Goal: Communication & Community: Participate in discussion

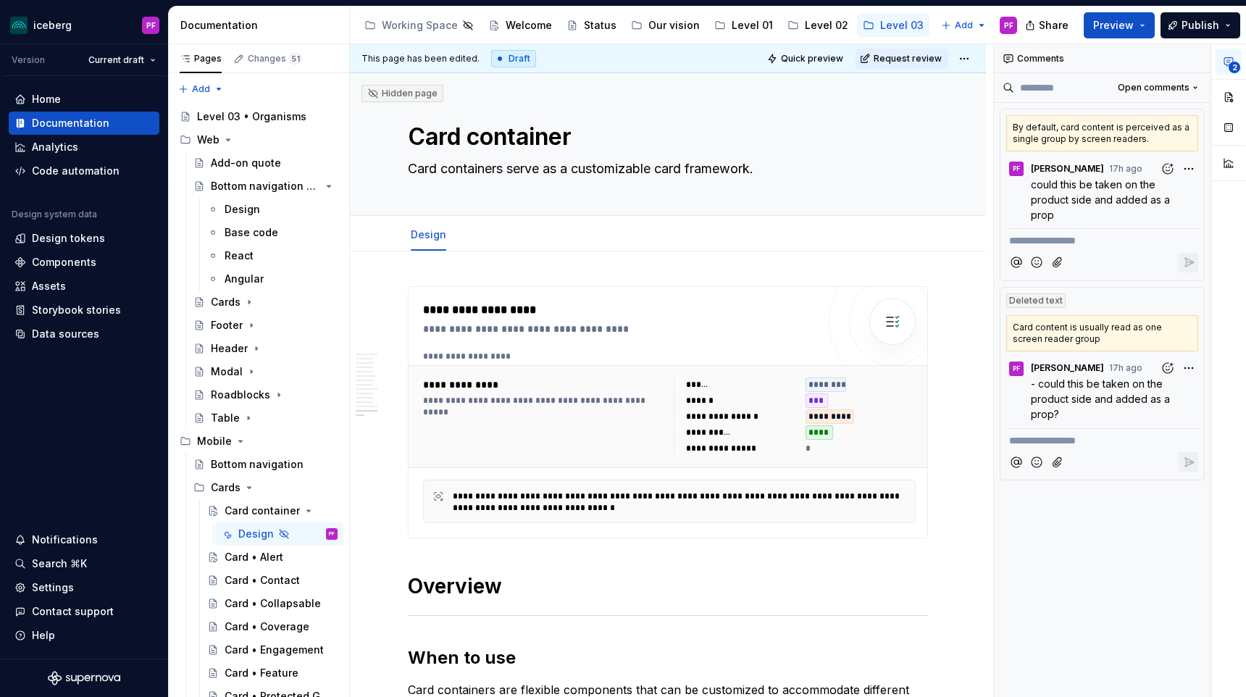
scroll to position [5321, 0]
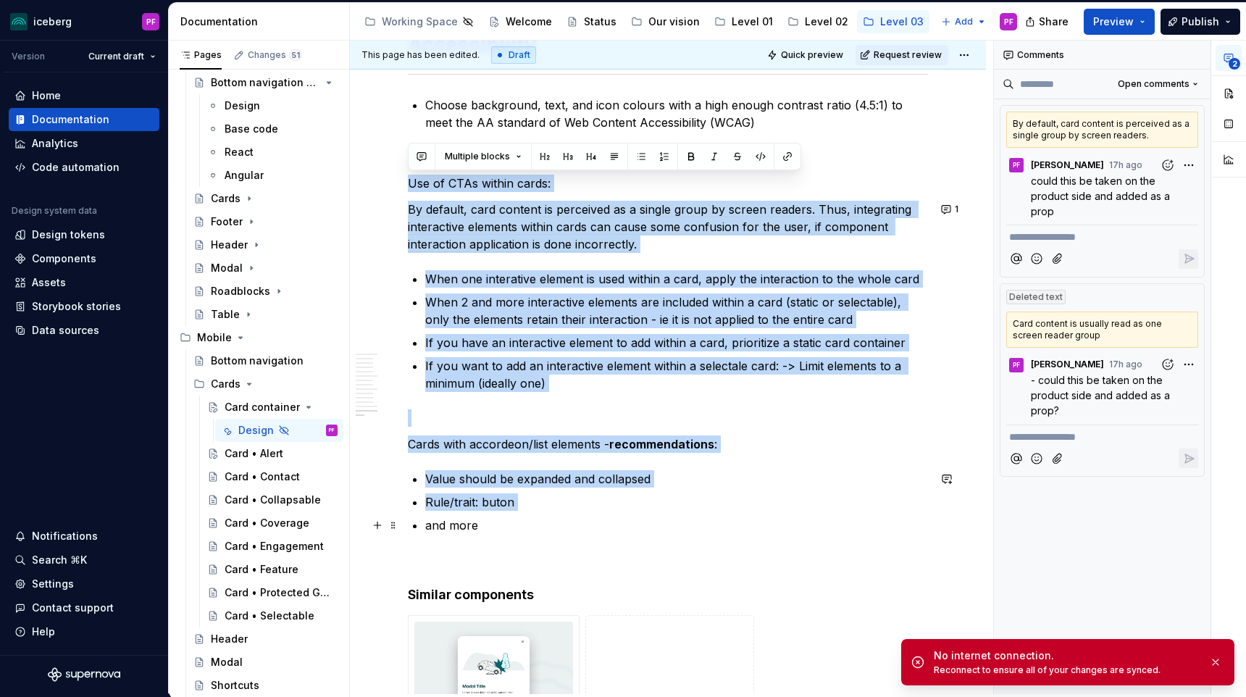
drag, startPoint x: 411, startPoint y: 186, endPoint x: 642, endPoint y: 512, distance: 399.1
click at [1217, 662] on button "button" at bounding box center [1216, 662] width 19 height 20
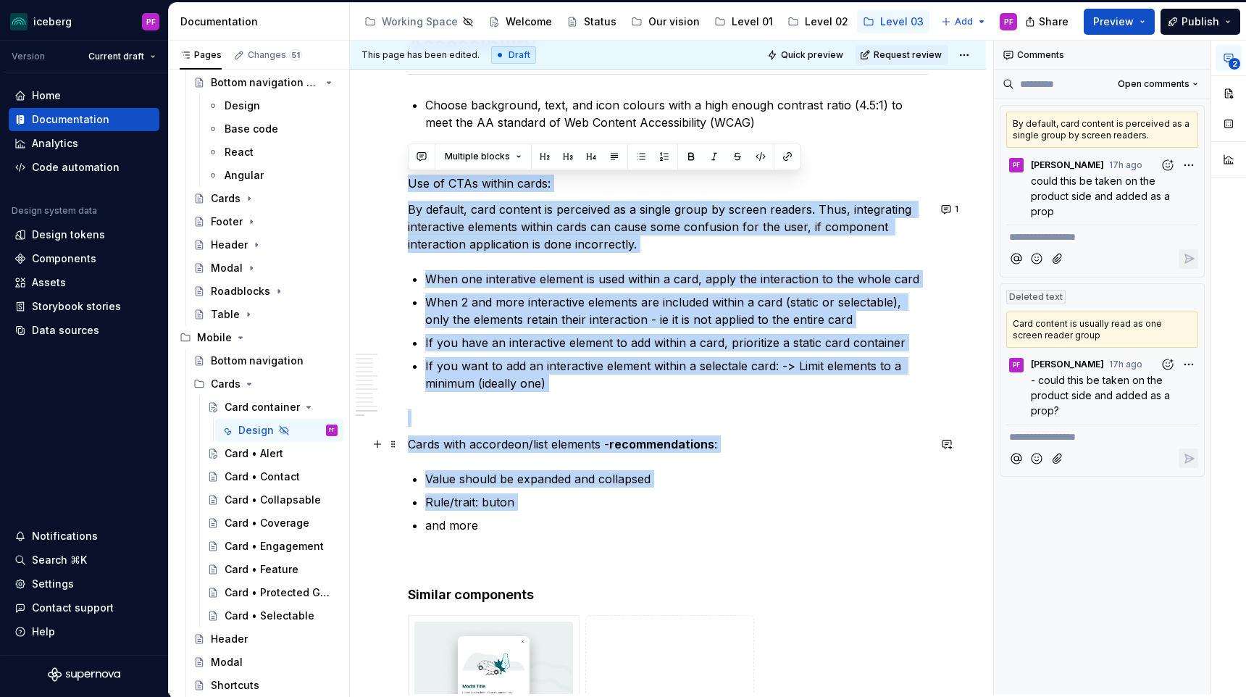
click at [808, 444] on p "Cards with accordeon/list elements - recommendations :" at bounding box center [668, 444] width 520 height 17
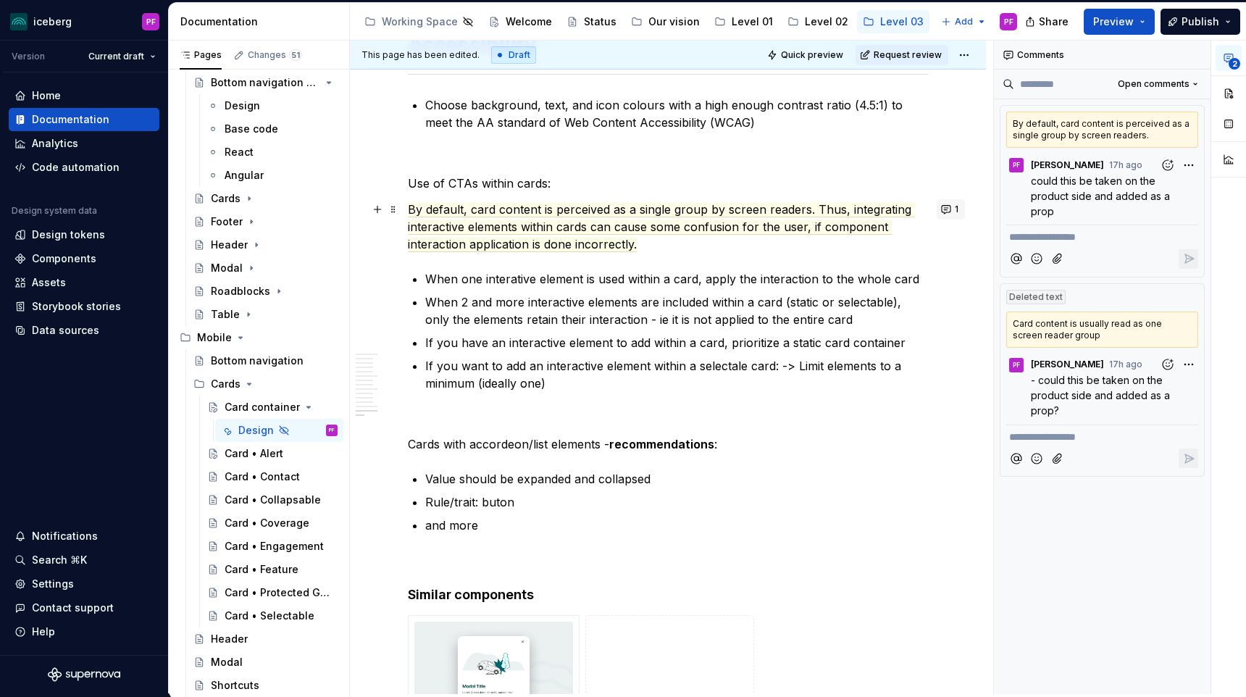
click at [957, 214] on button "1" at bounding box center [951, 209] width 28 height 20
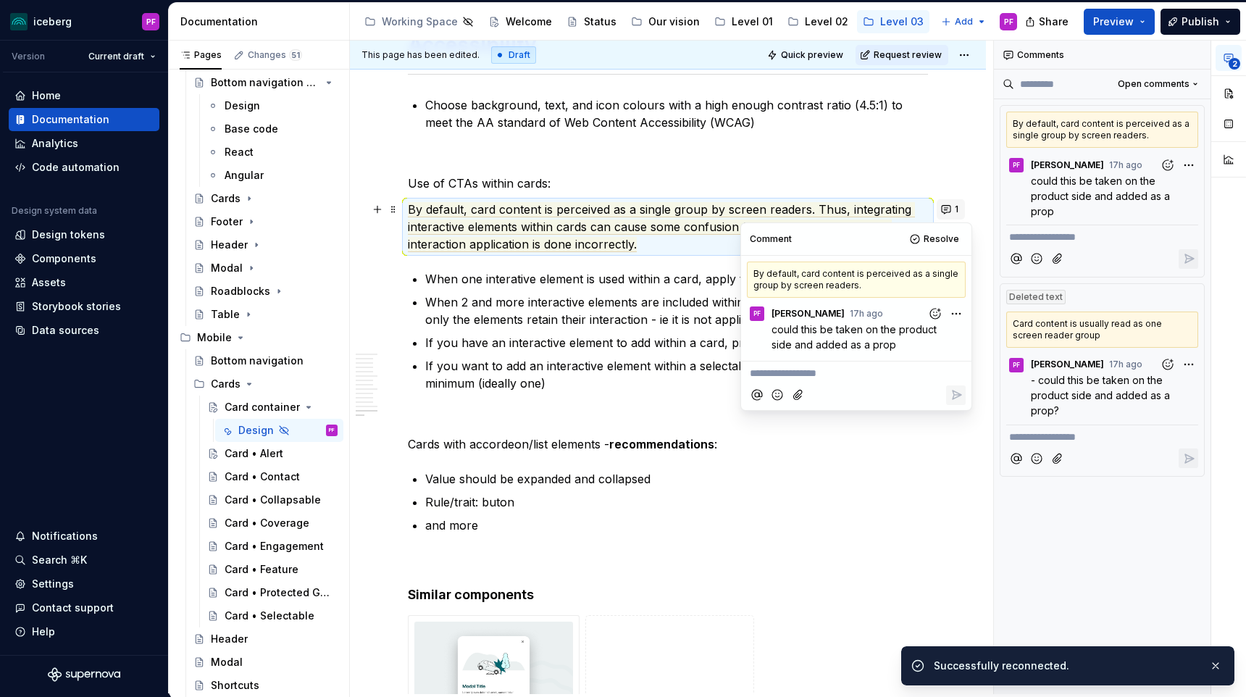
click at [957, 214] on button "1" at bounding box center [951, 209] width 28 height 20
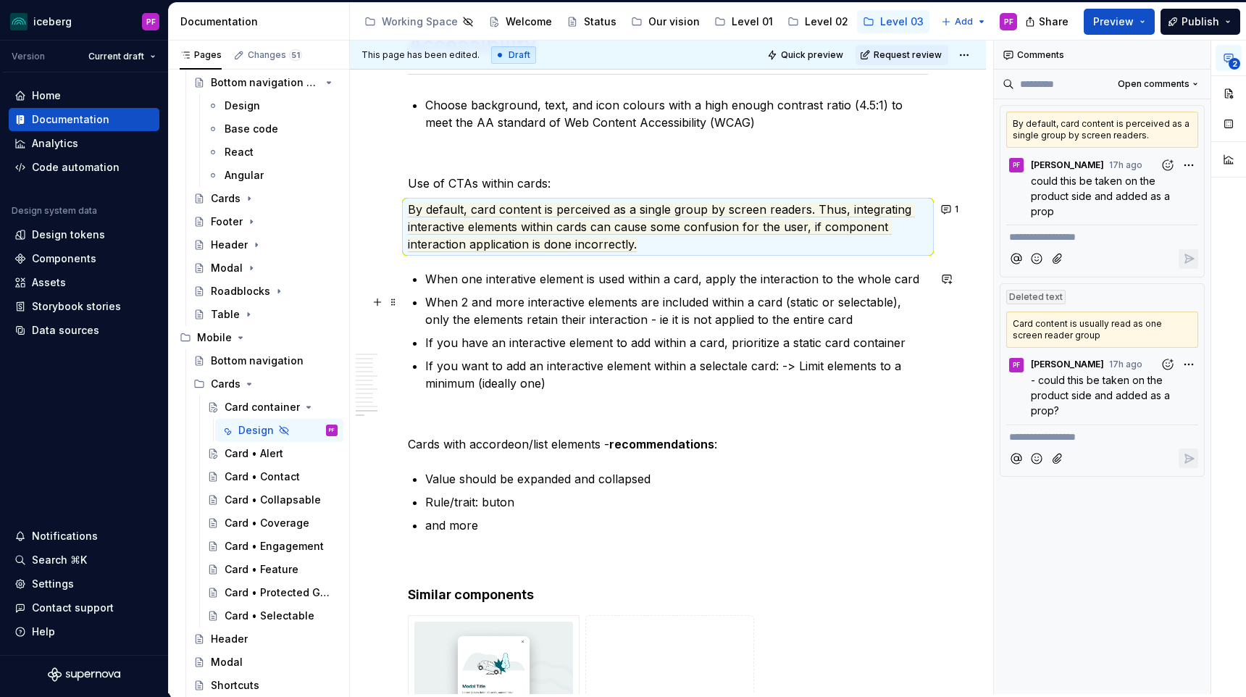
type textarea "*"
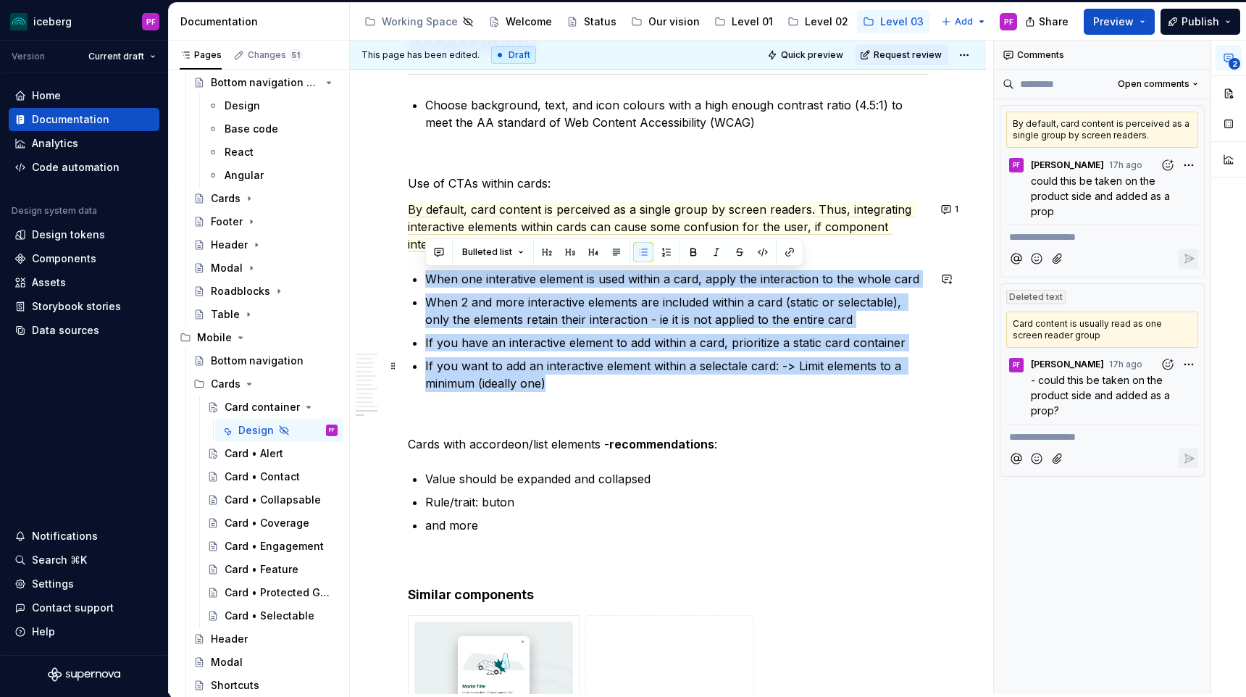
drag, startPoint x: 430, startPoint y: 275, endPoint x: 613, endPoint y: 380, distance: 211.3
click at [613, 380] on ul "When one interative element is used within a card, apply the interaction to the…" at bounding box center [676, 331] width 503 height 122
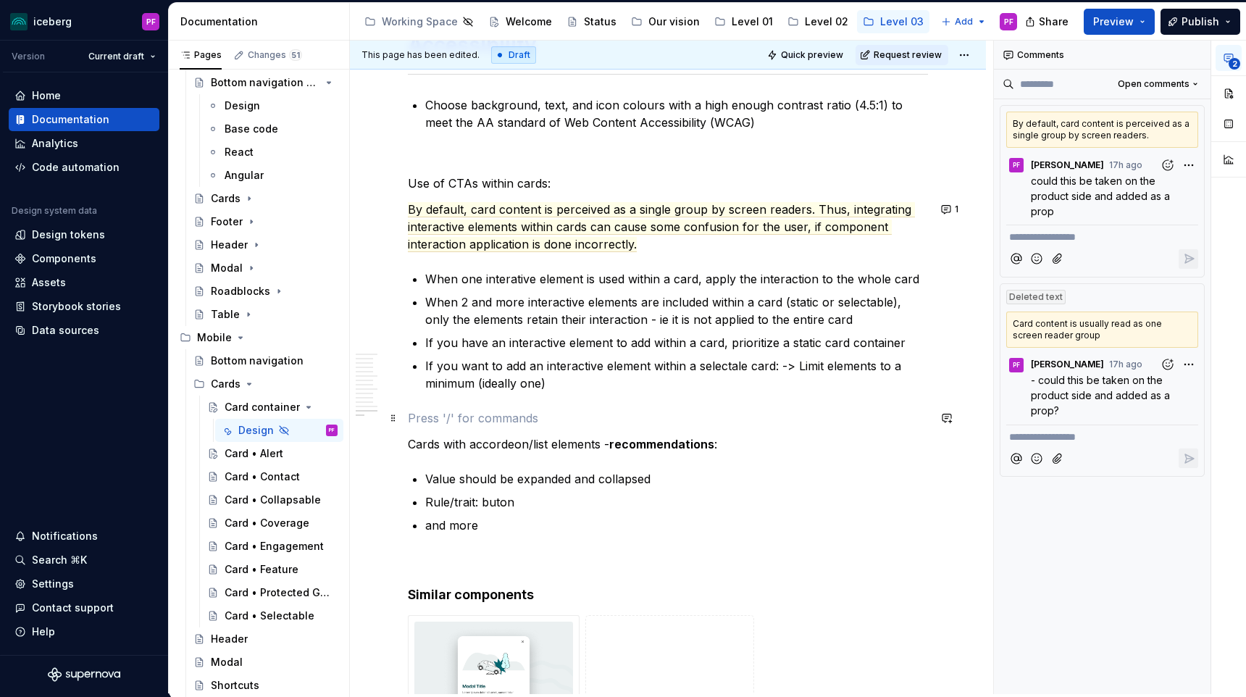
click at [605, 414] on p at bounding box center [668, 417] width 520 height 17
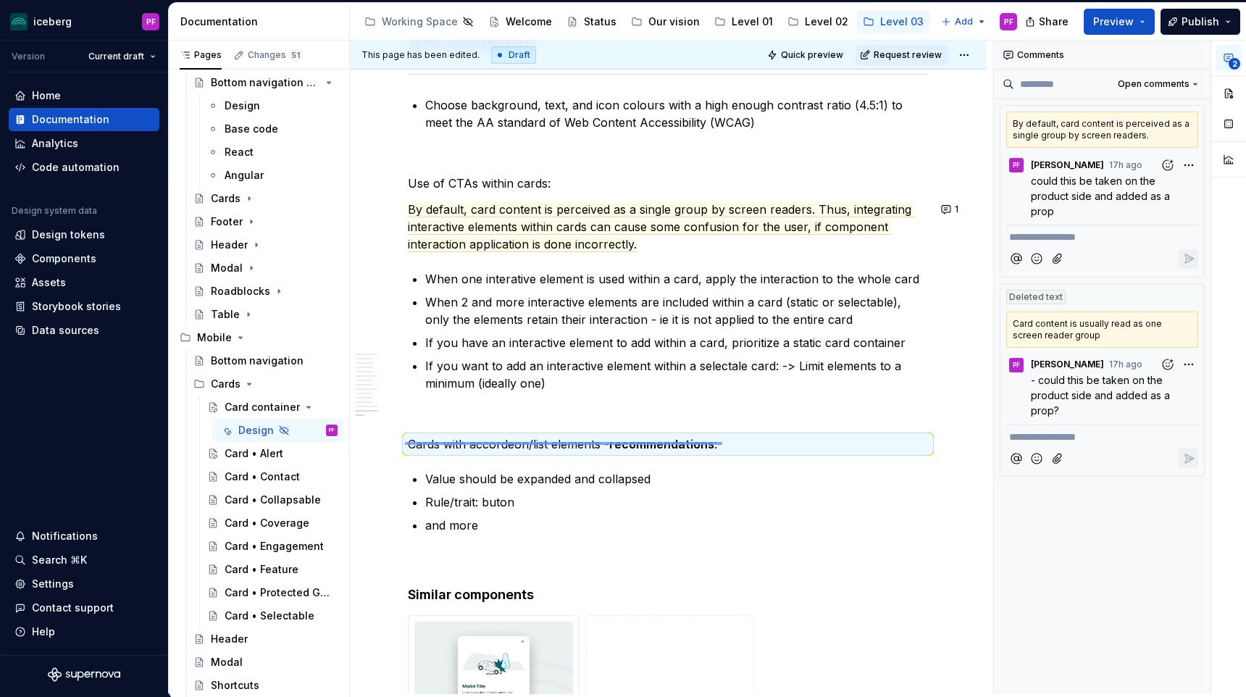
drag, startPoint x: 417, startPoint y: 443, endPoint x: 722, endPoint y: 442, distance: 305.1
click at [722, 442] on div "**********" at bounding box center [671, 368] width 643 height 654
click at [957, 441] on button "button" at bounding box center [947, 444] width 20 height 20
click at [864, 465] on span "Does this become too product specific" at bounding box center [835, 470] width 187 height 12
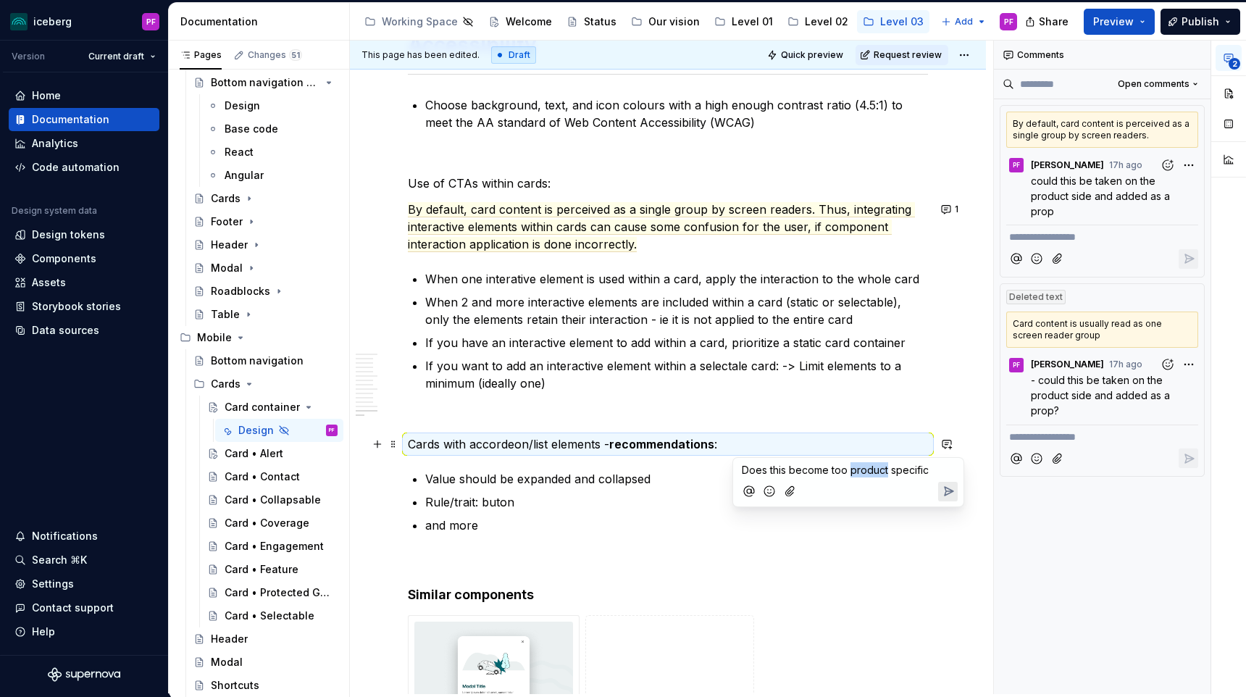
click at [864, 465] on span "Does this become too product specific" at bounding box center [835, 470] width 187 height 12
click at [937, 471] on p "Does this become too use case specific" at bounding box center [848, 469] width 213 height 15
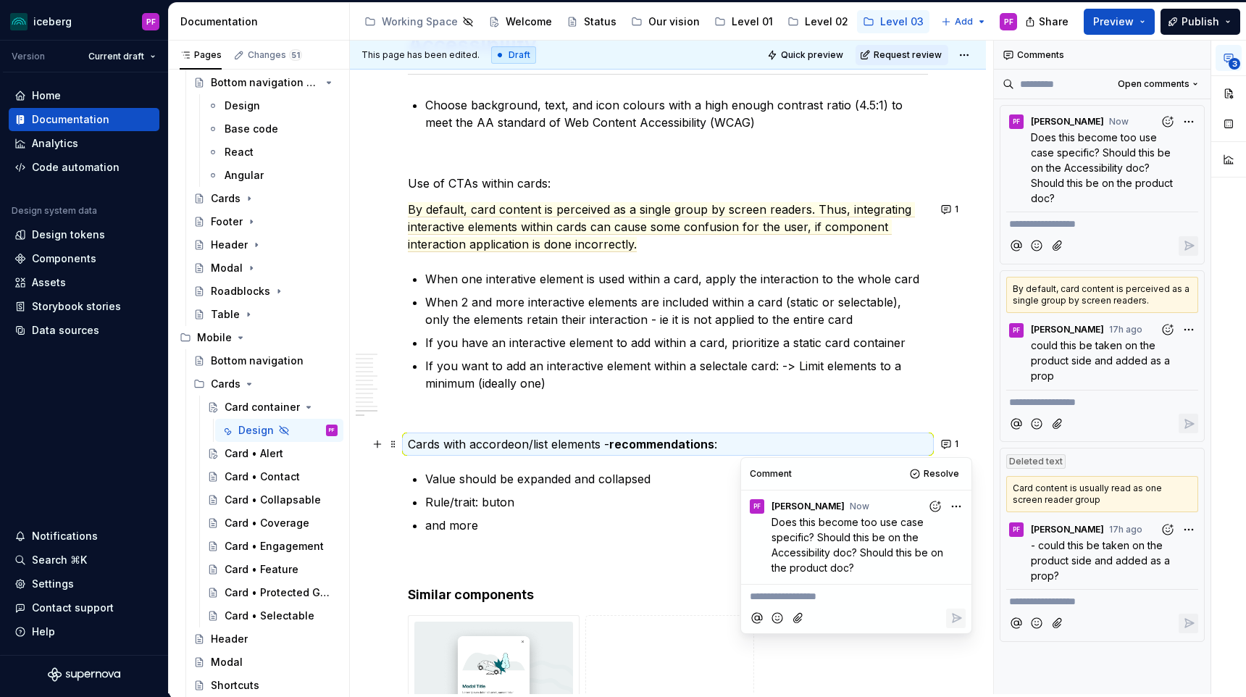
click at [876, 412] on p at bounding box center [668, 417] width 520 height 17
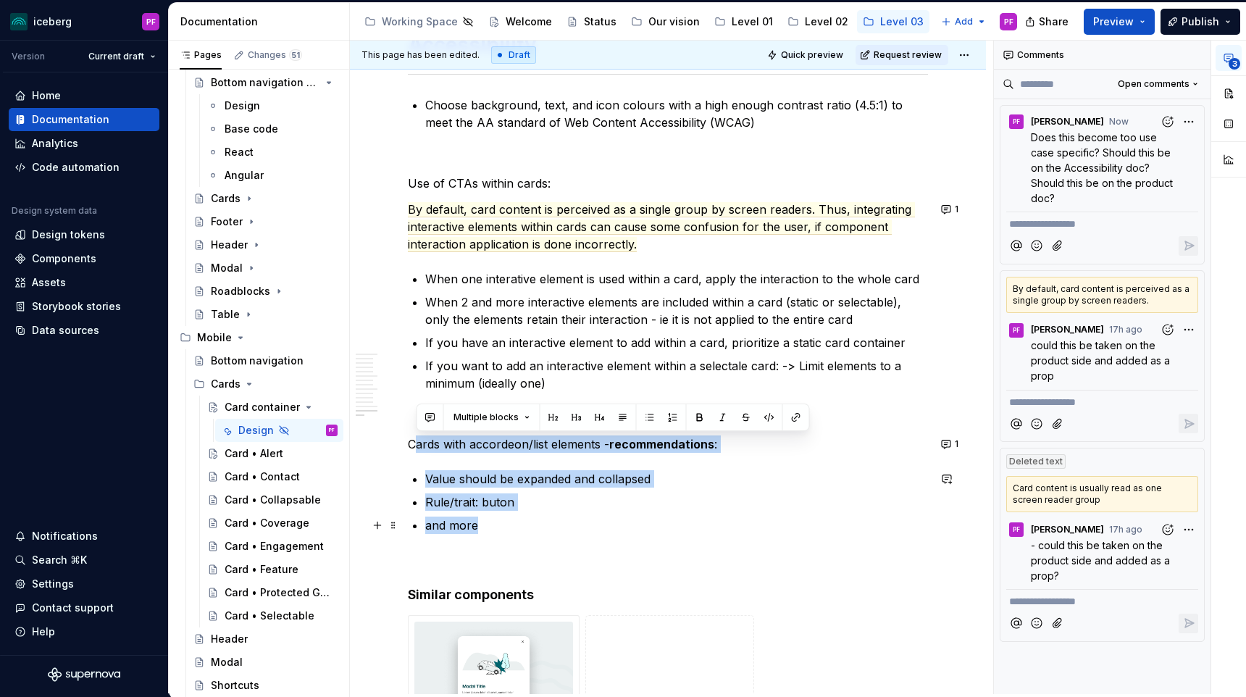
drag, startPoint x: 417, startPoint y: 440, endPoint x: 604, endPoint y: 520, distance: 203.9
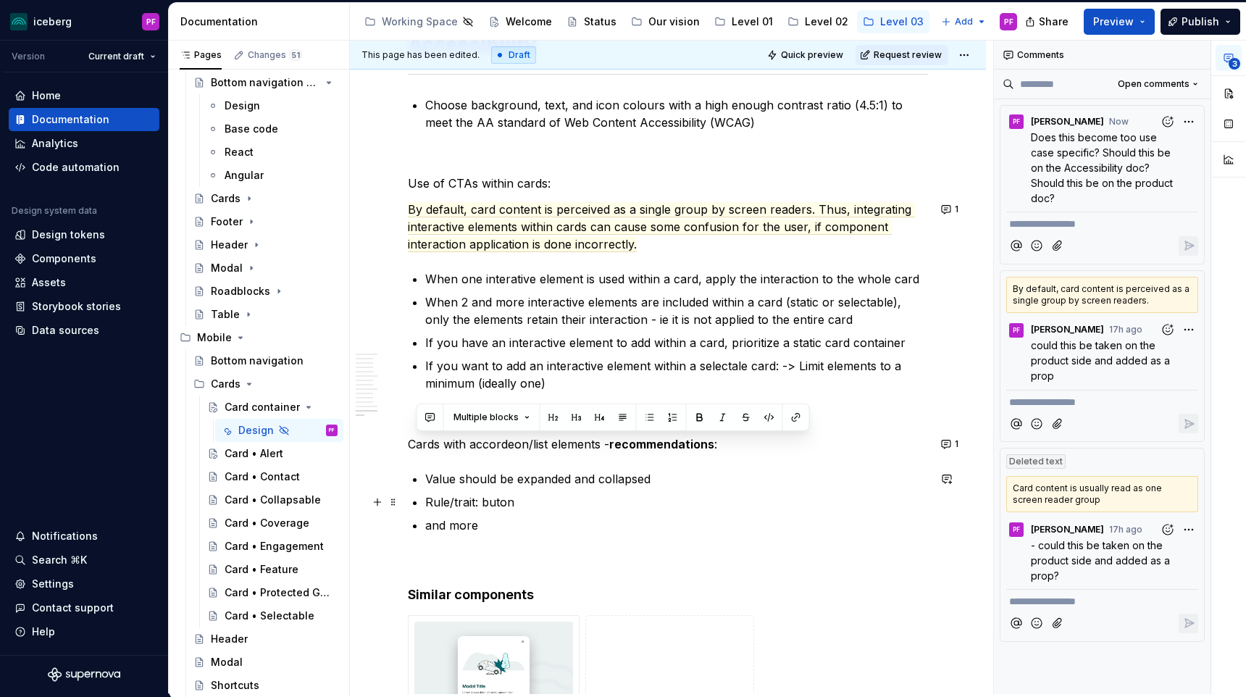
click at [582, 509] on p "Rule/trait: buton" at bounding box center [676, 501] width 503 height 17
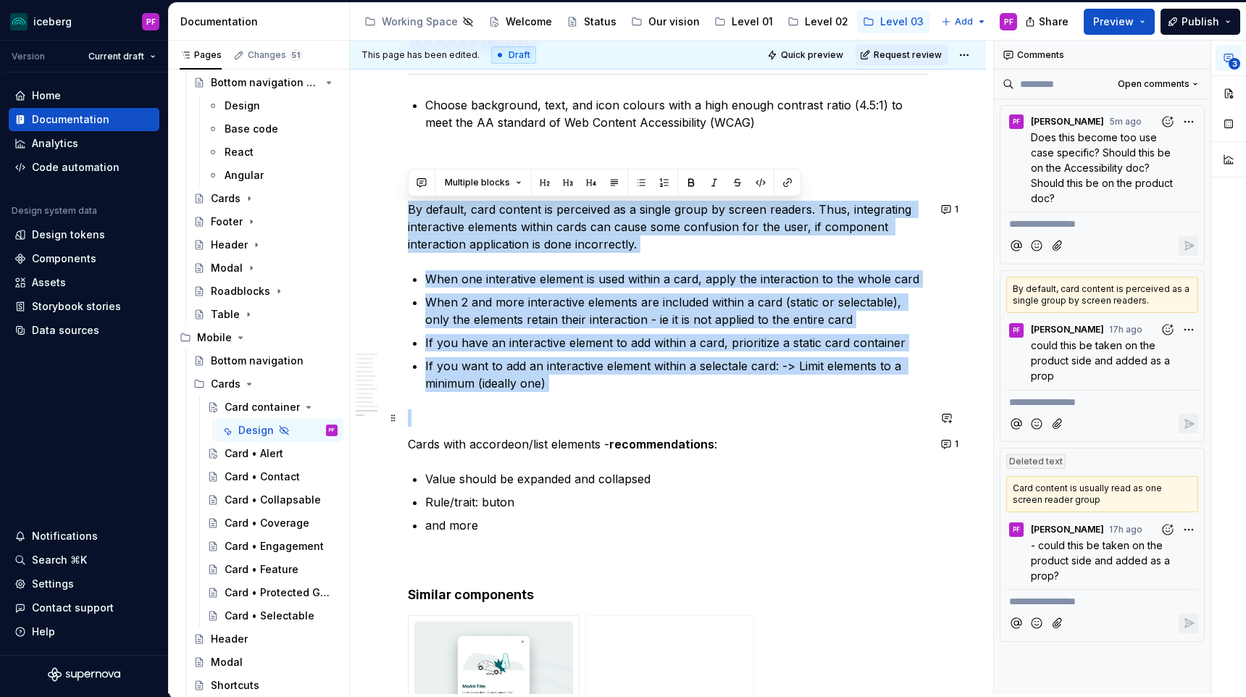
drag, startPoint x: 450, startPoint y: 236, endPoint x: 607, endPoint y: 412, distance: 235.5
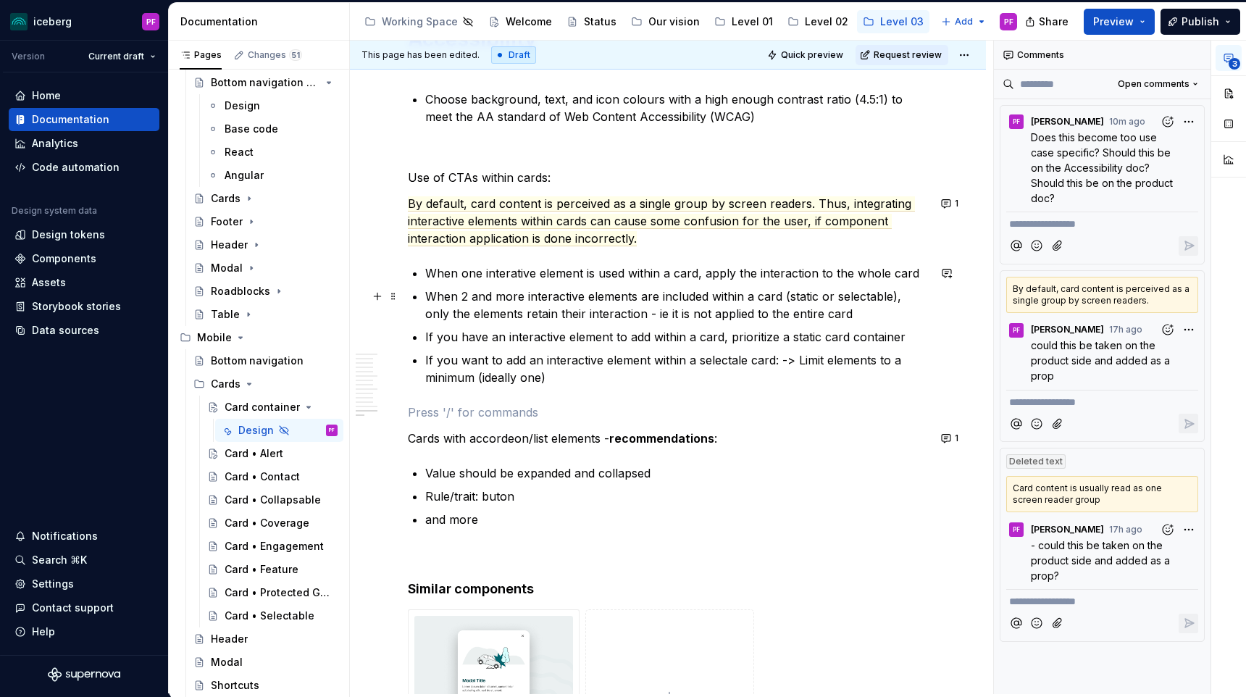
scroll to position [5333, 0]
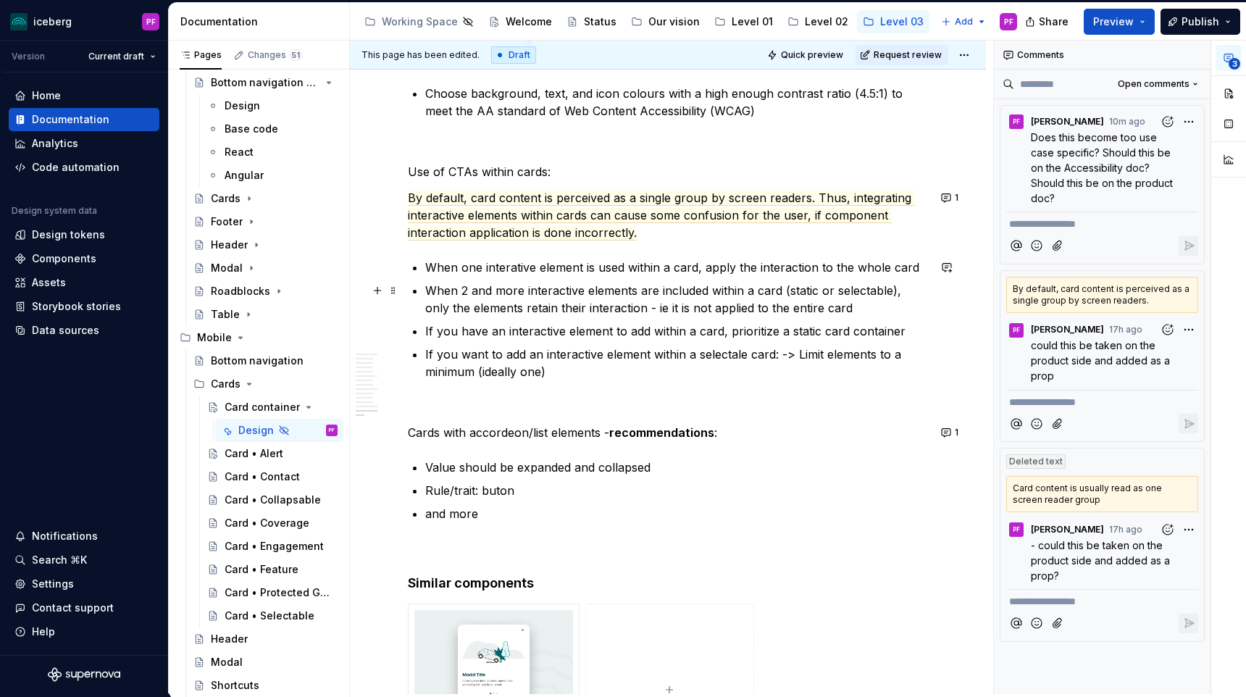
type textarea "*"
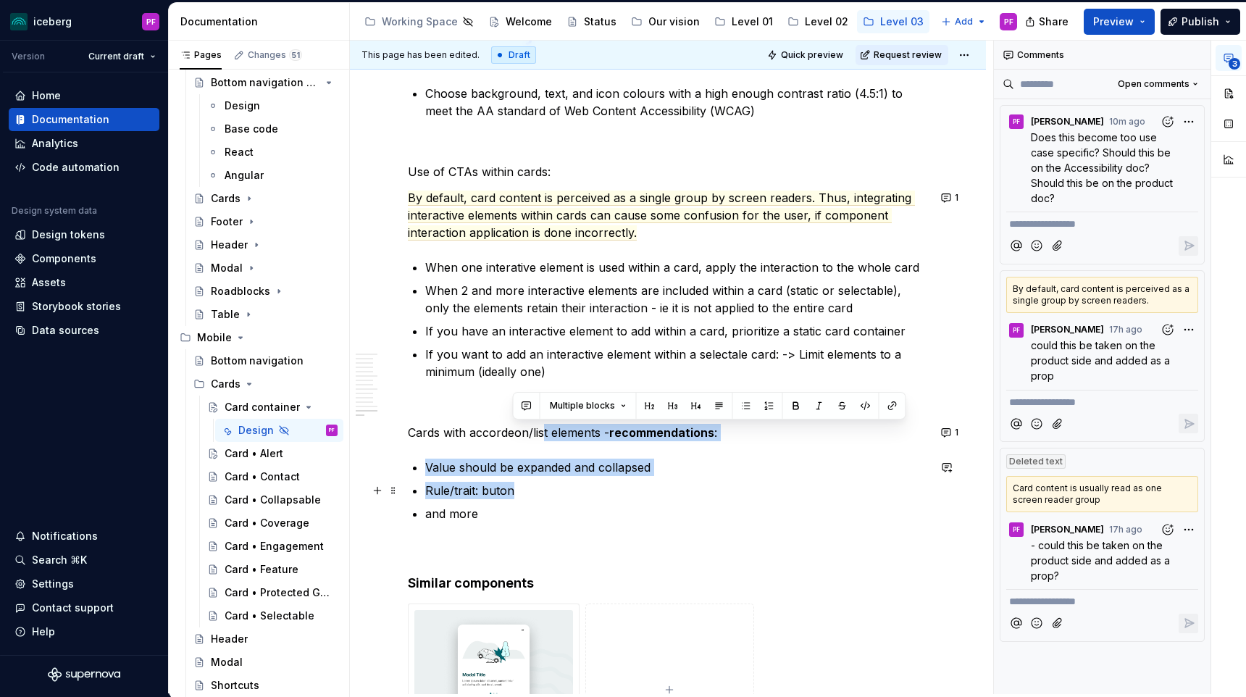
drag, startPoint x: 541, startPoint y: 434, endPoint x: 632, endPoint y: 490, distance: 106.4
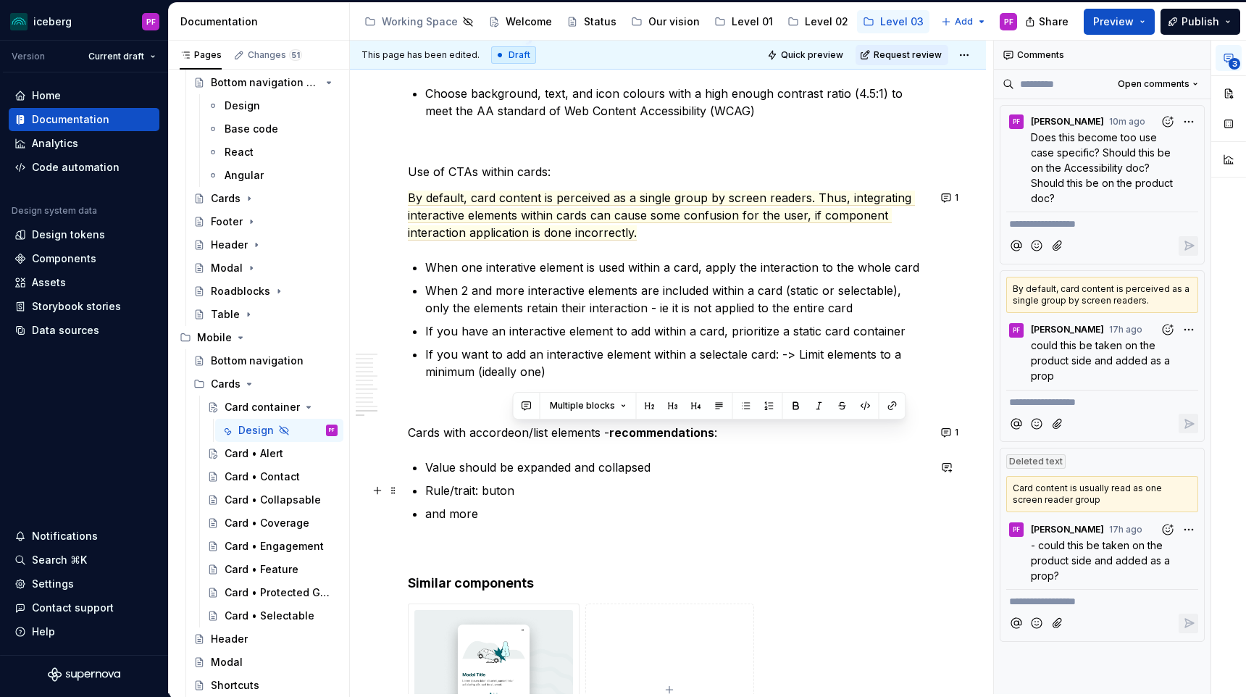
click at [535, 504] on ul "Value should be expanded and collapsed Rule/trait: buton and more" at bounding box center [676, 491] width 503 height 64
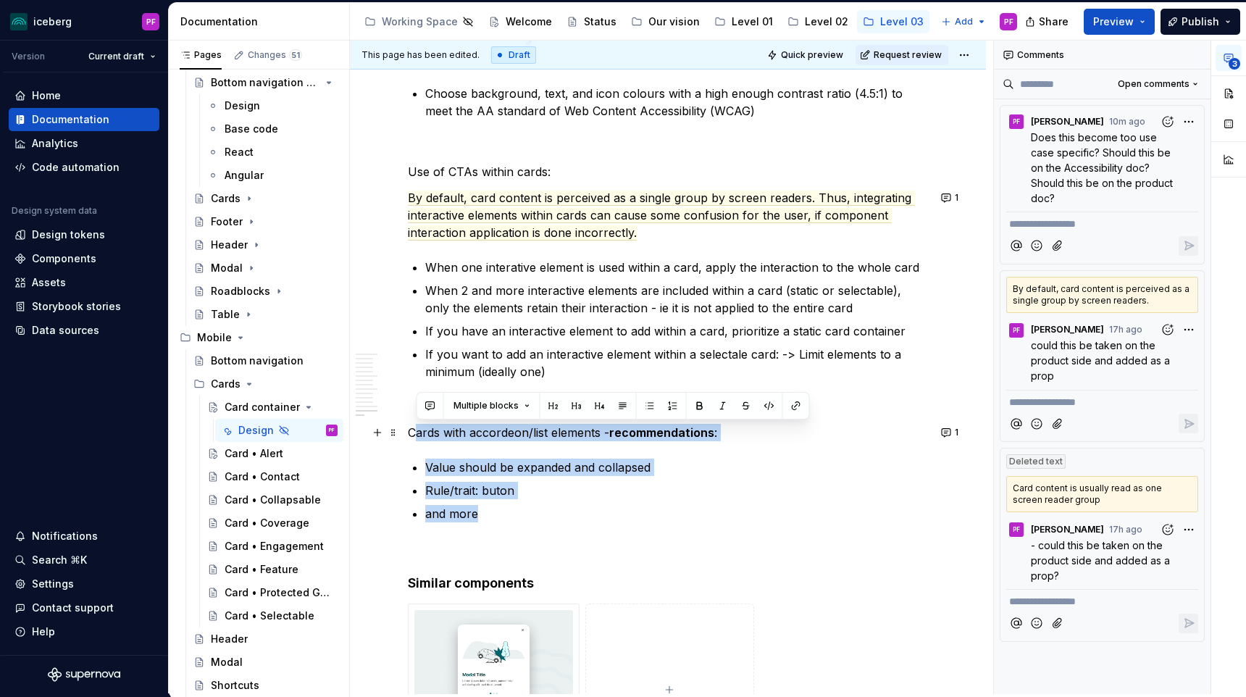
drag, startPoint x: 479, startPoint y: 511, endPoint x: 415, endPoint y: 437, distance: 97.6
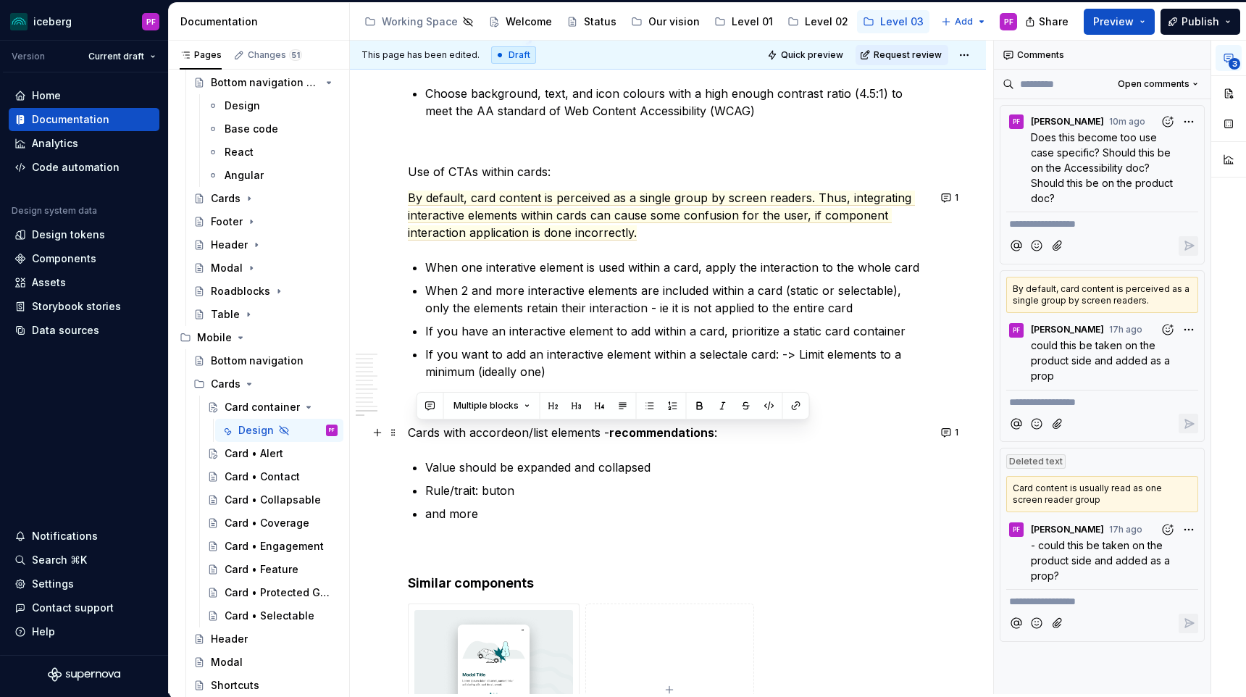
click at [433, 439] on p "Cards with accordeon/list elements - recommendations :" at bounding box center [668, 432] width 520 height 17
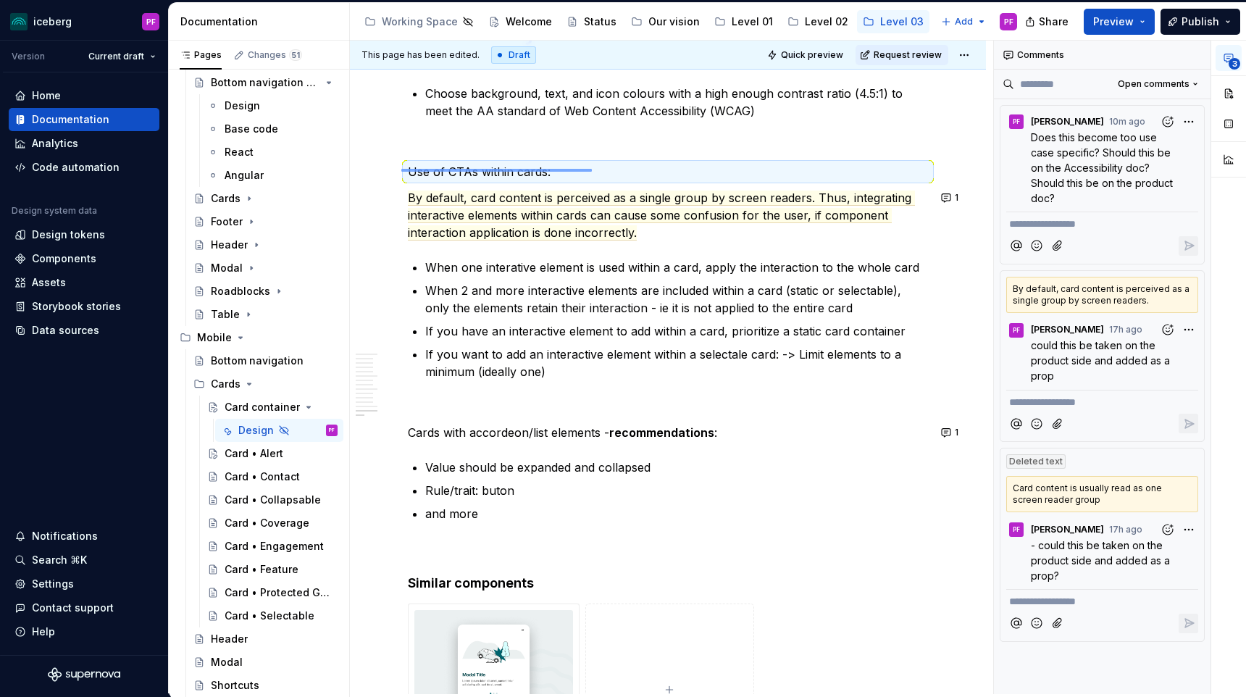
drag, startPoint x: 401, startPoint y: 169, endPoint x: 592, endPoint y: 171, distance: 190.6
click at [592, 171] on div "**********" at bounding box center [671, 368] width 643 height 654
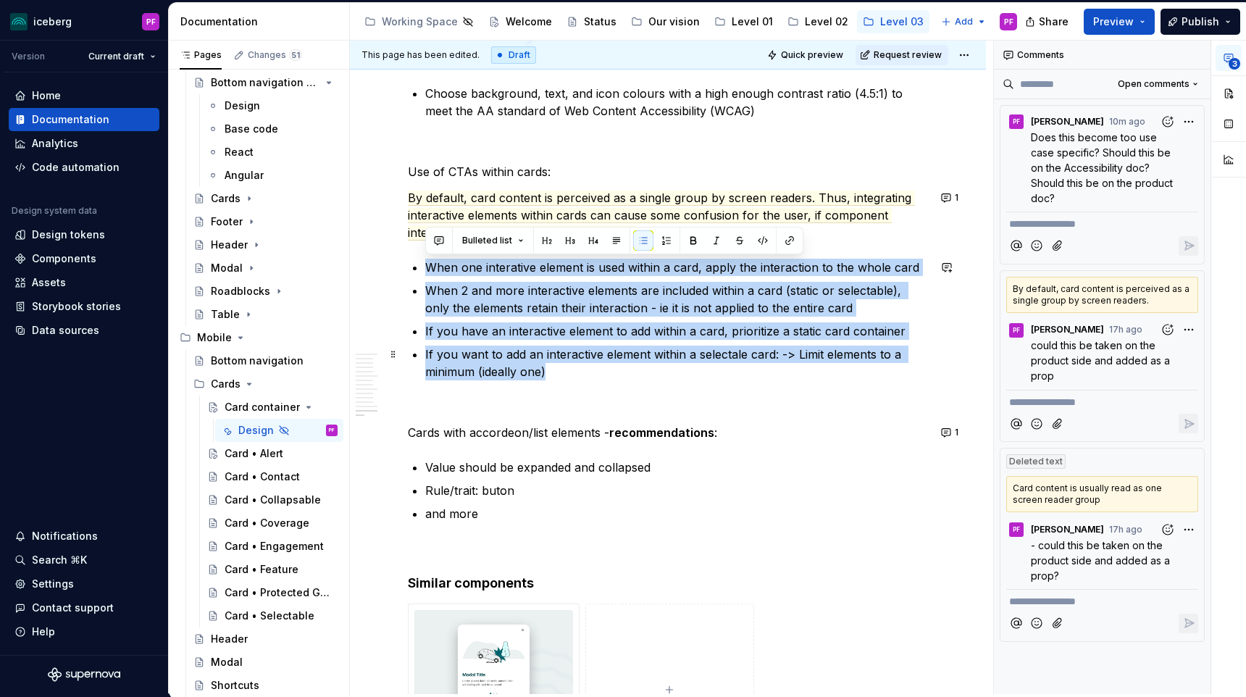
drag, startPoint x: 426, startPoint y: 266, endPoint x: 549, endPoint y: 375, distance: 163.7
click at [549, 375] on ul "When one interative element is used within a card, apply the interaction to the…" at bounding box center [676, 320] width 503 height 122
click at [549, 375] on p "If you want to add an interactive element within a selectale card: -> Limit ele…" at bounding box center [676, 363] width 503 height 35
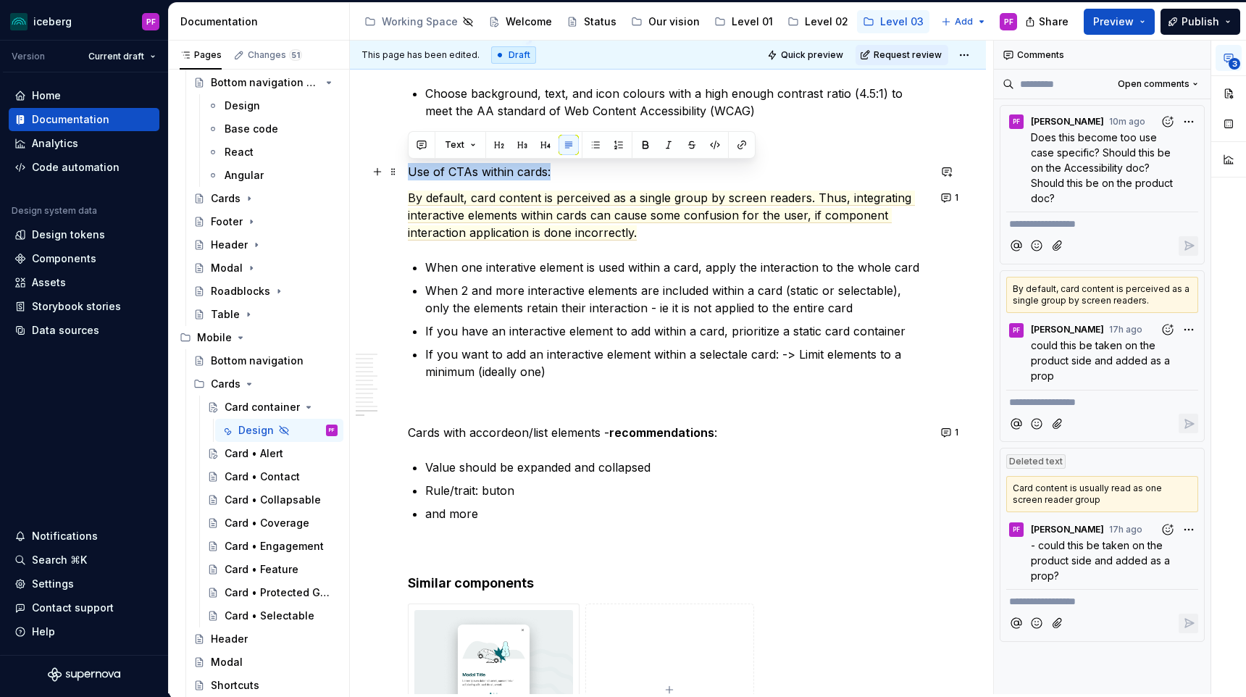
drag, startPoint x: 557, startPoint y: 175, endPoint x: 411, endPoint y: 171, distance: 146.4
click at [411, 171] on p "Use of CTAs within cards:" at bounding box center [668, 171] width 520 height 17
click at [458, 170] on p "Use of CTAs within cards:" at bounding box center [668, 171] width 520 height 17
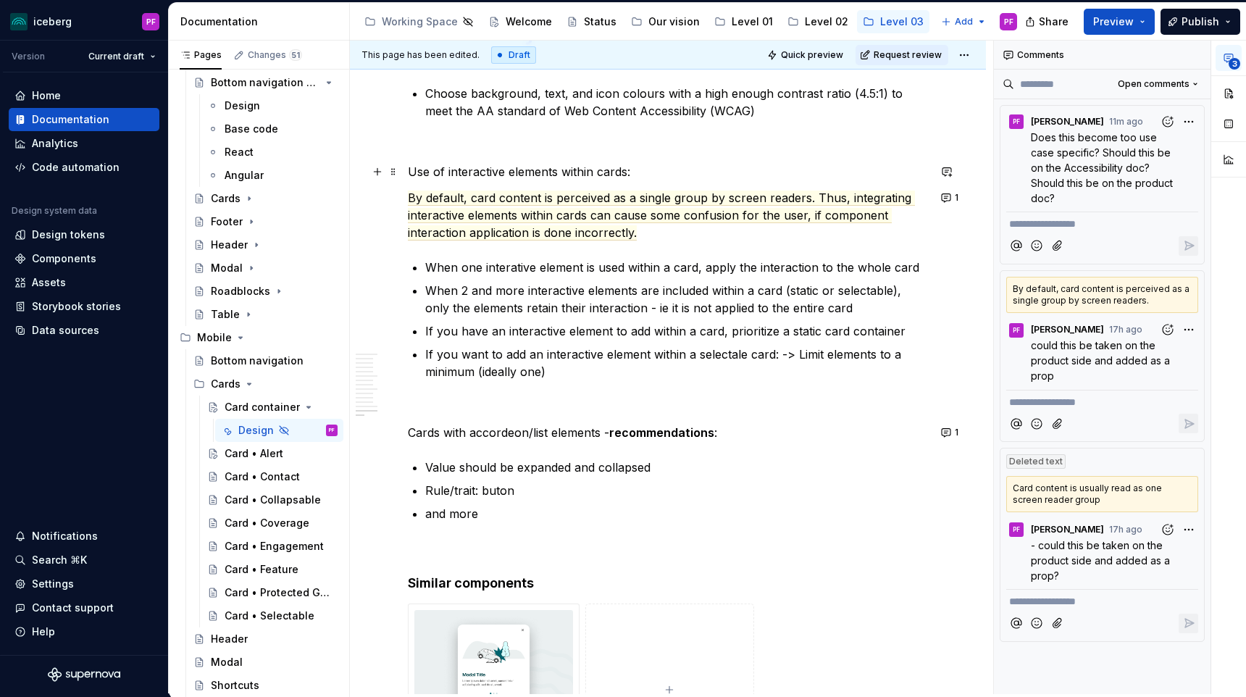
click at [626, 171] on p "Use of interactive elements within cards:" at bounding box center [668, 171] width 520 height 17
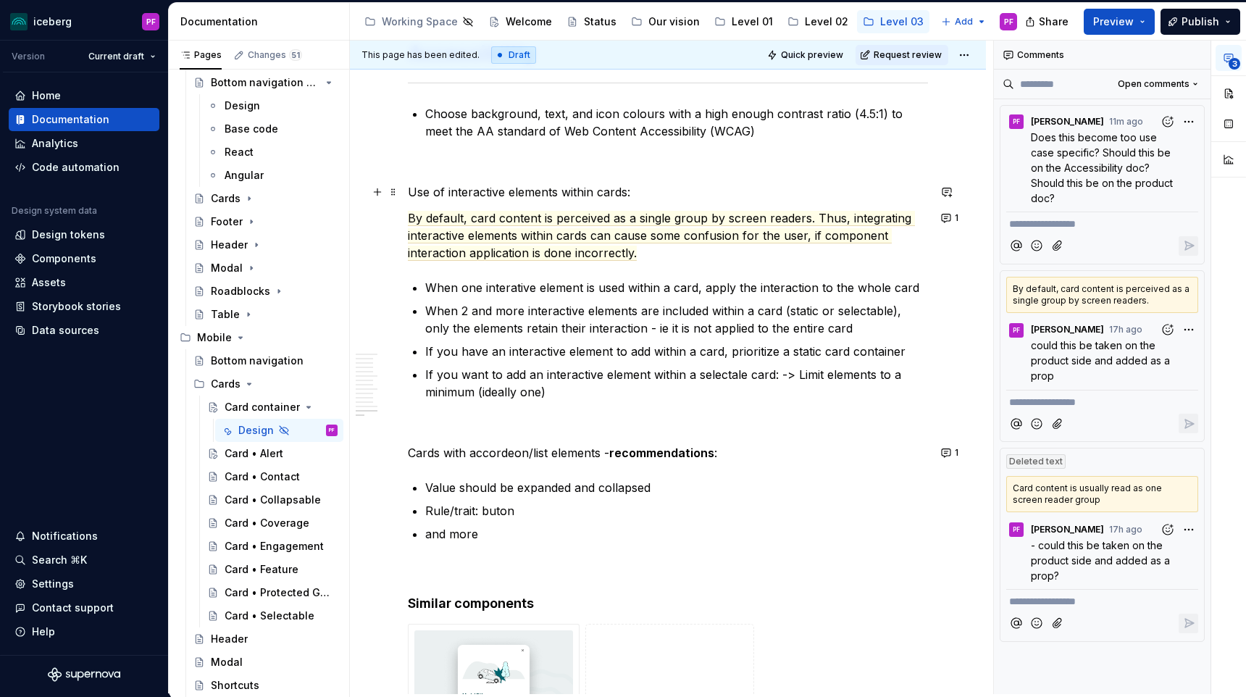
scroll to position [5306, 0]
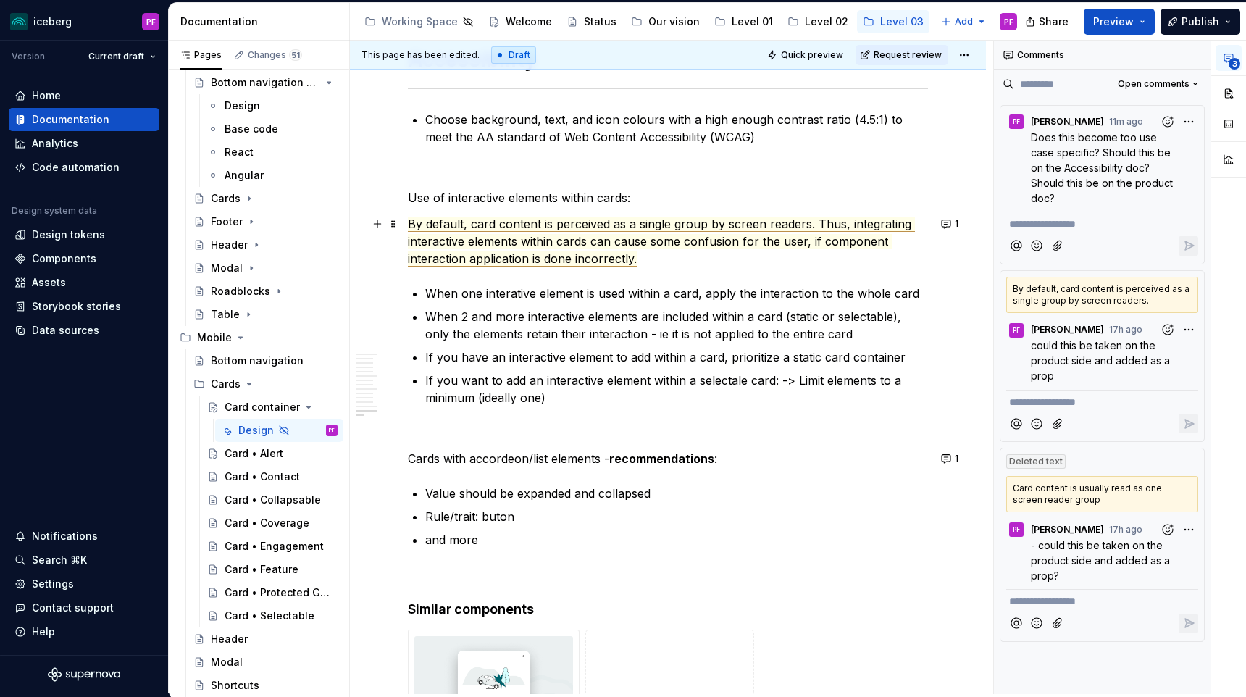
click at [817, 219] on span "By default, card content is perceived as a single group by screen readers. Thus…" at bounding box center [661, 242] width 507 height 50
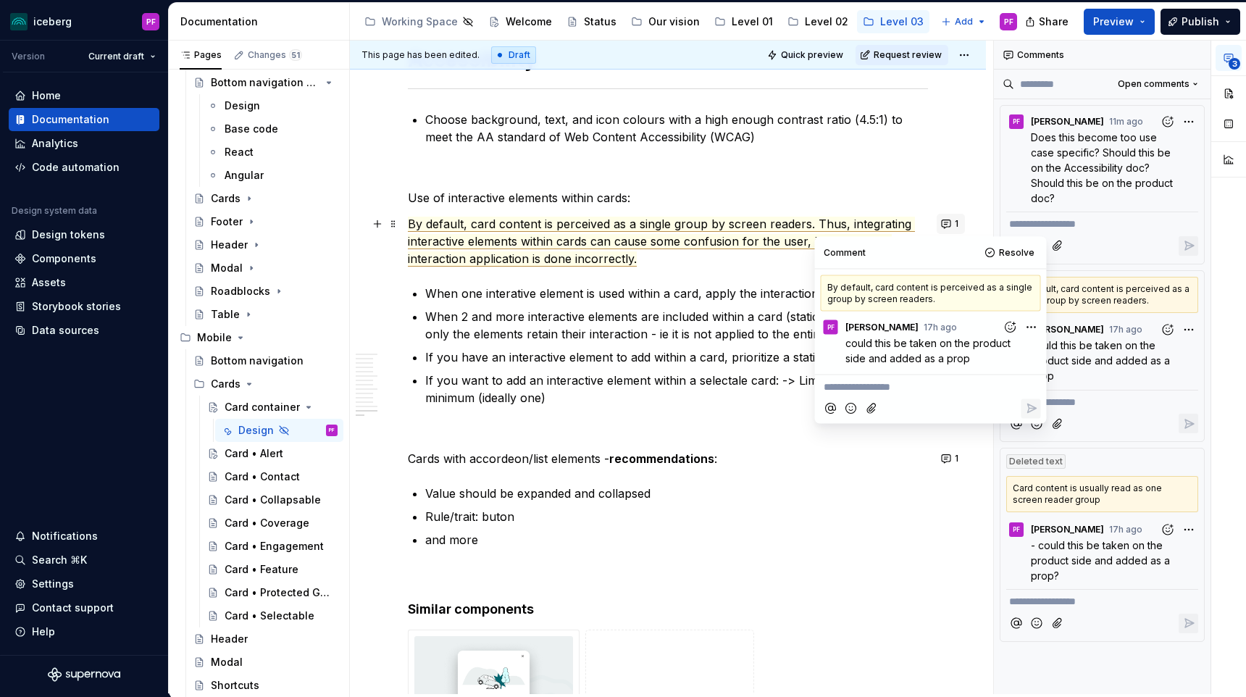
click at [950, 221] on button "1" at bounding box center [951, 224] width 28 height 20
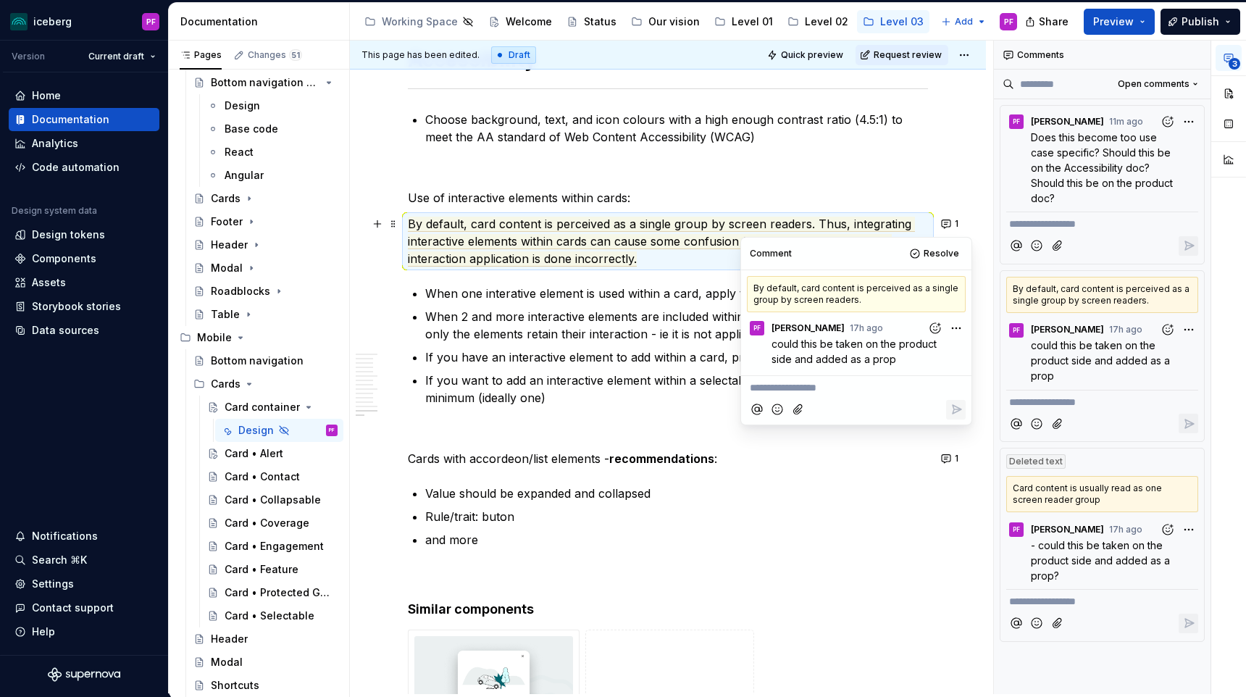
drag, startPoint x: 775, startPoint y: 343, endPoint x: 906, endPoint y: 359, distance: 132.1
click at [906, 359] on p "could this be taken on the product side and added as a prop" at bounding box center [860, 351] width 177 height 30
copy span "could this be taken on the product side and added as a prop"
click at [938, 249] on span "Resolve" at bounding box center [942, 254] width 36 height 12
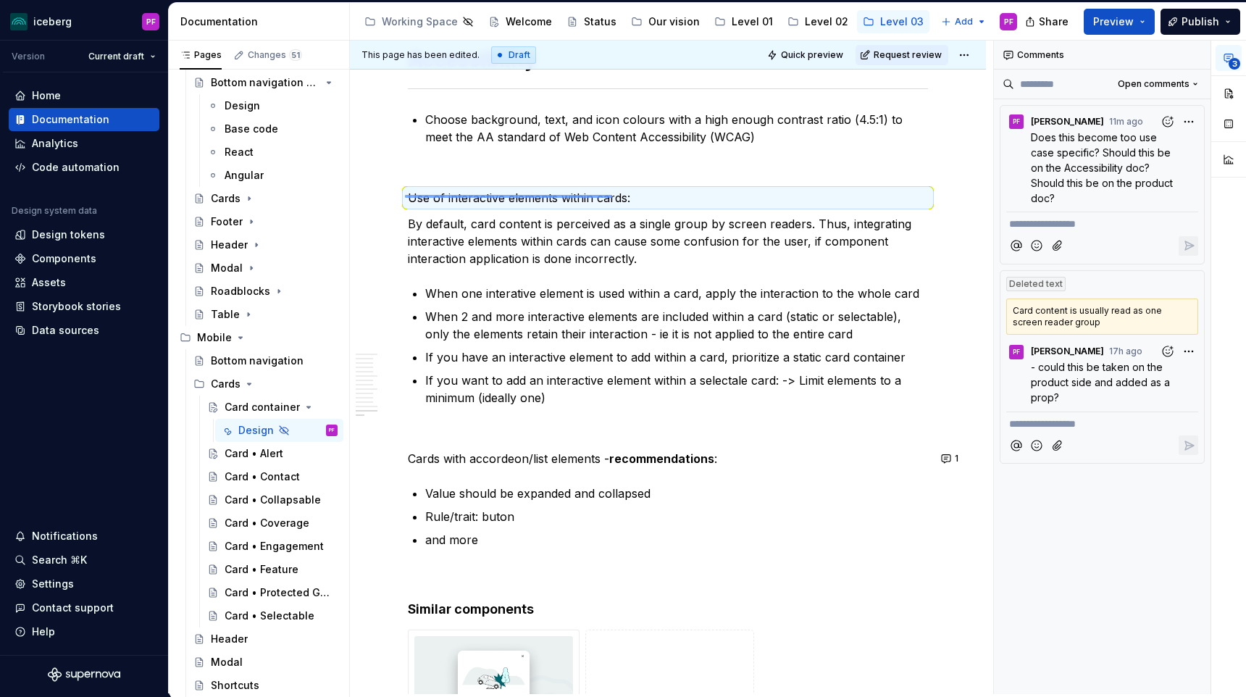
drag, startPoint x: 433, startPoint y: 196, endPoint x: 617, endPoint y: 196, distance: 184.8
click at [617, 196] on div "**********" at bounding box center [671, 368] width 643 height 654
click at [957, 197] on button "button" at bounding box center [947, 198] width 20 height 20
click at [946, 261] on icon "Send" at bounding box center [948, 260] width 14 height 14
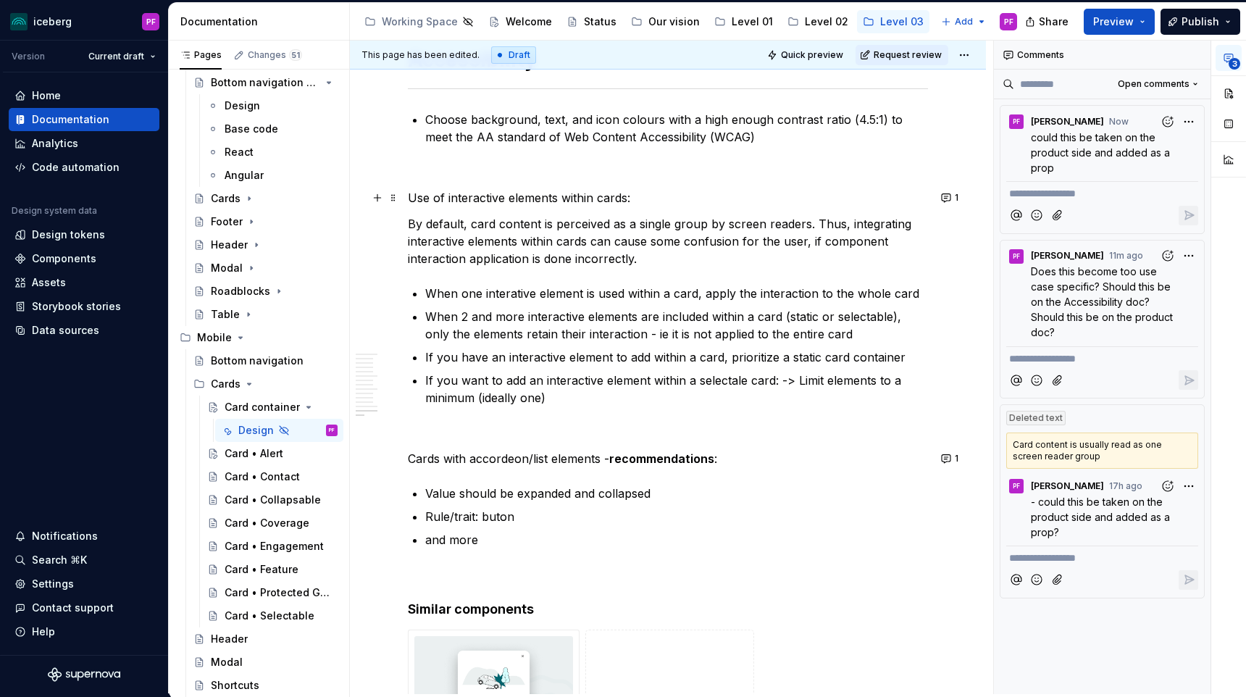
click at [603, 231] on p "By default, card content is perceived as a single group by screen readers. Thus…" at bounding box center [668, 241] width 520 height 52
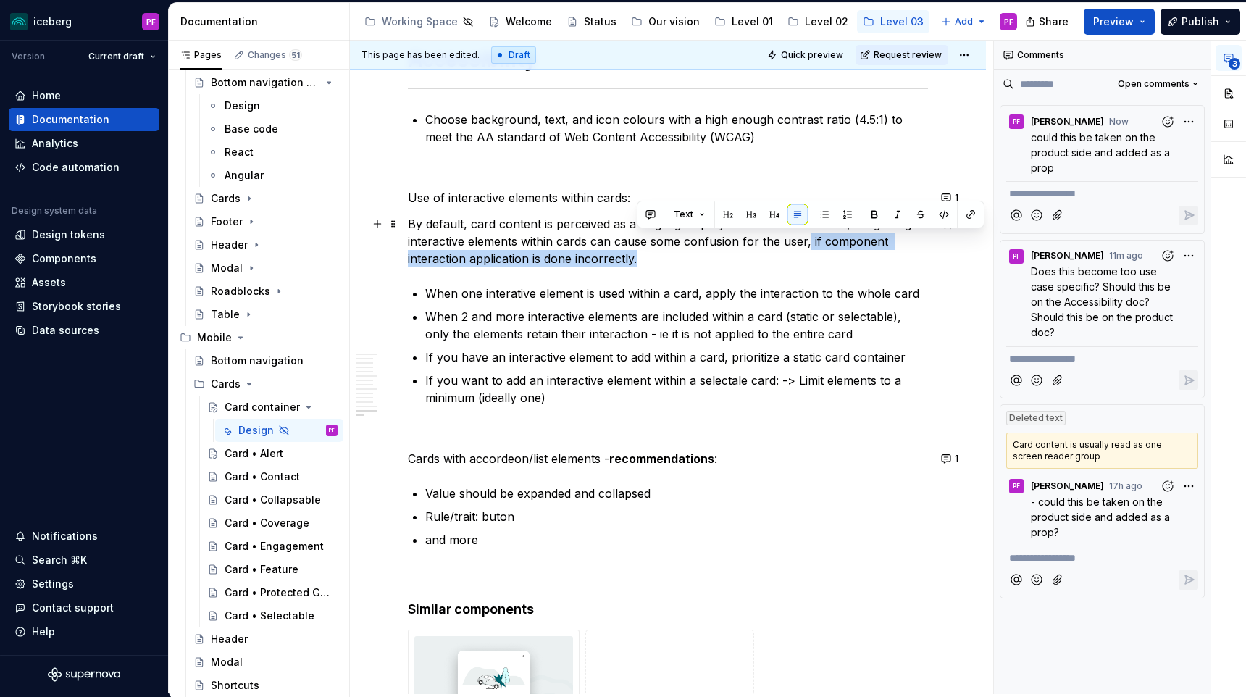
drag, startPoint x: 807, startPoint y: 240, endPoint x: 831, endPoint y: 258, distance: 30.0
click at [831, 258] on p "By default, card content is perceived as a single group by screen readers. Thus…" at bounding box center [668, 241] width 520 height 52
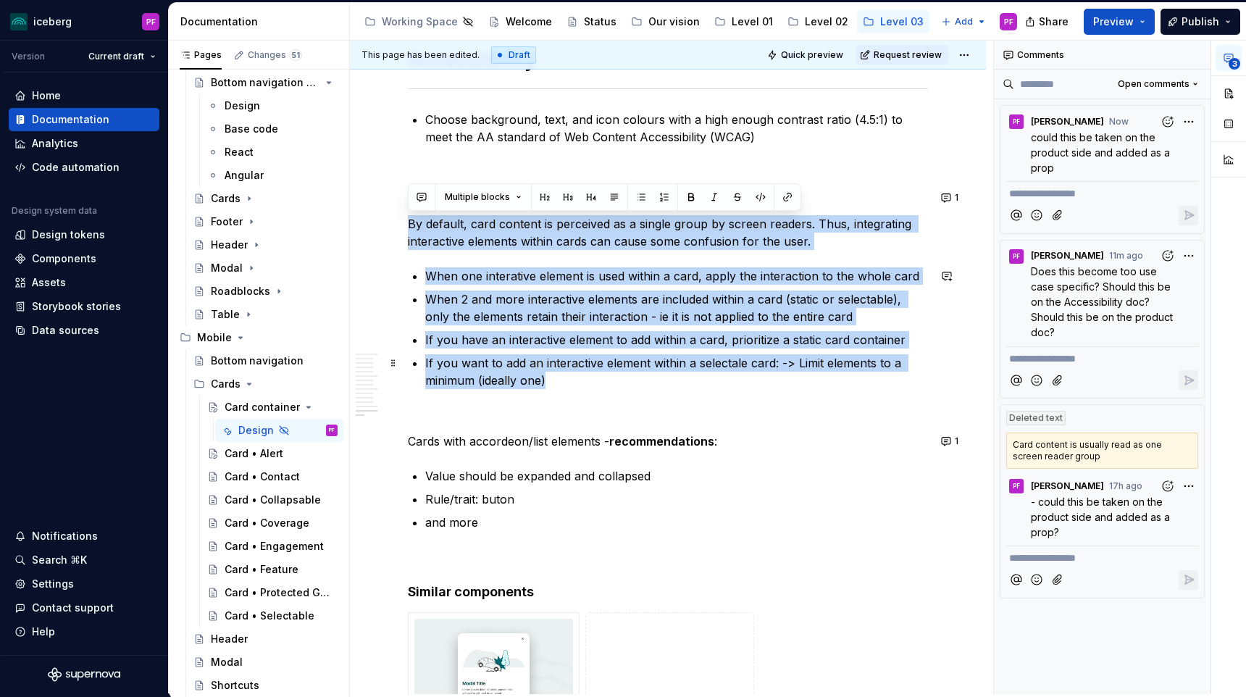
drag, startPoint x: 410, startPoint y: 222, endPoint x: 561, endPoint y: 375, distance: 214.2
copy div "By default, card content is perceived as a single group by screen readers. Thus…"
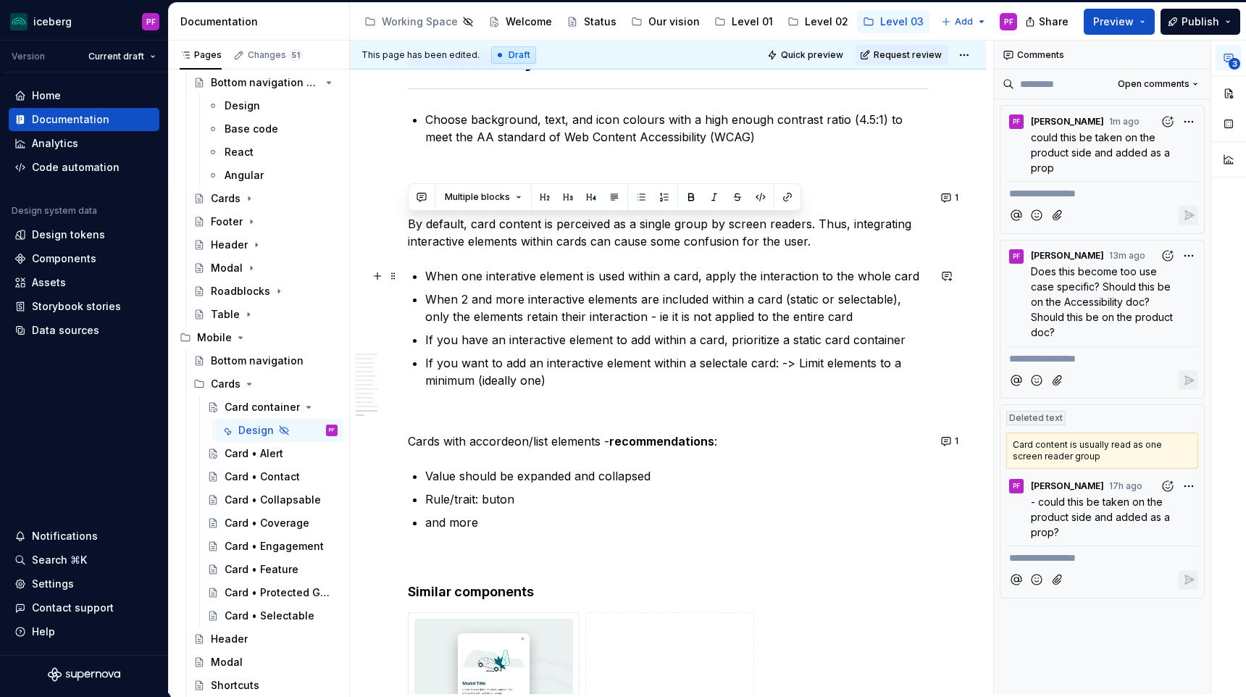
click at [808, 282] on p "When one interative element is used within a card, apply the interaction to the…" at bounding box center [676, 275] width 503 height 17
click at [812, 238] on p "By default, card content is perceived as a single group by screen readers. Thus…" at bounding box center [668, 232] width 520 height 35
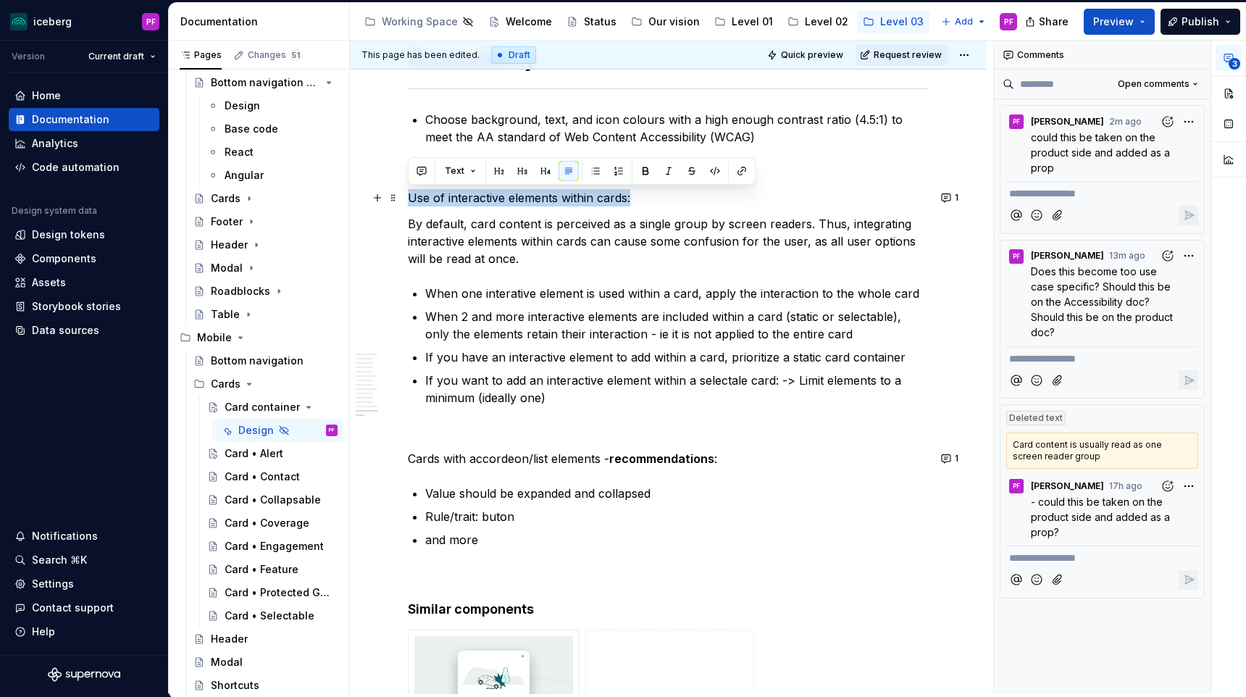
drag, startPoint x: 419, startPoint y: 201, endPoint x: 638, endPoint y: 204, distance: 219.6
click at [638, 204] on p "Use of interactive elements within cards:" at bounding box center [668, 197] width 520 height 17
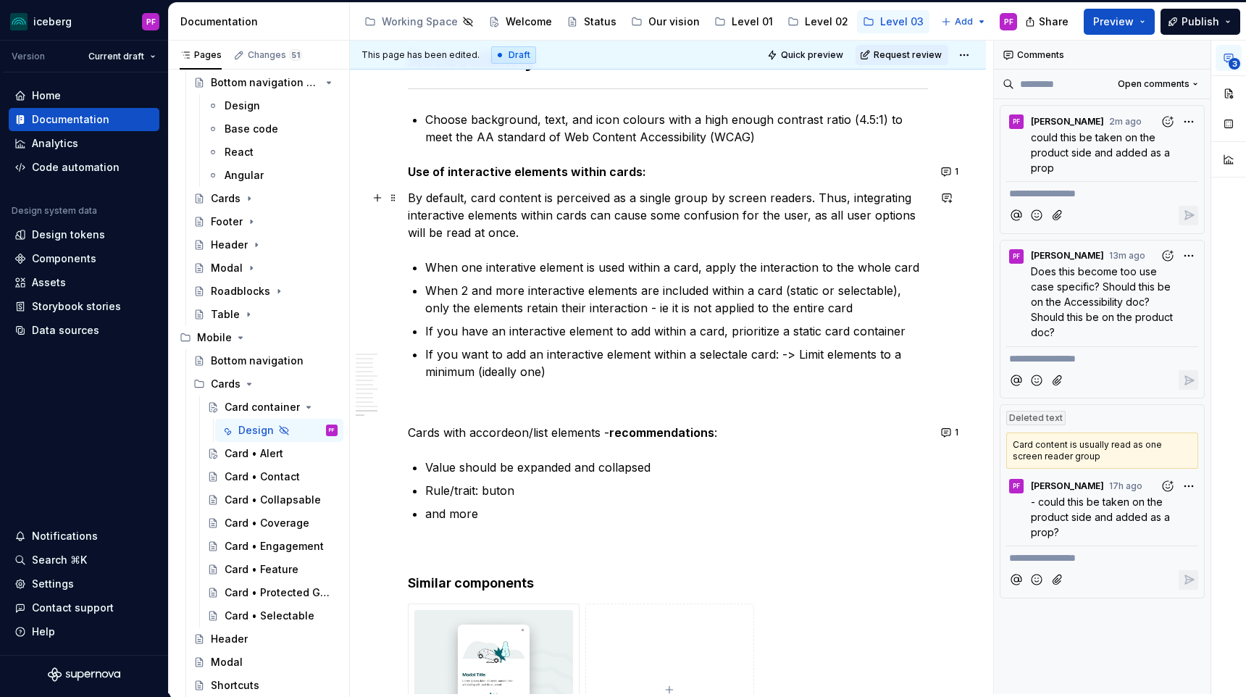
click at [540, 228] on p "By default, card content is perceived as a single group by screen readers. Thus…" at bounding box center [668, 215] width 520 height 52
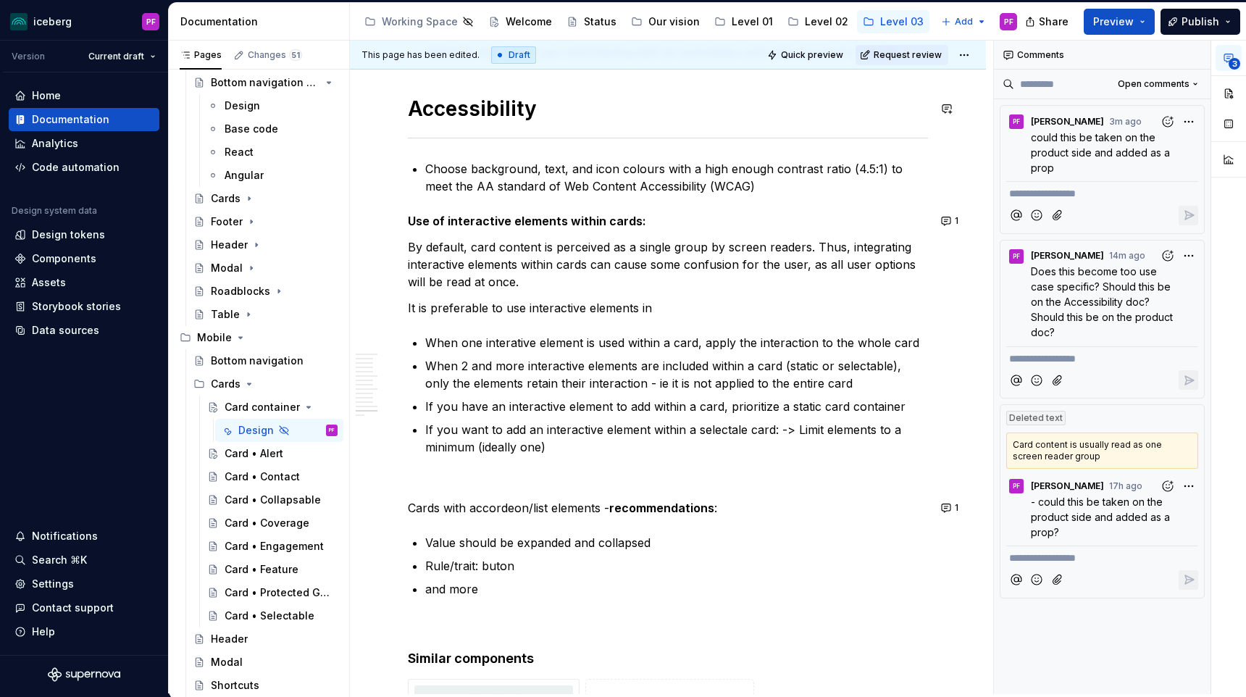
scroll to position [5260, 0]
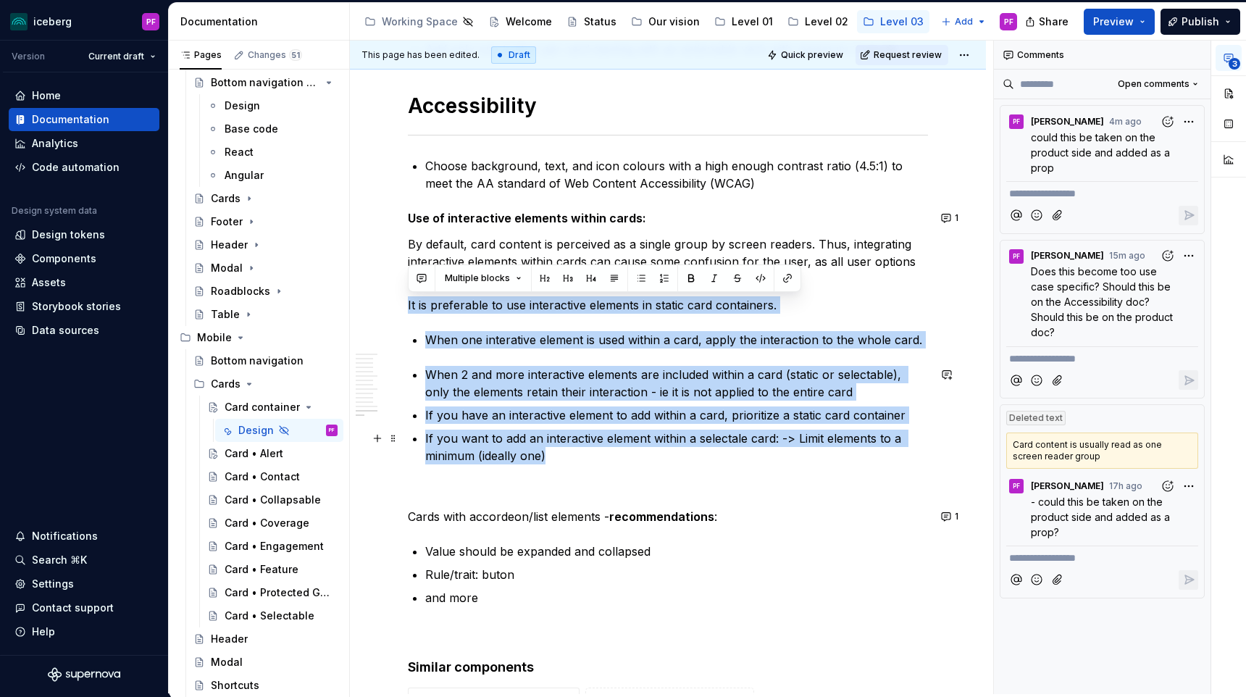
drag, startPoint x: 408, startPoint y: 302, endPoint x: 547, endPoint y: 463, distance: 212.7
copy div "It is preferable to use interactive elements in static card containers. When on…"
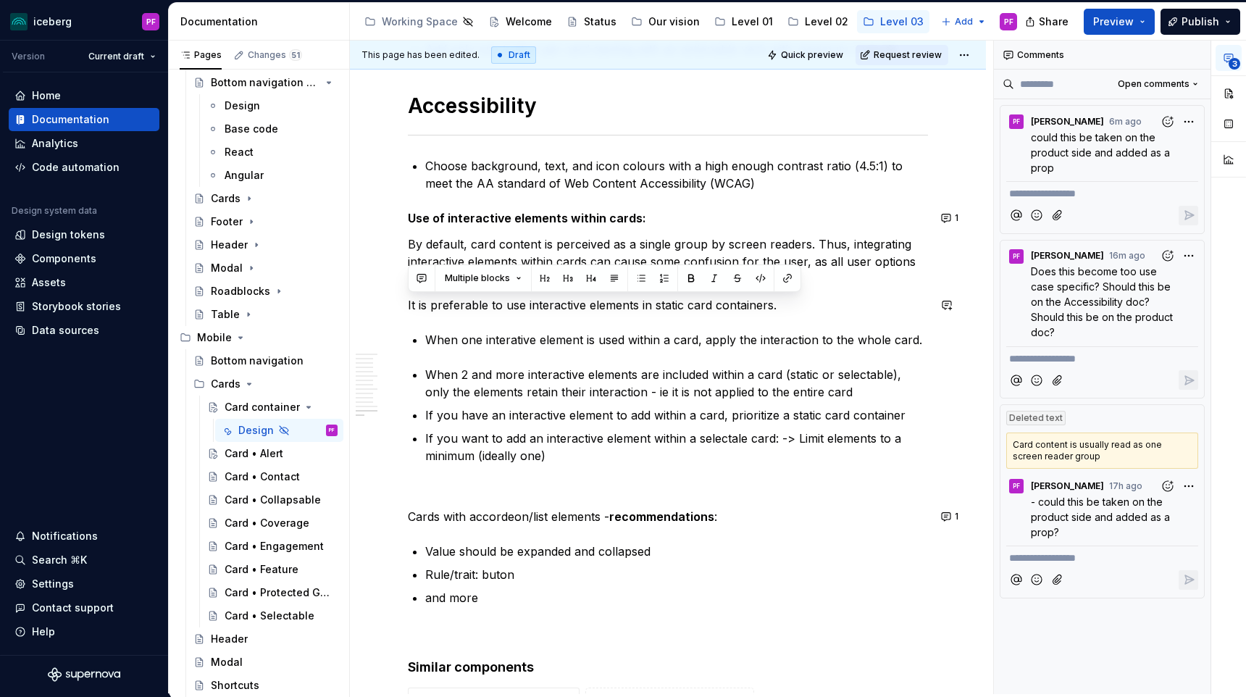
click at [526, 332] on p "When one interative element is used within a card, apply the interaction to the…" at bounding box center [676, 339] width 503 height 17
click at [554, 283] on p "By default, card content is perceived as a single group by screen readers. Thus…" at bounding box center [668, 262] width 520 height 52
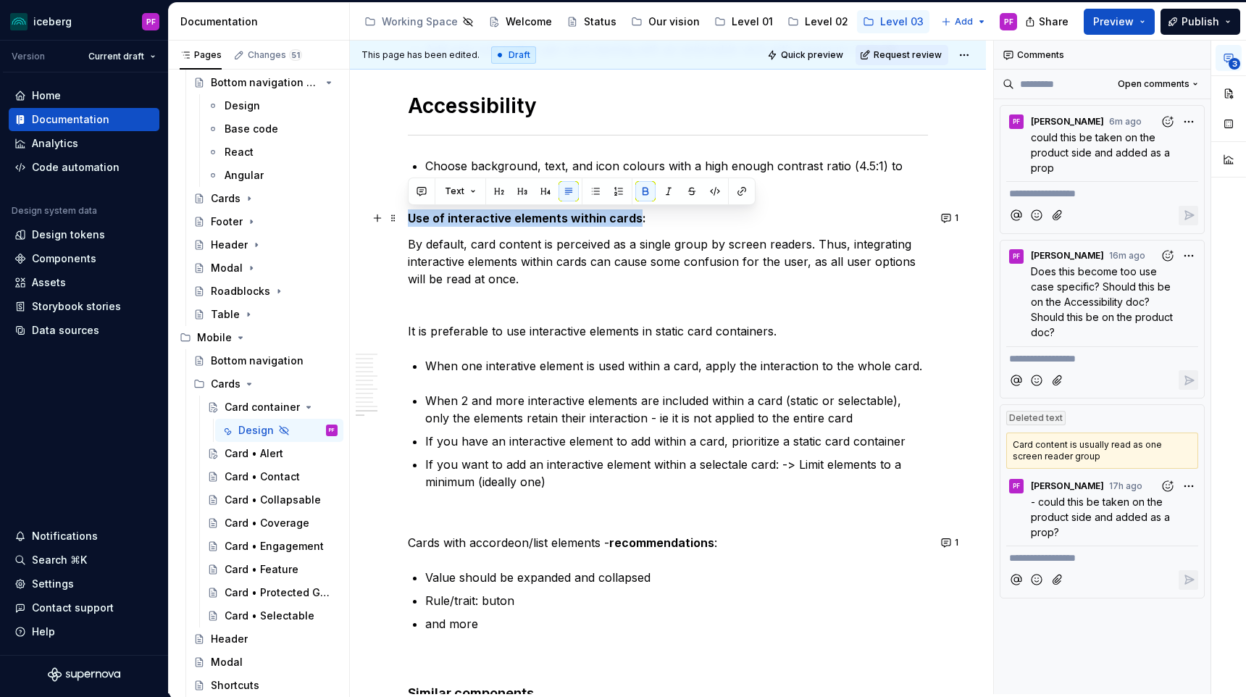
drag, startPoint x: 409, startPoint y: 215, endPoint x: 635, endPoint y: 237, distance: 227.1
click at [635, 217] on strong "Use of interactive elements within cards:" at bounding box center [527, 218] width 238 height 14
click at [646, 223] on p "Use of interactive elements within cards:" at bounding box center [668, 217] width 520 height 17
drag, startPoint x: 641, startPoint y: 222, endPoint x: 416, endPoint y: 217, distance: 225.4
click at [416, 217] on p "Use of interactive elements within cards:" at bounding box center [668, 217] width 520 height 17
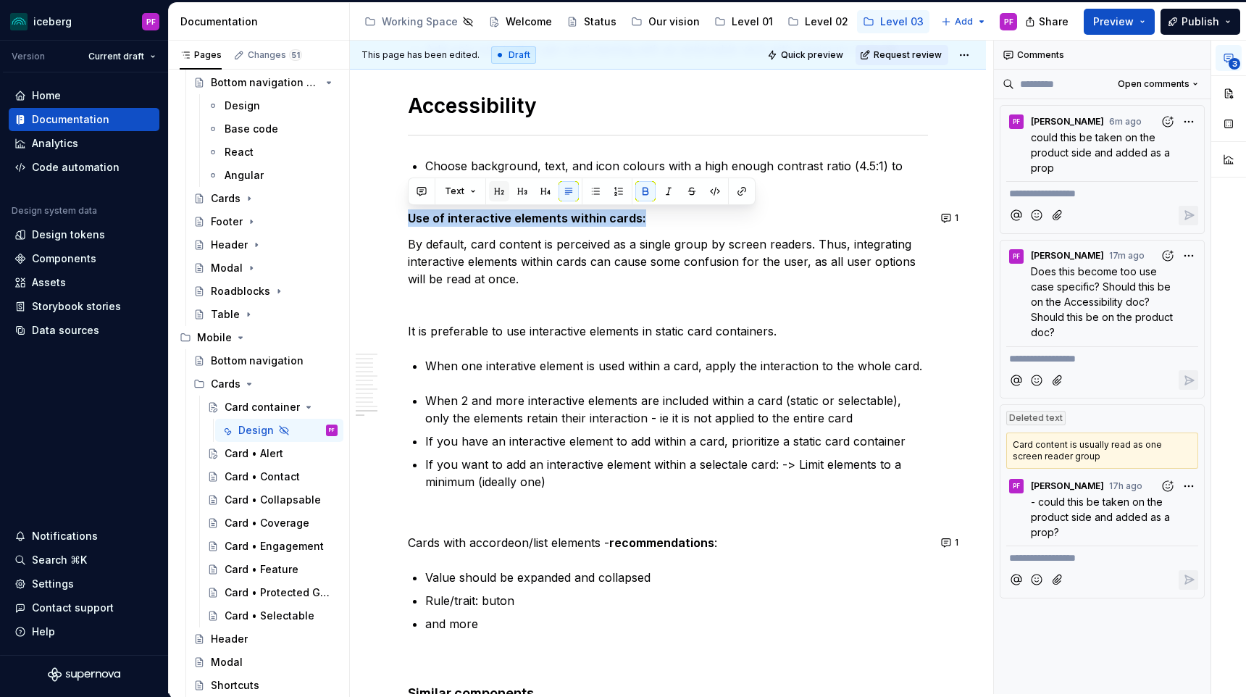
click at [493, 195] on button "button" at bounding box center [499, 191] width 20 height 20
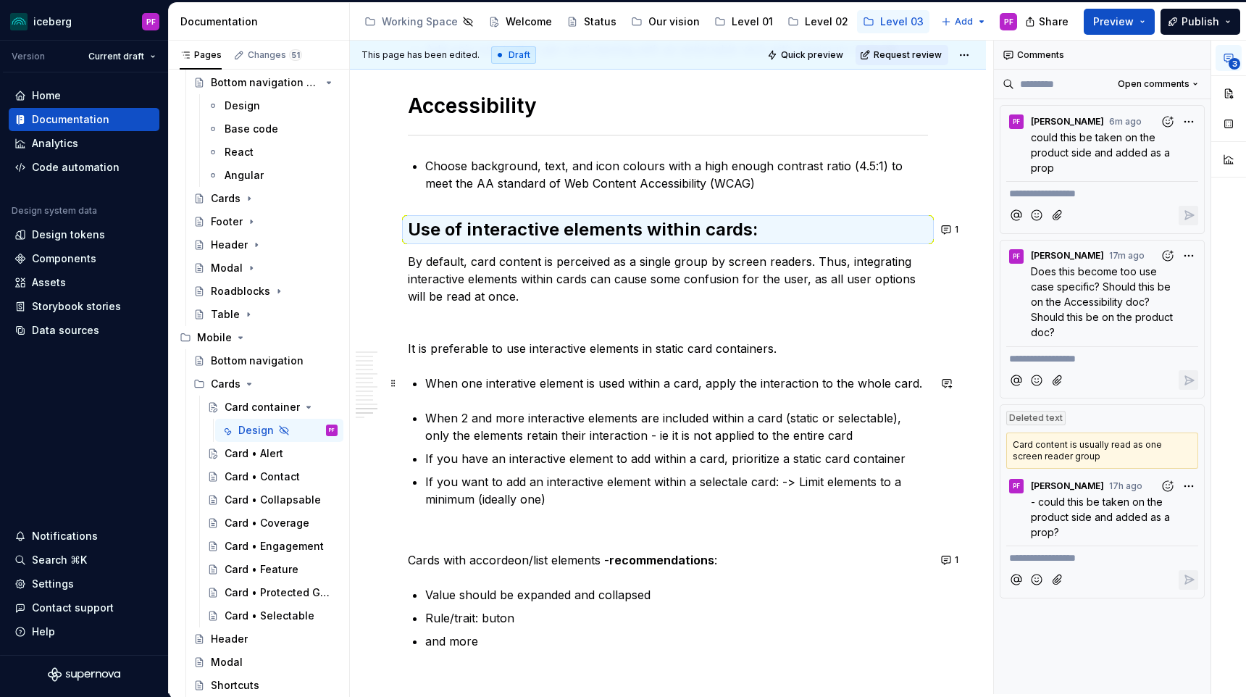
click at [496, 383] on p "When one interative element is used within a card, apply the interaction to the…" at bounding box center [676, 383] width 503 height 17
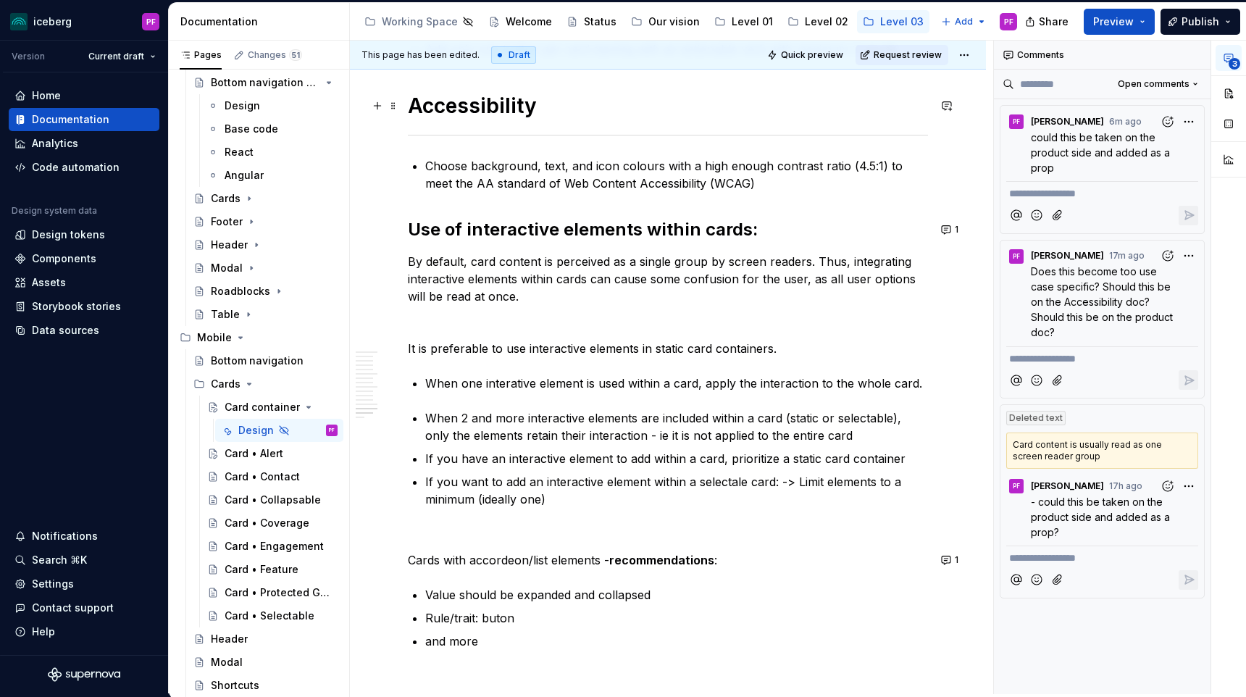
click at [438, 97] on h1 "Accessibility" at bounding box center [668, 106] width 520 height 26
drag, startPoint x: 472, startPoint y: 113, endPoint x: 456, endPoint y: 113, distance: 16.7
click at [456, 113] on h1 "Accessibility" at bounding box center [668, 106] width 520 height 26
click at [474, 230] on strong "Use of interactive elements within cards:" at bounding box center [583, 229] width 350 height 21
click at [457, 320] on p at bounding box center [668, 322] width 520 height 17
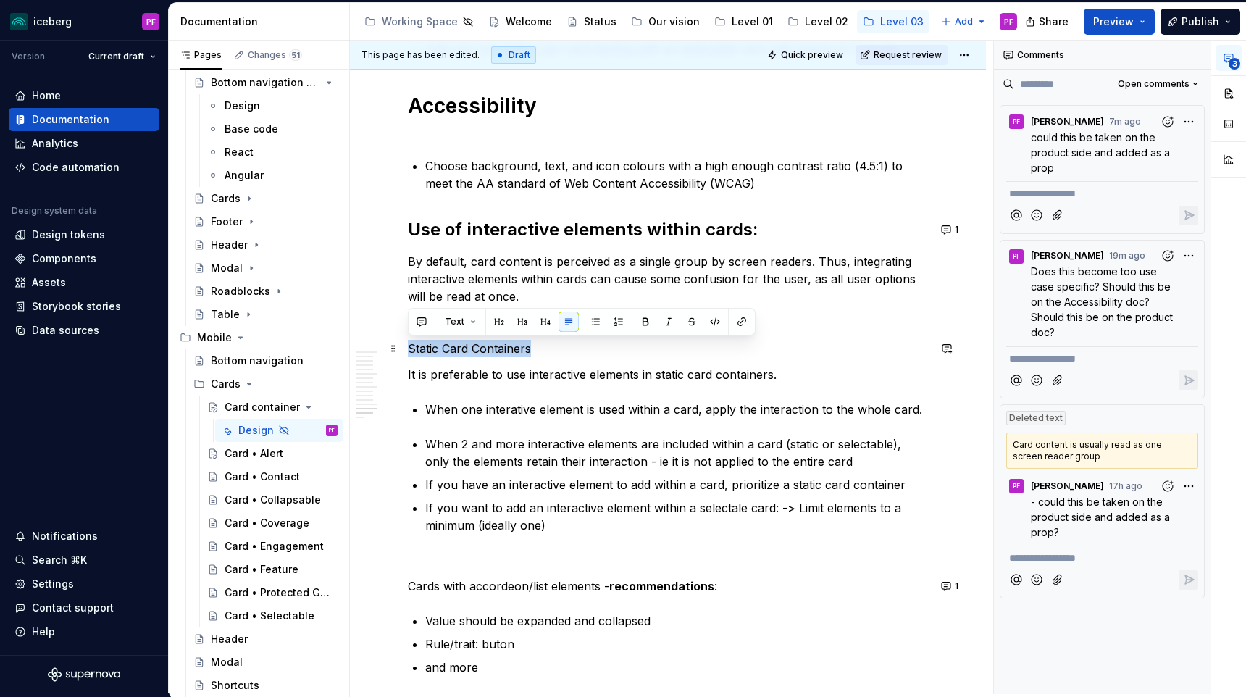
drag, startPoint x: 540, startPoint y: 346, endPoint x: 409, endPoint y: 351, distance: 130.5
click at [409, 351] on p "Static Card Containers" at bounding box center [668, 348] width 520 height 17
type textarea "*"
click at [579, 351] on p "Static Card Containers" at bounding box center [668, 348] width 520 height 17
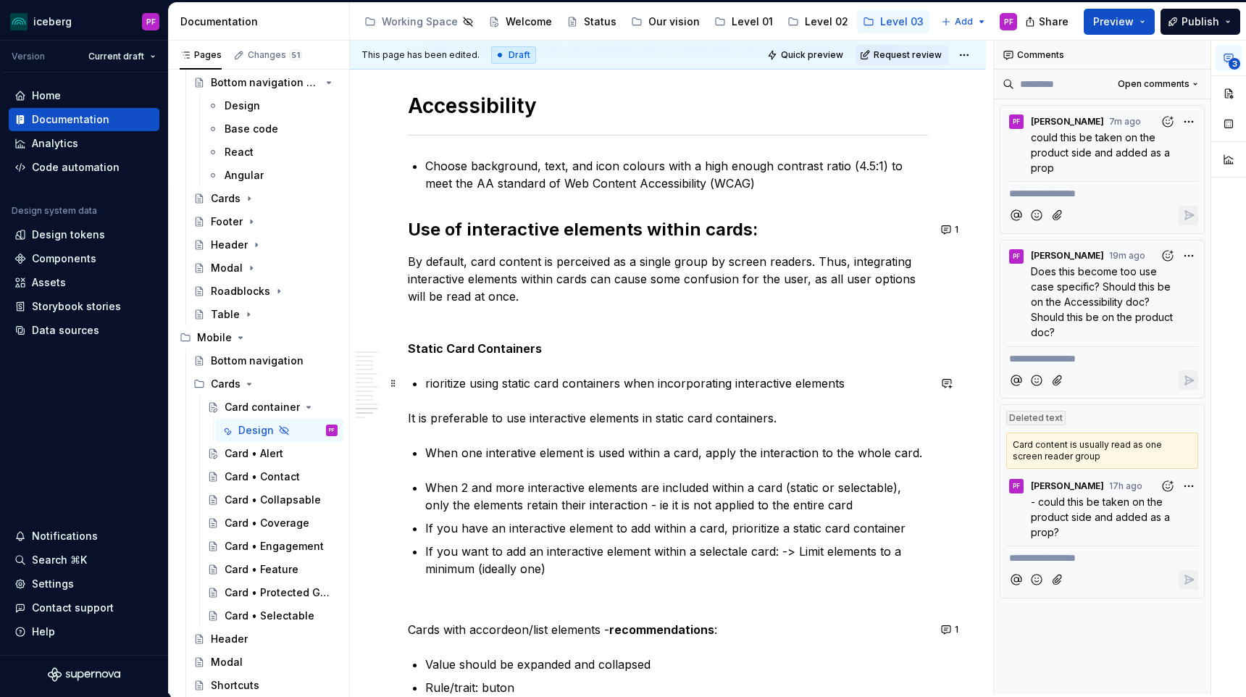
click at [852, 383] on p "Prioritize using static card containers when incorporating interactive elements" at bounding box center [676, 383] width 503 height 17
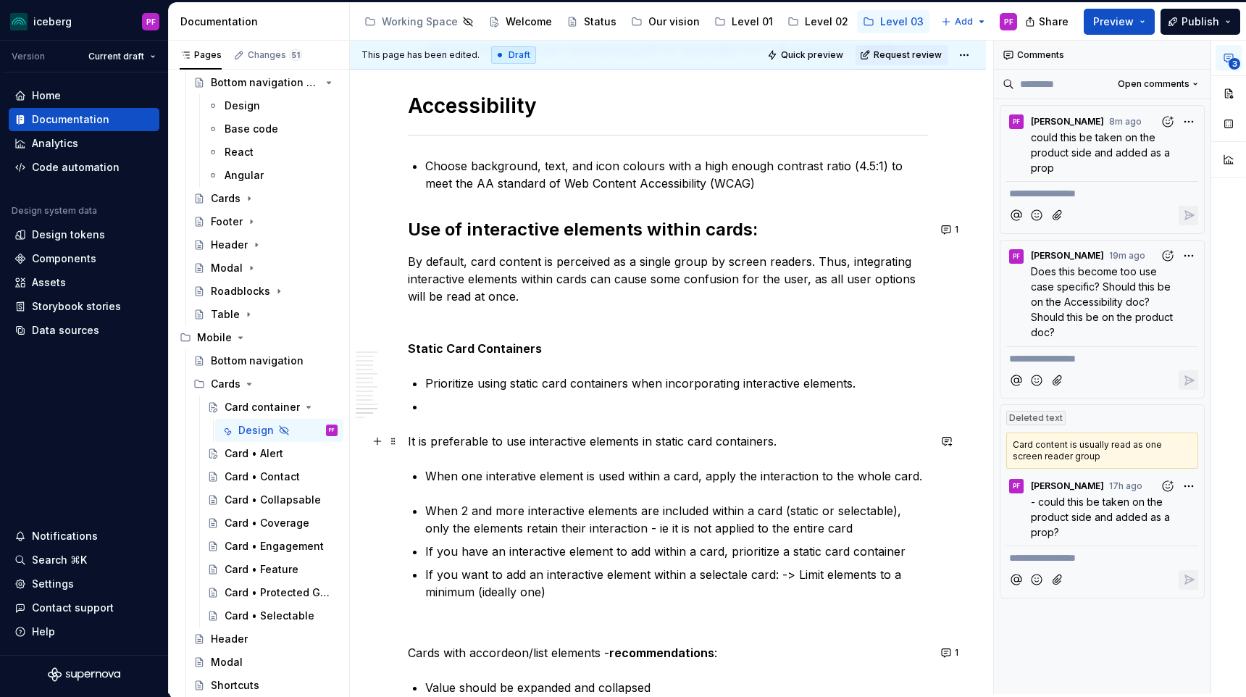
drag, startPoint x: 413, startPoint y: 435, endPoint x: 771, endPoint y: 445, distance: 358.1
click at [771, 445] on p "It is preferable to use interactive elements in static card containers." at bounding box center [668, 441] width 520 height 17
drag, startPoint x: 659, startPoint y: 433, endPoint x: 403, endPoint y: 440, distance: 255.9
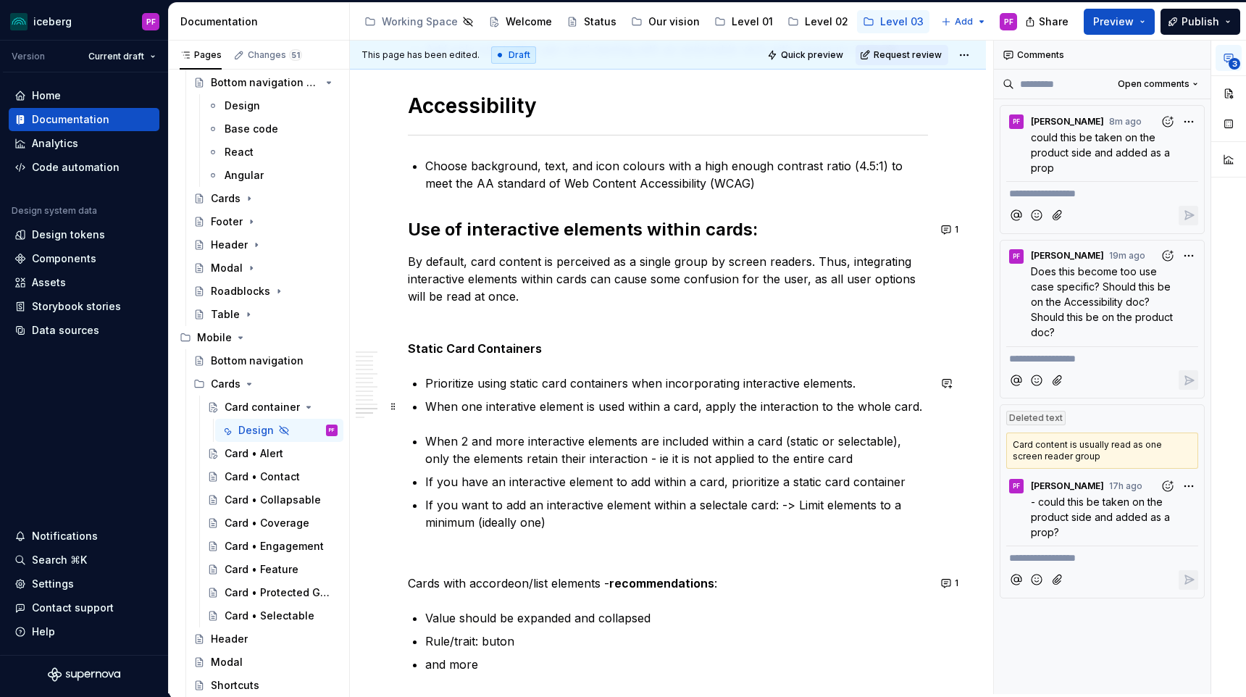
click at [480, 408] on p "When one interative element is used within a card, apply the interaction to the…" at bounding box center [676, 406] width 503 height 17
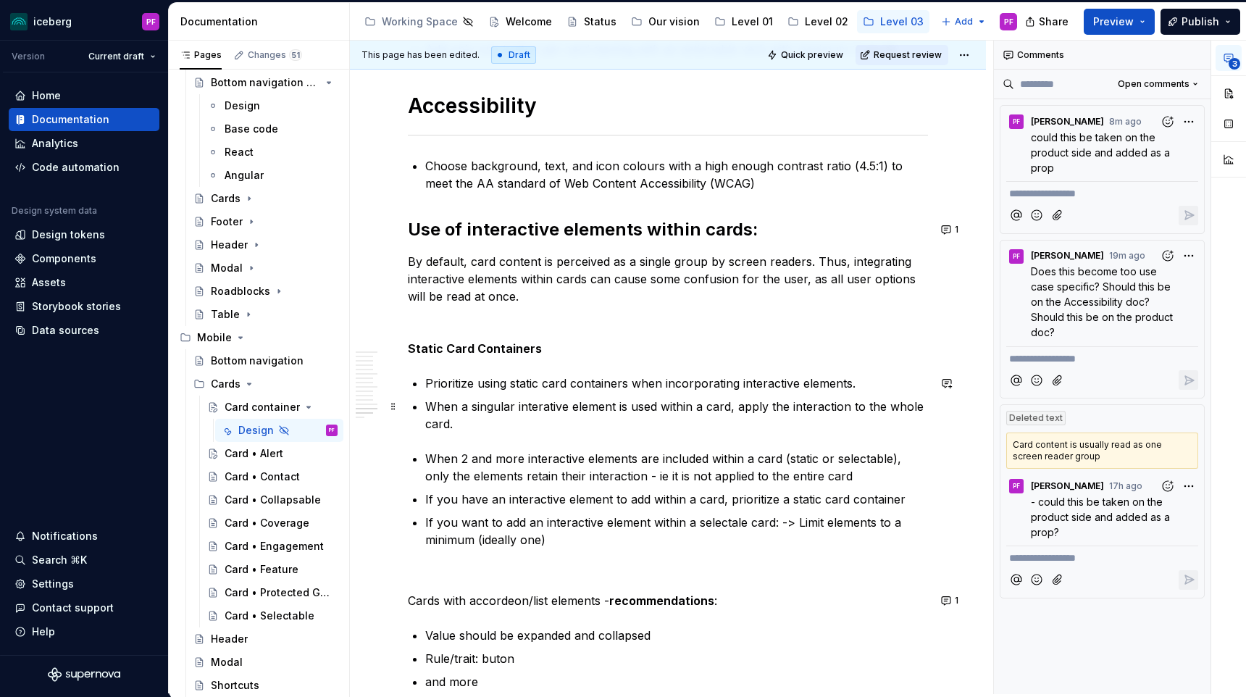
click at [731, 407] on p "When a singular interative element is used within a card, apply the interaction…" at bounding box center [676, 415] width 503 height 35
click at [518, 429] on p "When a singular interative element is used within a static card, apply the inte…" at bounding box center [676, 415] width 503 height 35
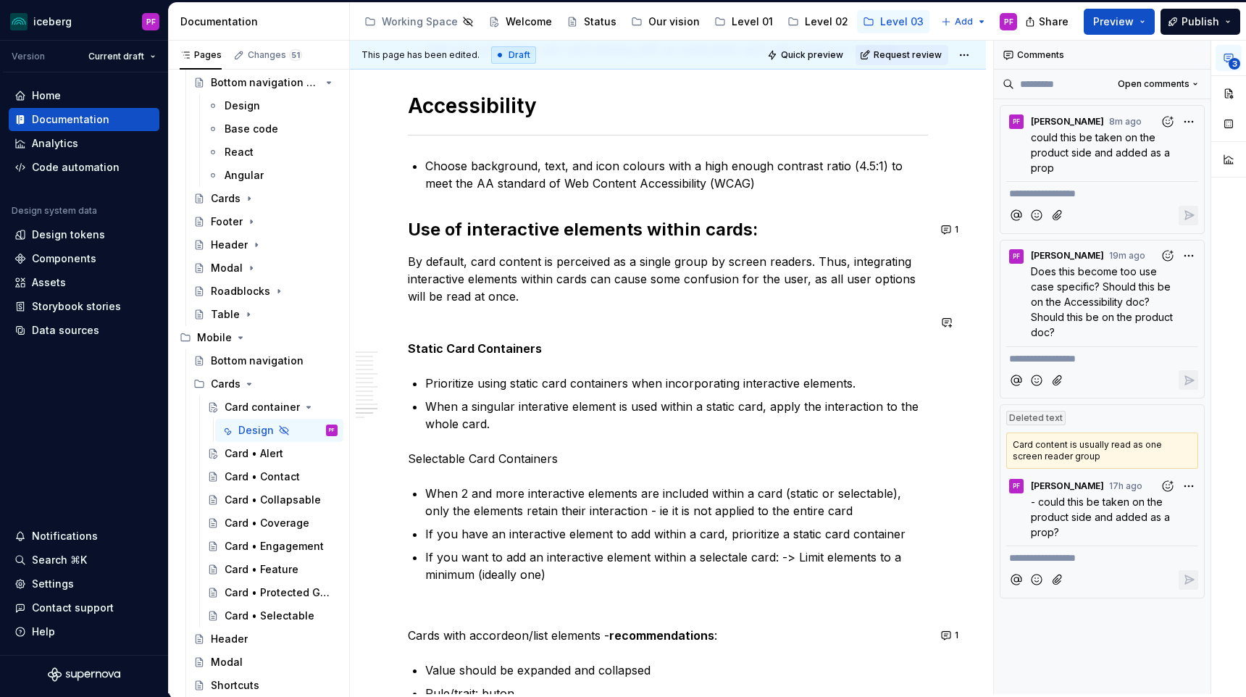
click at [417, 330] on p at bounding box center [668, 322] width 520 height 17
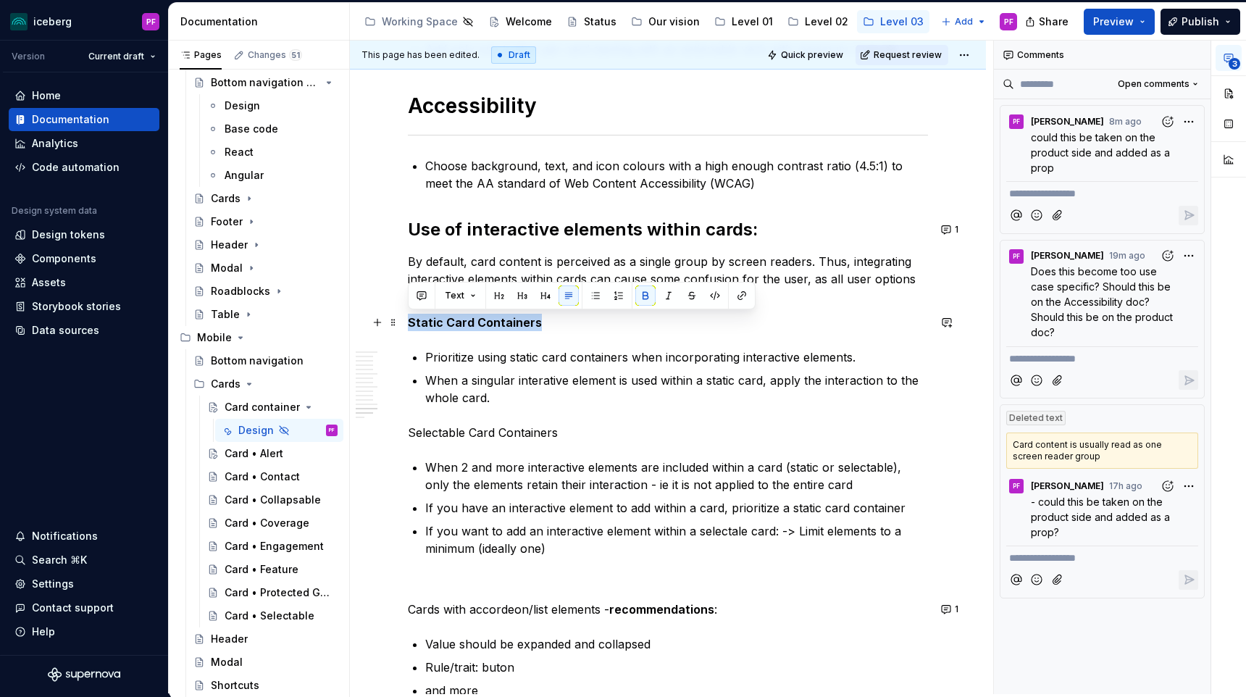
drag, startPoint x: 410, startPoint y: 322, endPoint x: 554, endPoint y: 319, distance: 143.5
click at [554, 319] on p "Static Card Containers" at bounding box center [668, 322] width 520 height 17
click at [949, 320] on button "button" at bounding box center [947, 322] width 20 height 20
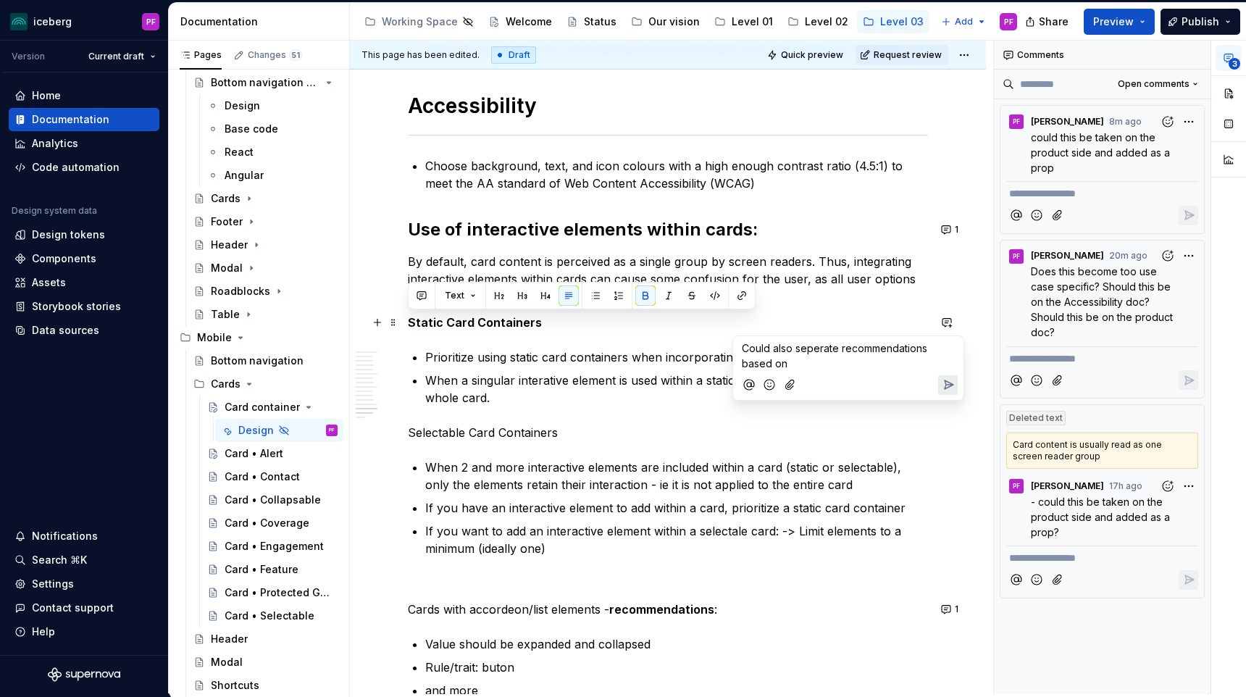
type textarea "*"
click at [950, 382] on icon "Send" at bounding box center [948, 385] width 14 height 14
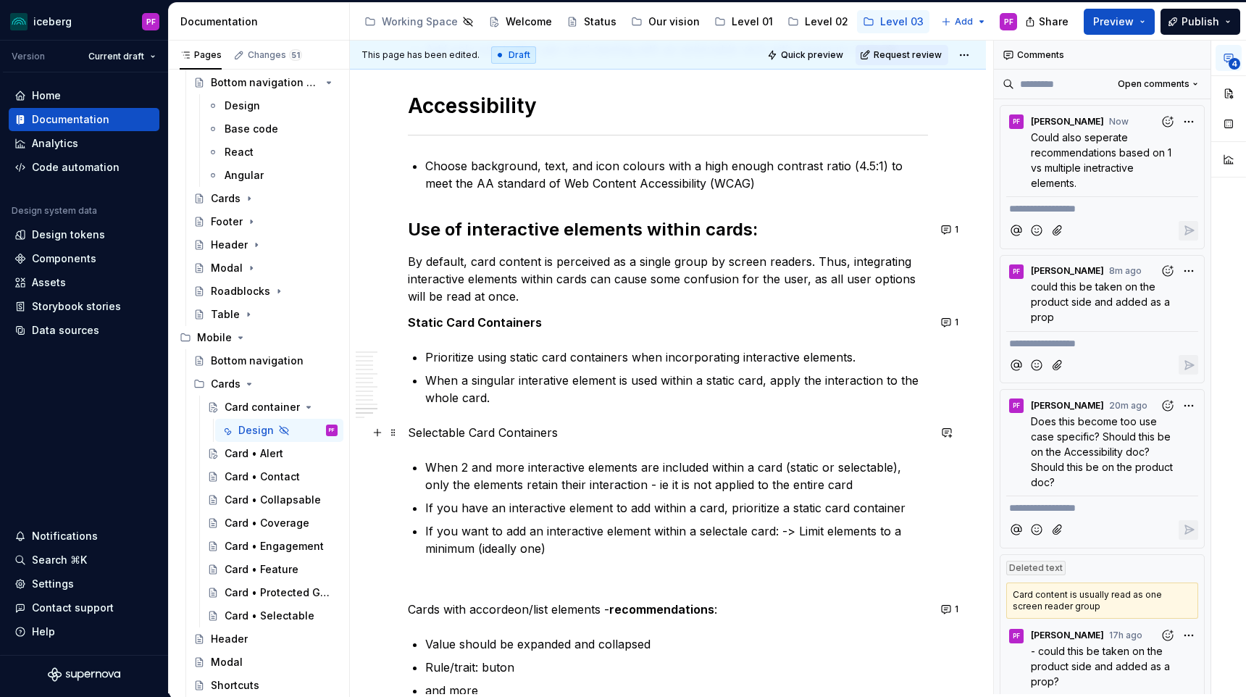
click at [535, 438] on p "Selectable Card Containers" at bounding box center [668, 432] width 520 height 17
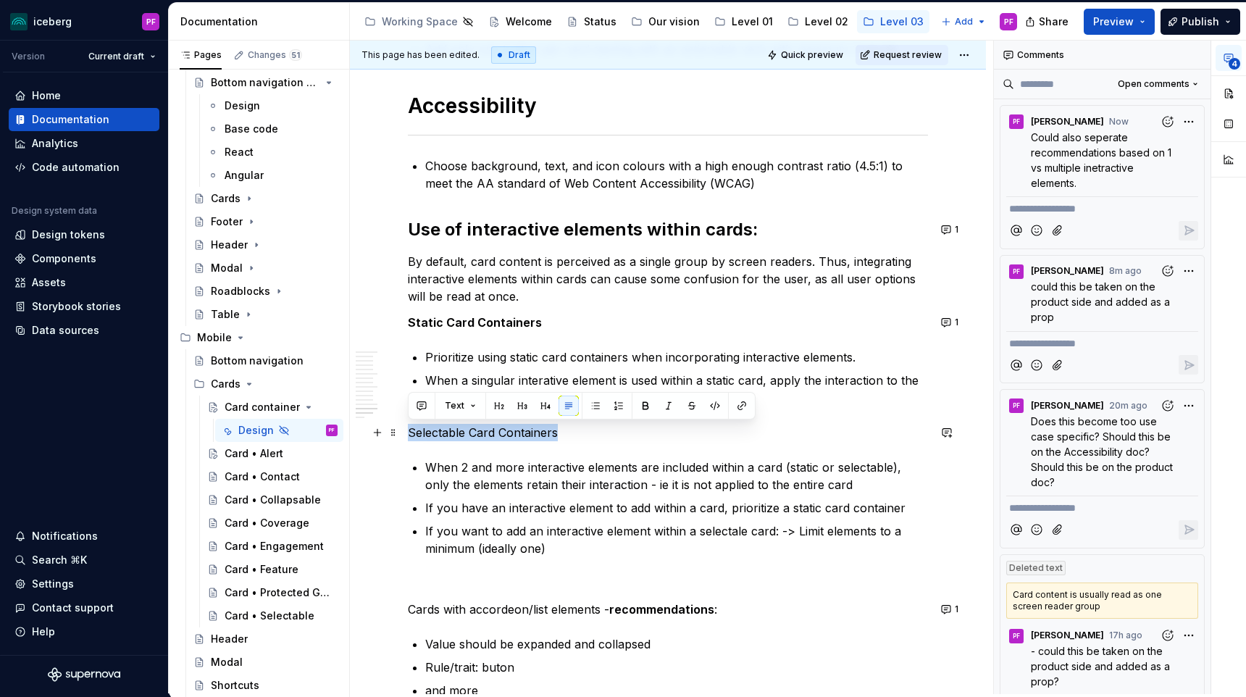
drag, startPoint x: 577, startPoint y: 428, endPoint x: 358, endPoint y: 429, distance: 218.8
click at [507, 463] on p "When 2 and more interactive elements are included within a card (static or sele…" at bounding box center [676, 476] width 503 height 35
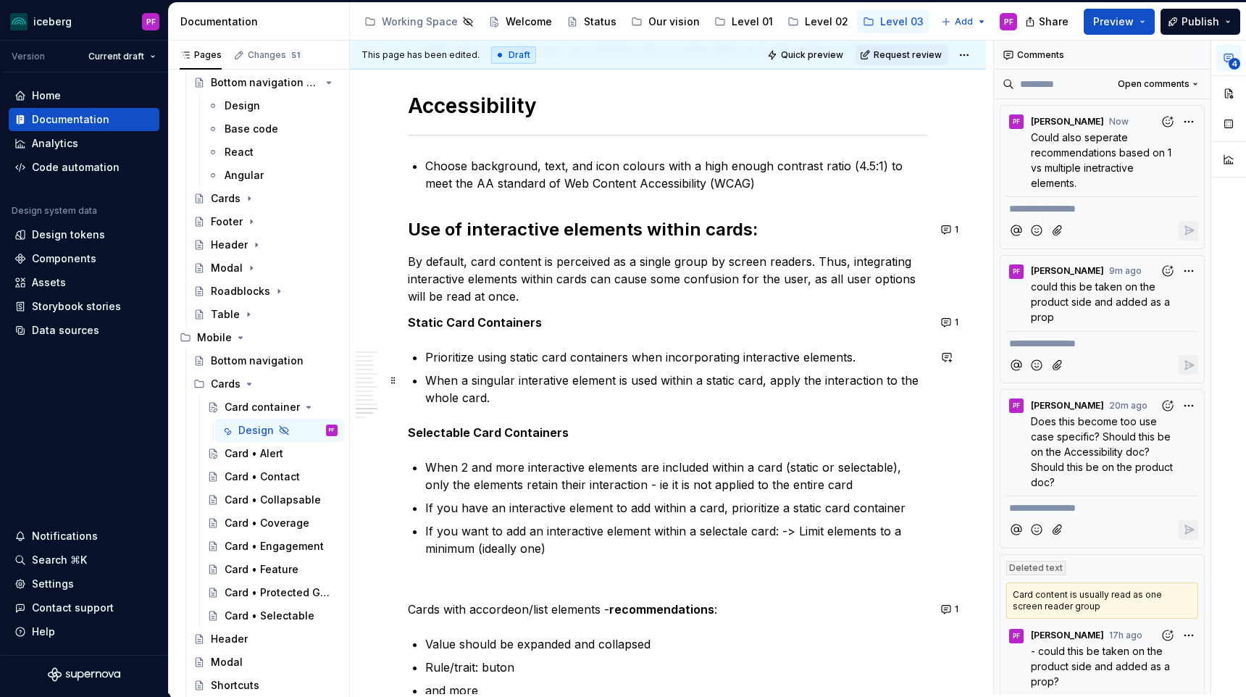
click at [495, 398] on p "When a singular interative element is used within a static card, apply the inte…" at bounding box center [676, 389] width 503 height 35
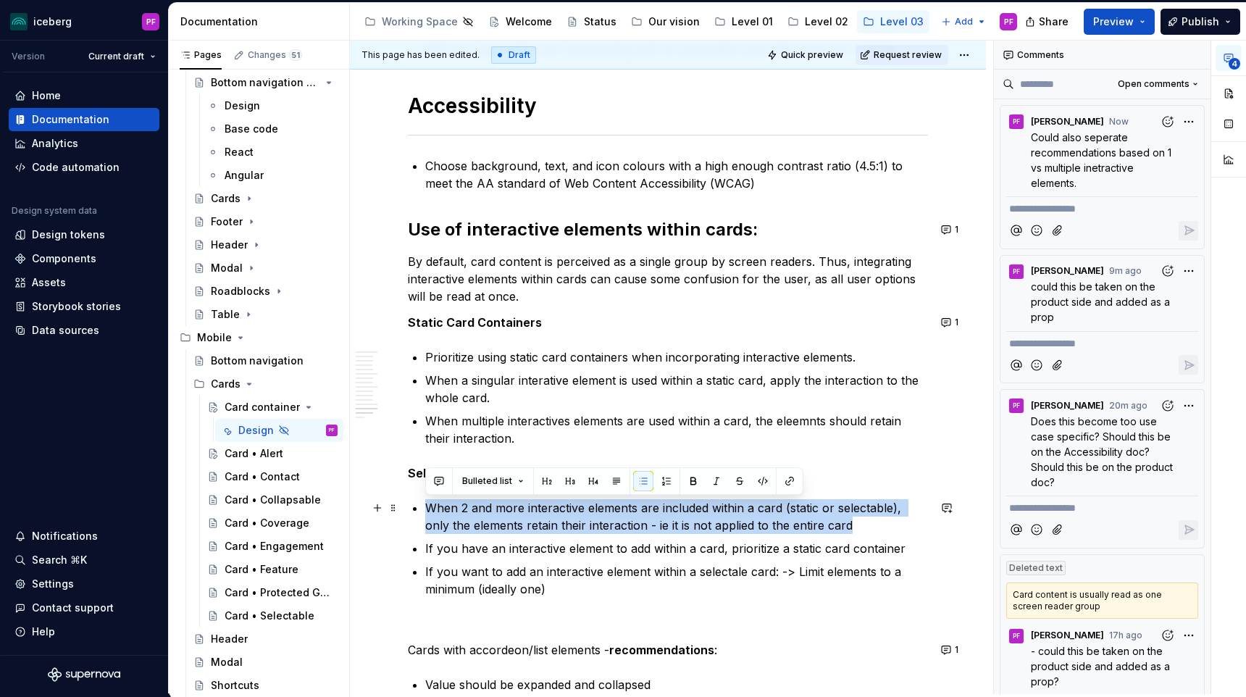
drag, startPoint x: 839, startPoint y: 523, endPoint x: 420, endPoint y: 506, distance: 419.2
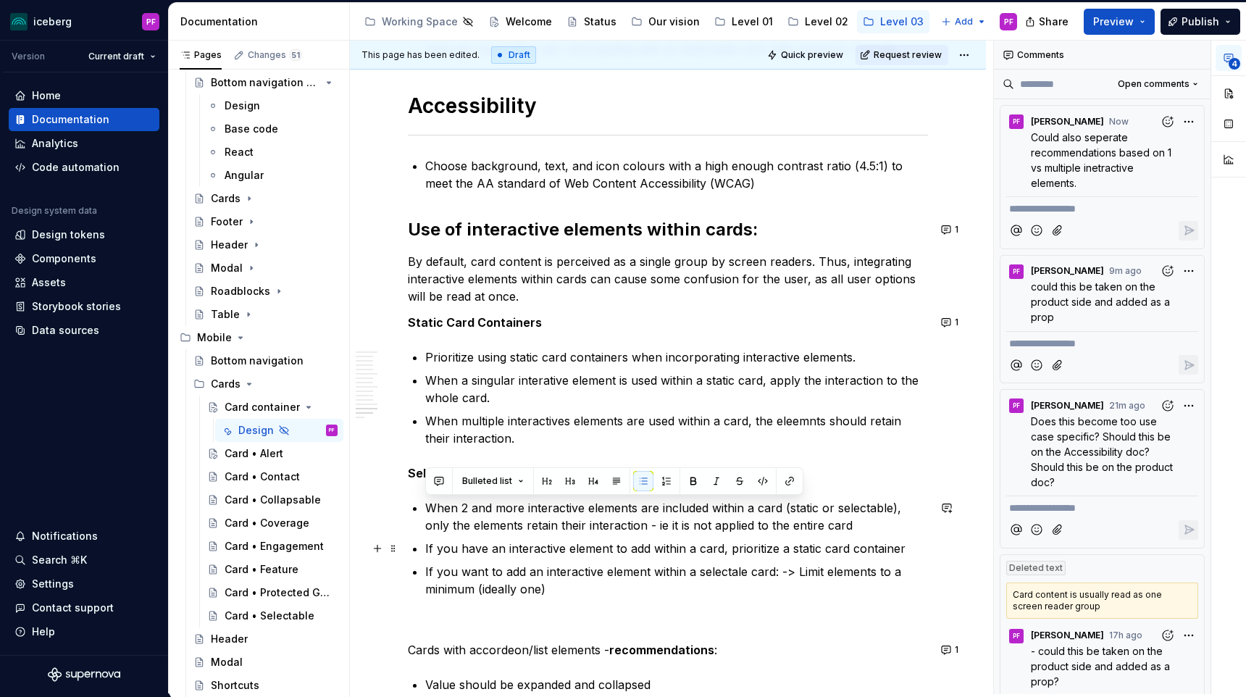
click at [480, 535] on ul "When 2 and more interactive elements are included within a card (static or sele…" at bounding box center [676, 548] width 503 height 99
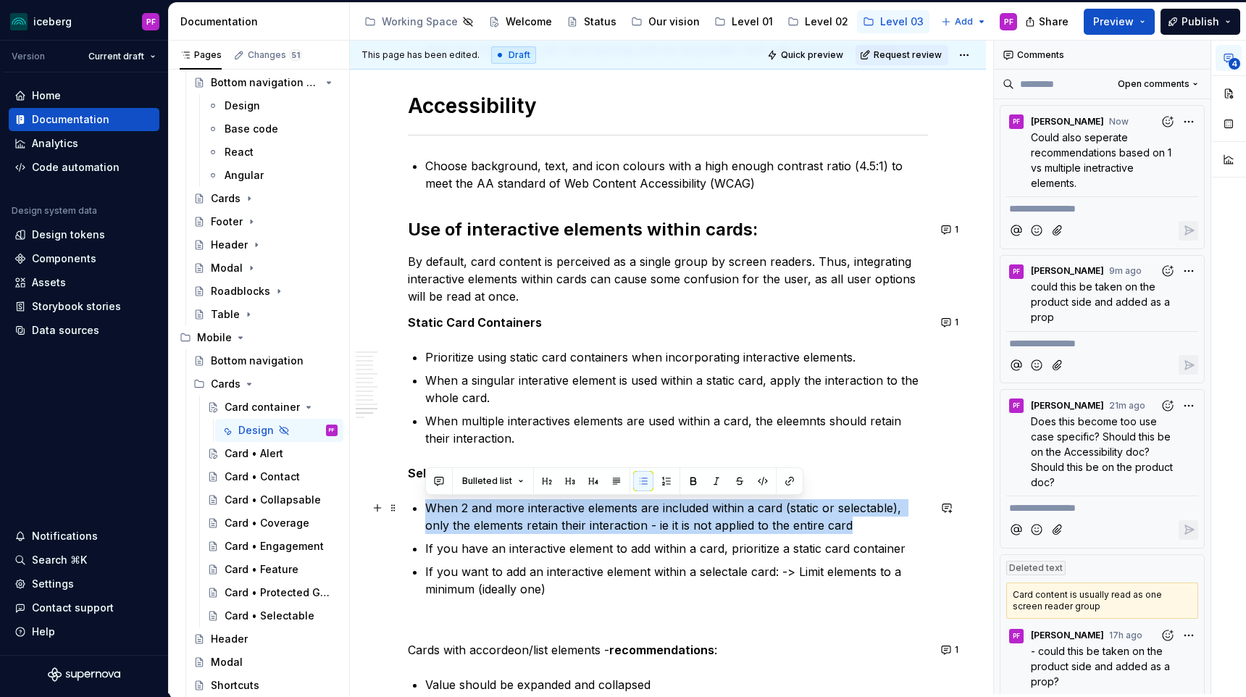
drag, startPoint x: 675, startPoint y: 522, endPoint x: 421, endPoint y: 507, distance: 254.1
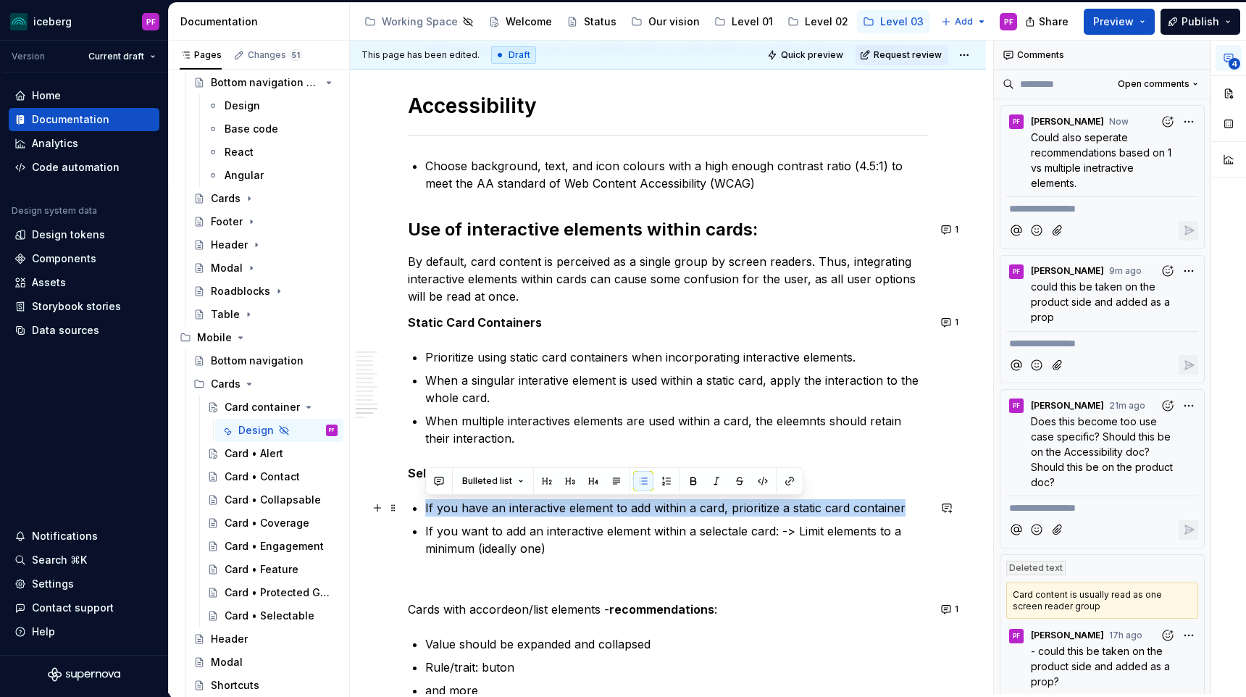
drag, startPoint x: 916, startPoint y: 504, endPoint x: 417, endPoint y: 501, distance: 498.6
click at [425, 501] on li "If you have an interactive element to add within a card, prioritize a static ca…" at bounding box center [676, 507] width 503 height 17
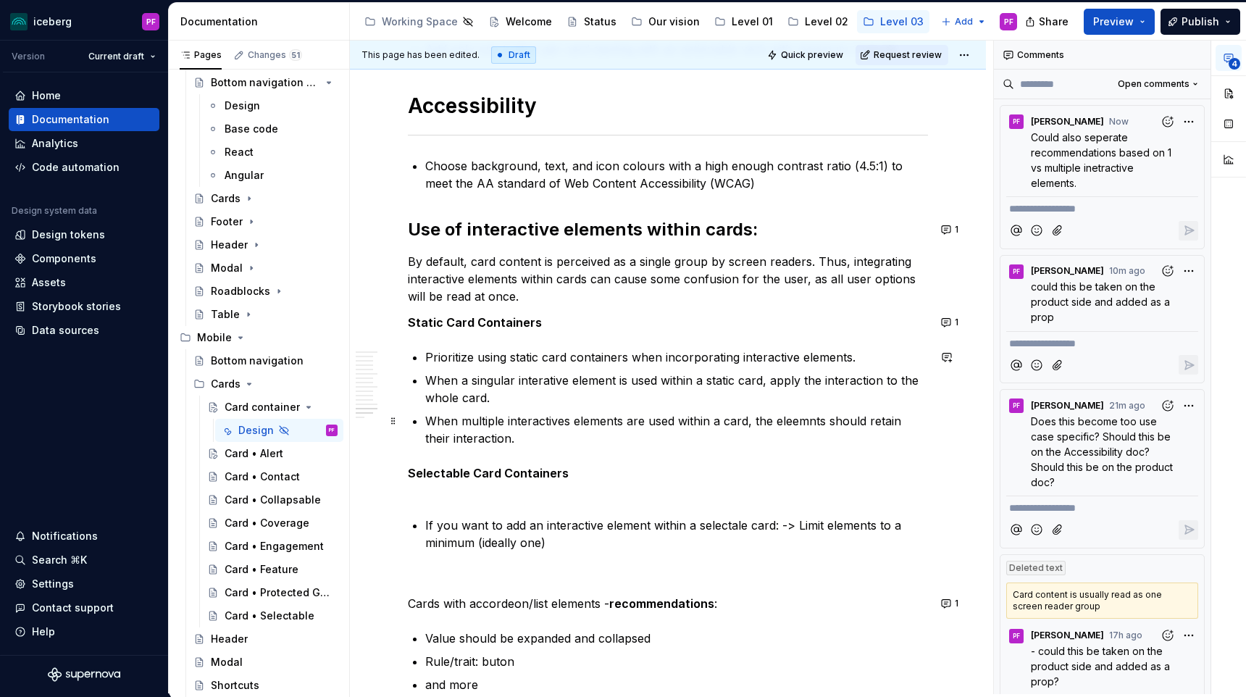
click at [791, 424] on p "When multiple interactives elements are used within a card, the eleemnts should…" at bounding box center [676, 429] width 503 height 35
drag, startPoint x: 1026, startPoint y: 283, endPoint x: 1075, endPoint y: 317, distance: 58.9
click at [1075, 317] on div "could this be taken on the product side and added as a prop" at bounding box center [1103, 302] width 192 height 46
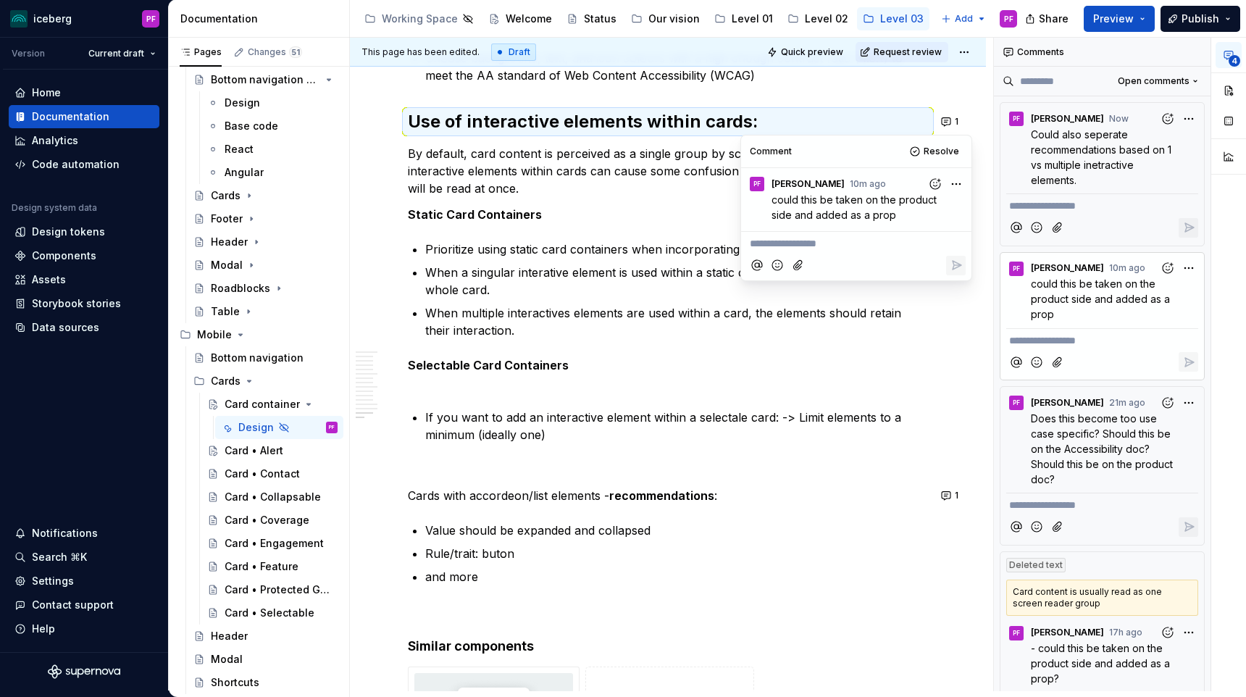
scroll to position [5341, 0]
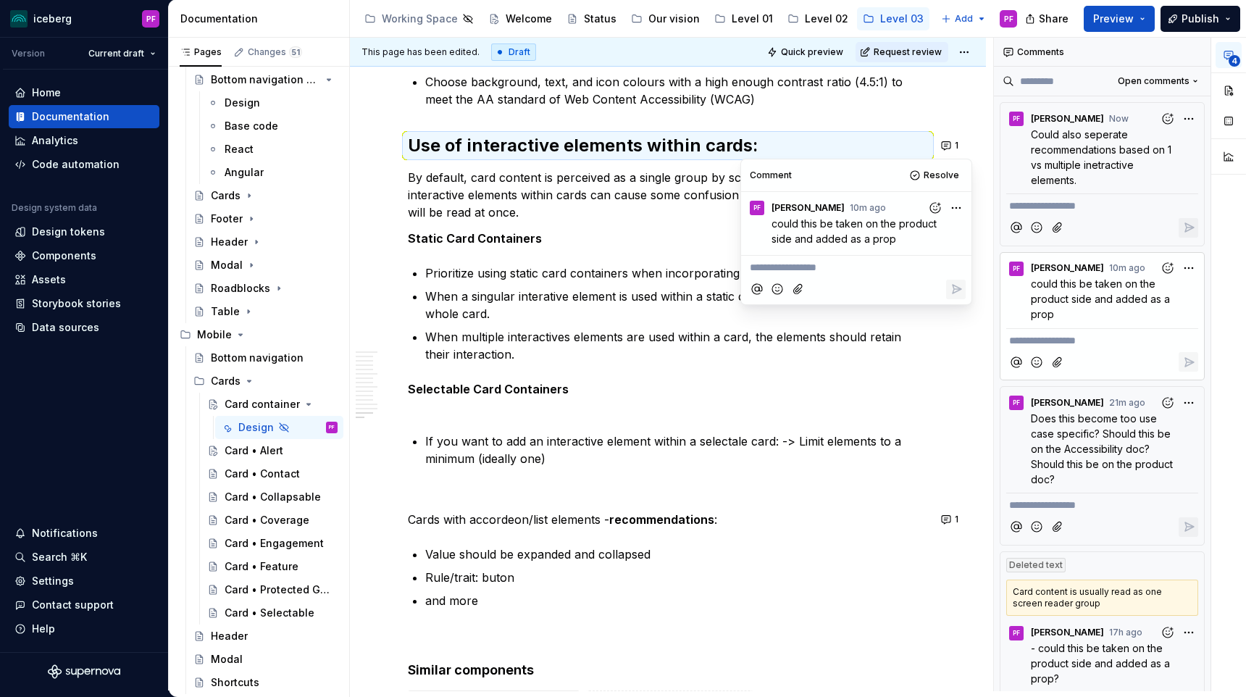
click at [475, 201] on commenthighlight "By default, card content is perceived as a single group by screen readers. Thus…" at bounding box center [664, 194] width 512 height 49
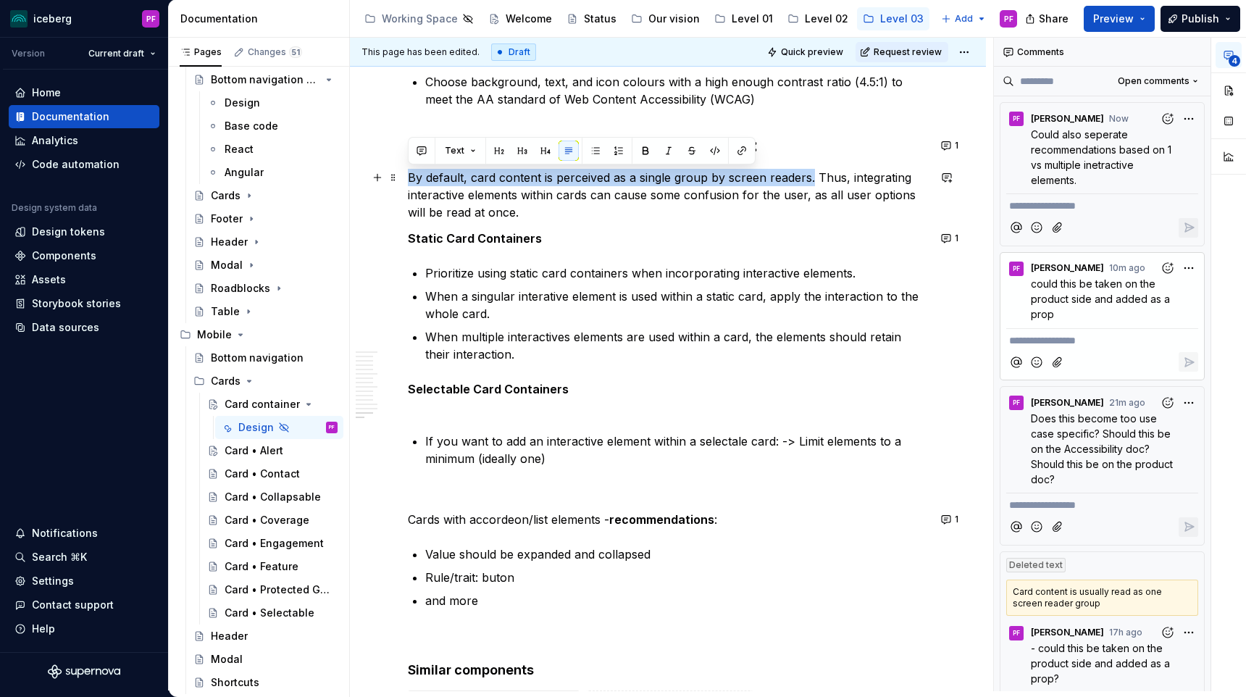
drag, startPoint x: 408, startPoint y: 173, endPoint x: 812, endPoint y: 179, distance: 404.4
click at [812, 179] on commenthighlight "By default, card content is perceived as a single group by screen readers. Thus…" at bounding box center [664, 194] width 512 height 49
click at [419, 151] on button "button" at bounding box center [422, 151] width 20 height 20
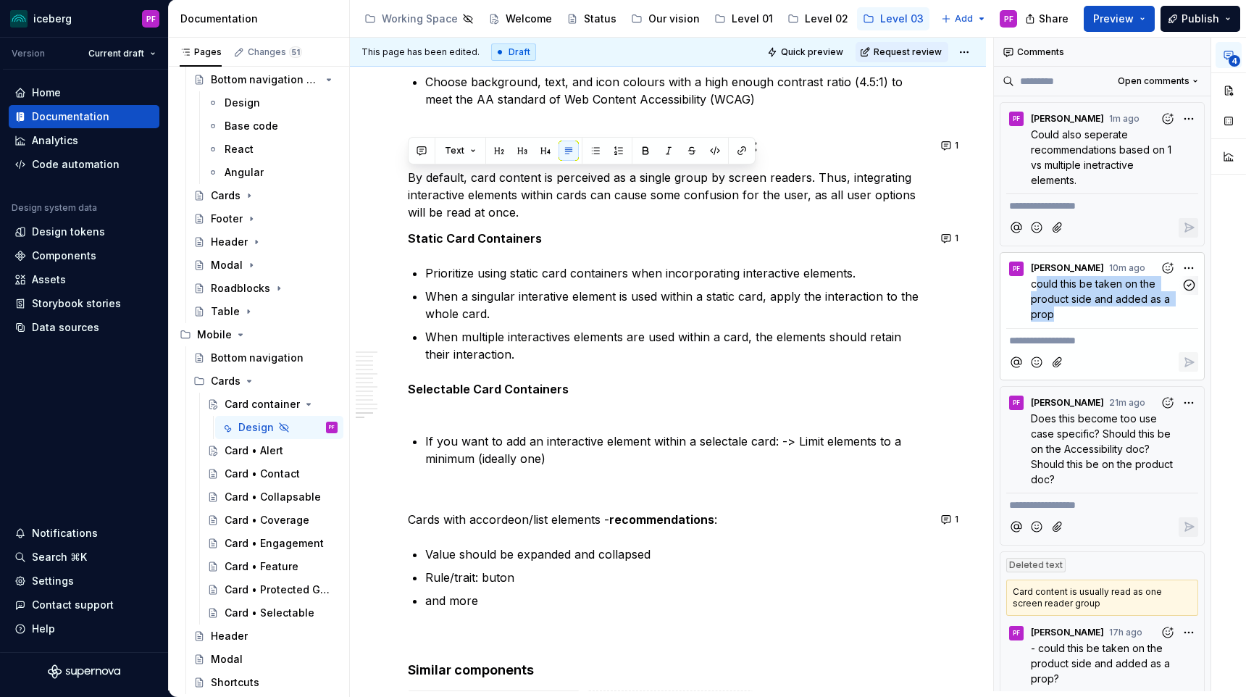
drag, startPoint x: 1034, startPoint y: 284, endPoint x: 1066, endPoint y: 314, distance: 43.6
click at [1066, 314] on p "could this be taken on the product side and added as a prop" at bounding box center [1106, 299] width 150 height 46
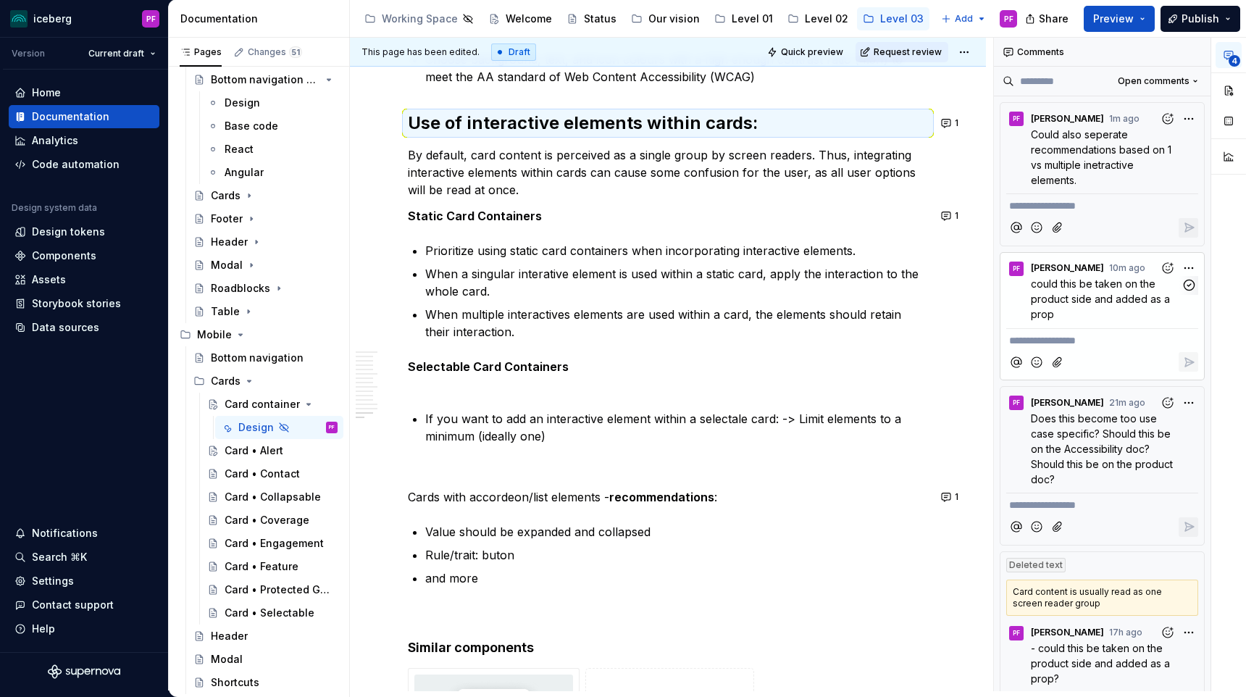
click at [1066, 314] on p "could this be taken on the product side and added as a prop" at bounding box center [1106, 299] width 150 height 46
drag, startPoint x: 1044, startPoint y: 309, endPoint x: 1021, endPoint y: 285, distance: 33.8
click at [1021, 285] on div "could this be taken on the product side and added as a prop" at bounding box center [1103, 299] width 192 height 46
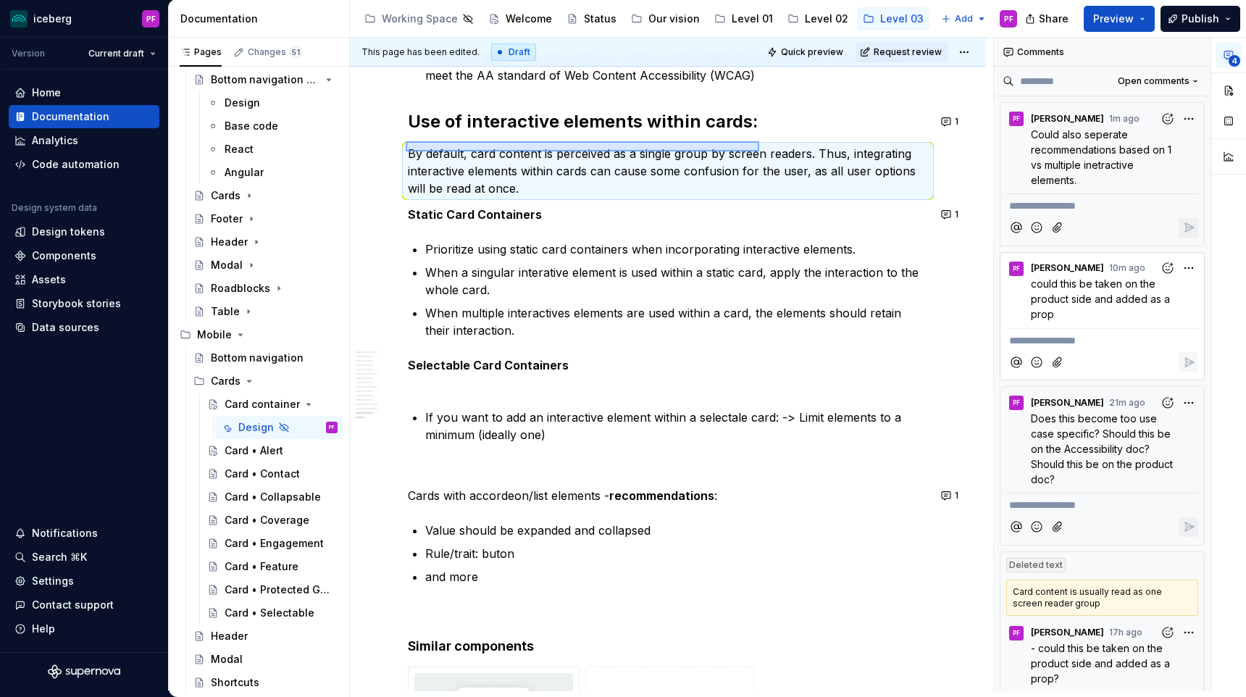
drag, startPoint x: 452, startPoint y: 151, endPoint x: 759, endPoint y: 141, distance: 307.4
click at [759, 141] on div "**********" at bounding box center [671, 365] width 643 height 654
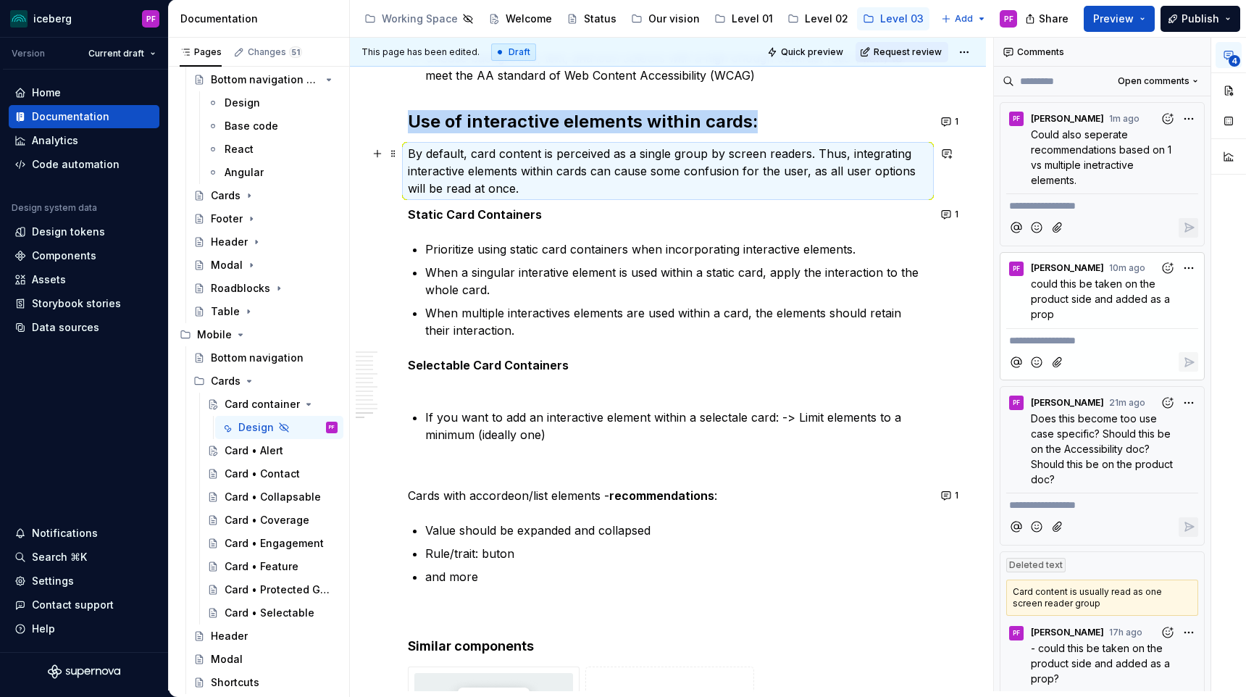
click at [806, 151] on commenthighlight "By default, card content is perceived as a single group by screen readers. Thus…" at bounding box center [664, 170] width 512 height 49
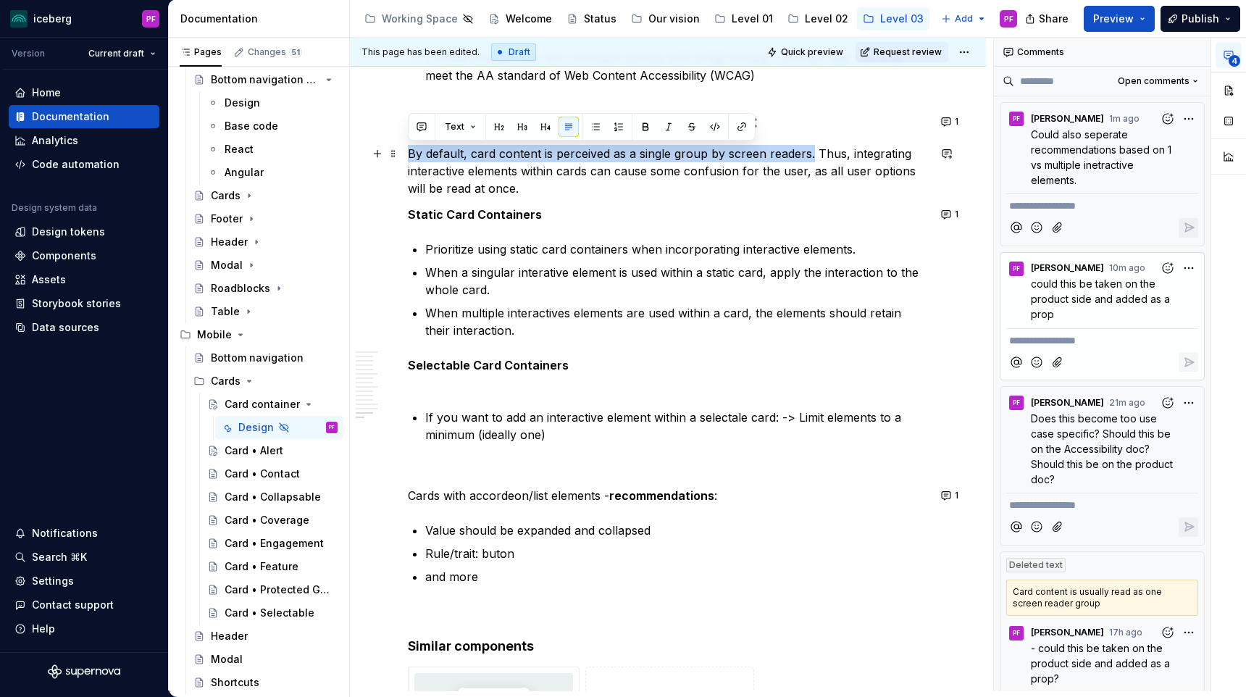
drag, startPoint x: 812, startPoint y: 156, endPoint x: 410, endPoint y: 154, distance: 401.4
click at [410, 154] on commenthighlight "By default, card content is perceived as a single group by screen readers. Thus…" at bounding box center [664, 170] width 512 height 49
click at [953, 153] on button "button" at bounding box center [947, 153] width 20 height 20
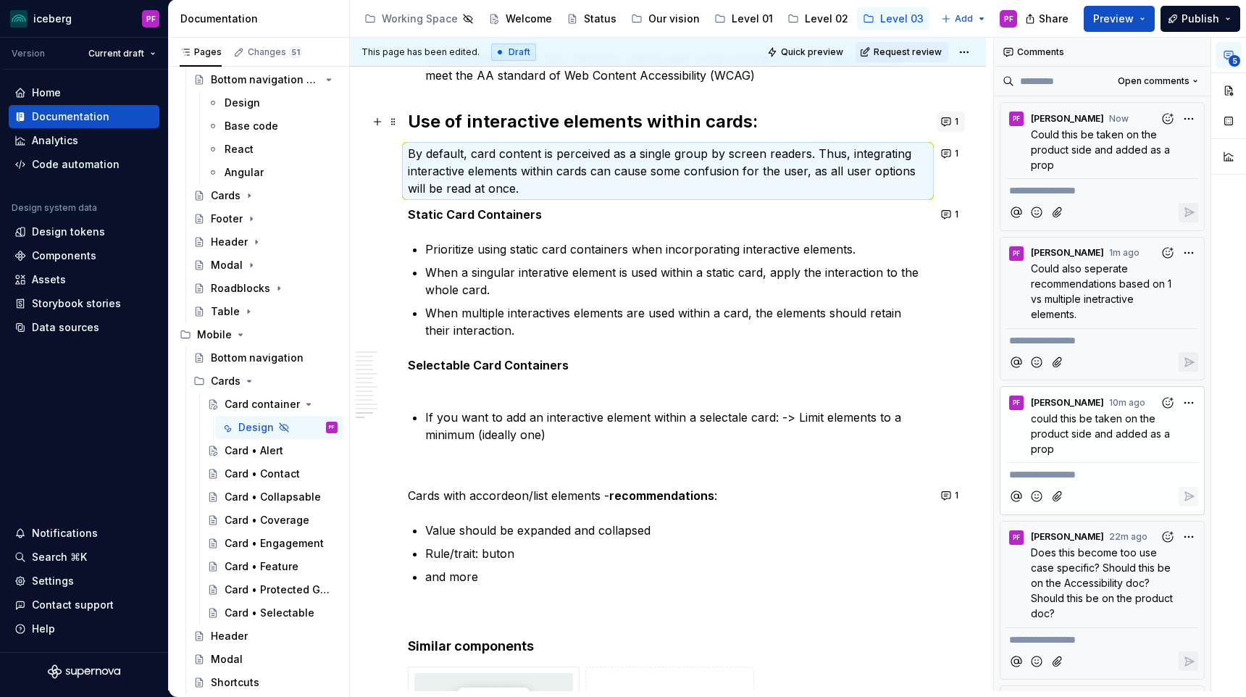
click at [960, 123] on button "1" at bounding box center [951, 122] width 28 height 20
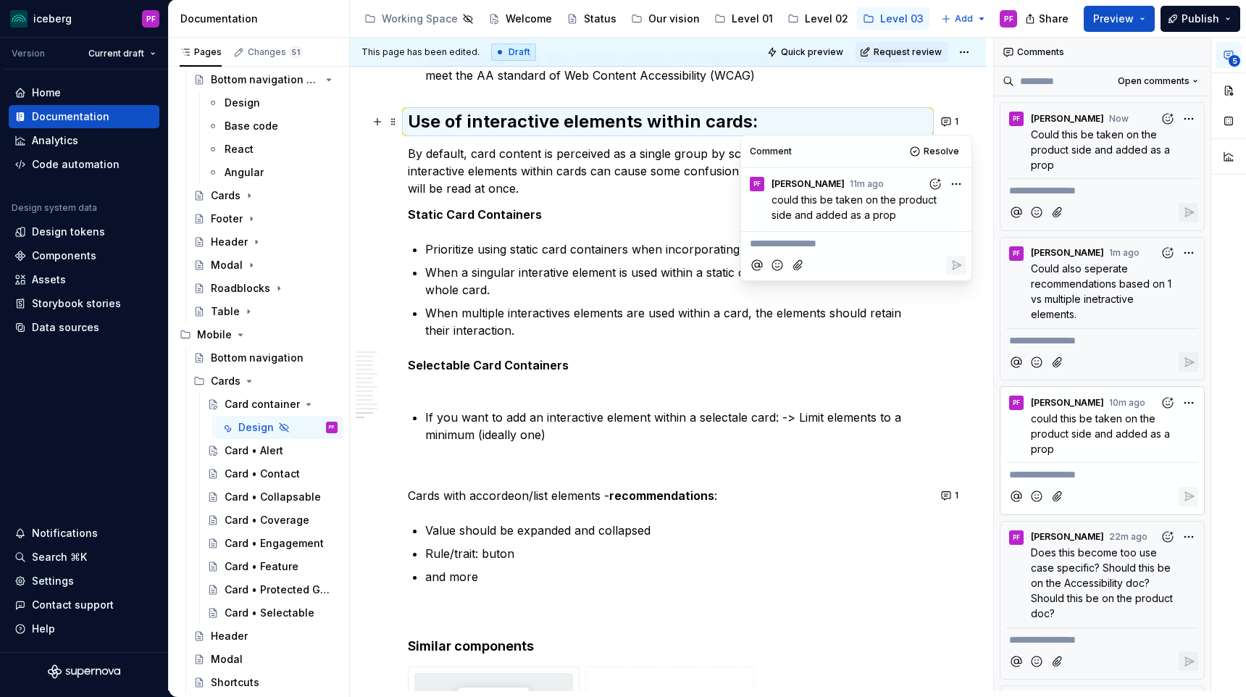
click at [951, 185] on html "iceberg PF Version Current draft Home Documentation Analytics Code automation D…" at bounding box center [623, 348] width 1246 height 697
click at [938, 225] on span "Delete comment" at bounding box center [917, 231] width 83 height 14
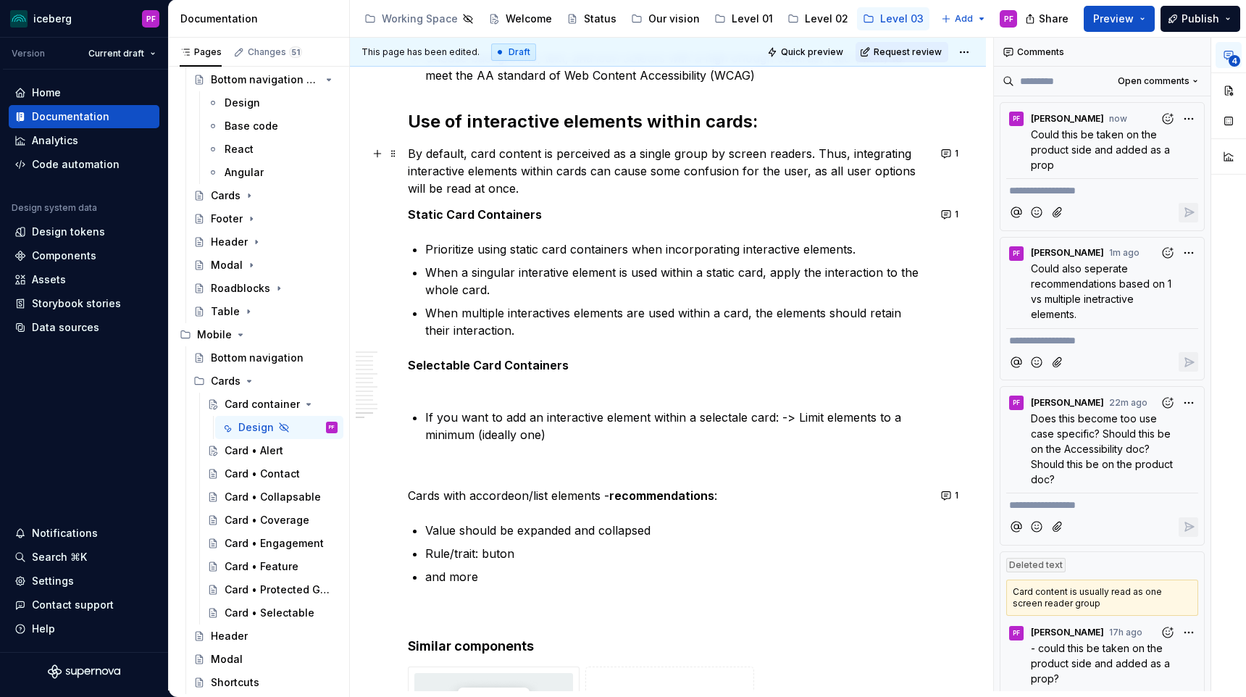
click at [701, 196] on p "By default, card content is perceived as a single group by screen readers. Thus…" at bounding box center [668, 171] width 520 height 52
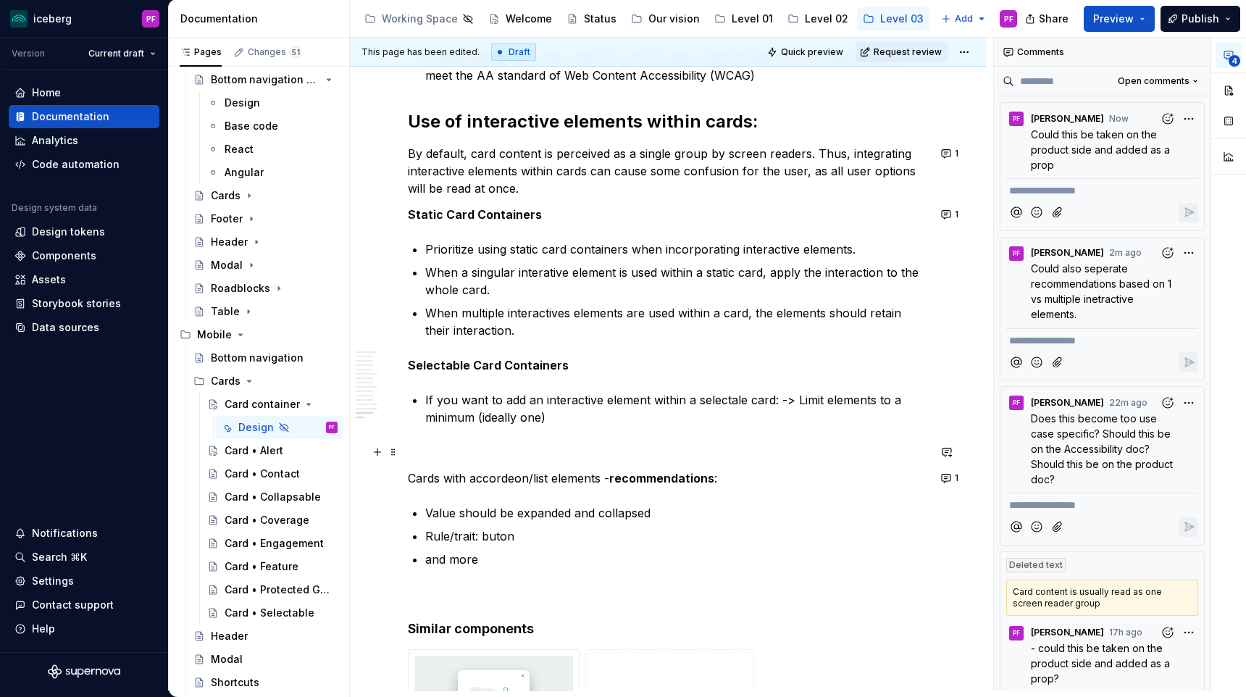
click at [425, 448] on p at bounding box center [668, 451] width 520 height 17
click at [609, 479] on p "Cards with accordeon/list elements - recommendations :" at bounding box center [668, 478] width 520 height 17
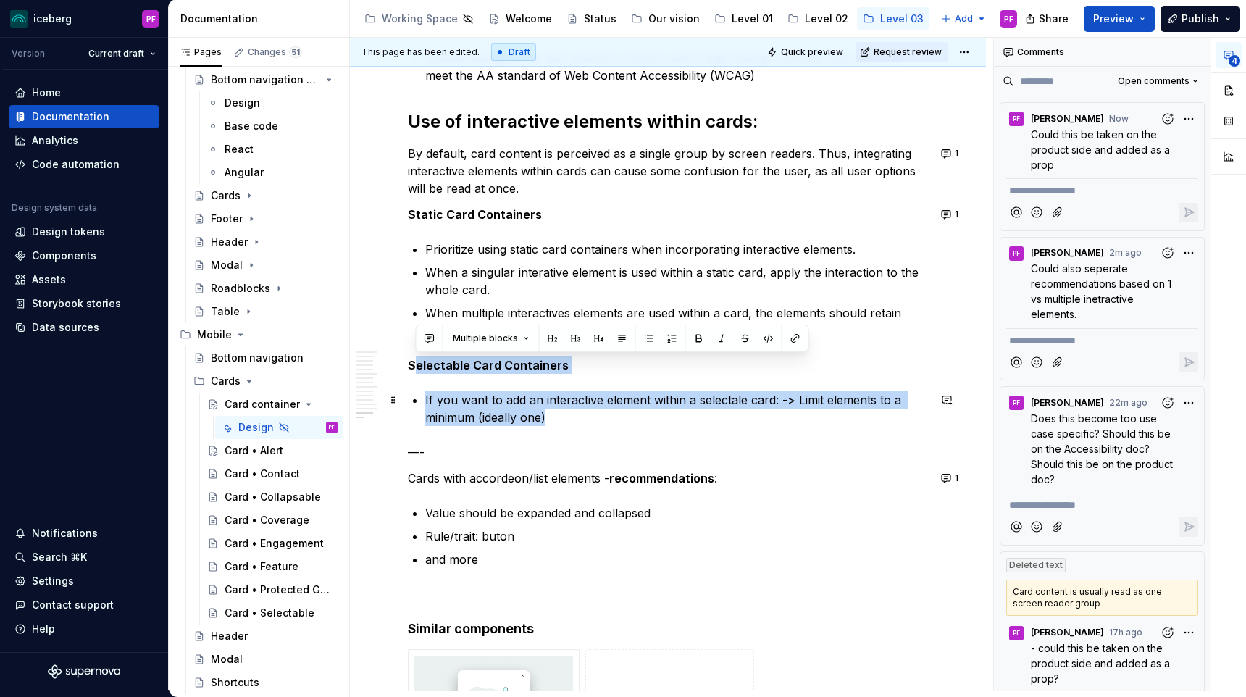
drag, startPoint x: 414, startPoint y: 361, endPoint x: 554, endPoint y: 410, distance: 149.0
click at [554, 410] on p "If you want to add an interactive element within a selectale card: -> Limit ele…" at bounding box center [676, 408] width 503 height 35
drag, startPoint x: 559, startPoint y: 411, endPoint x: 404, endPoint y: 371, distance: 160.8
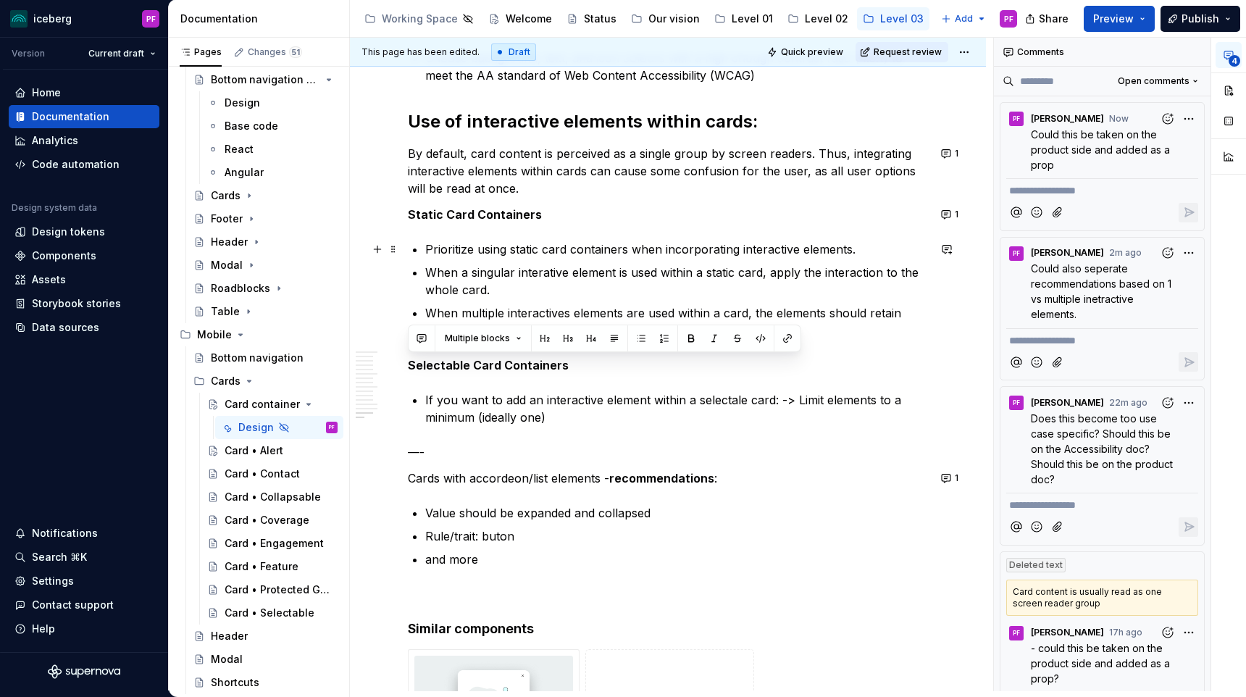
click at [454, 251] on p "Prioritize using static card containers when incorporating interactive elements." at bounding box center [676, 249] width 503 height 17
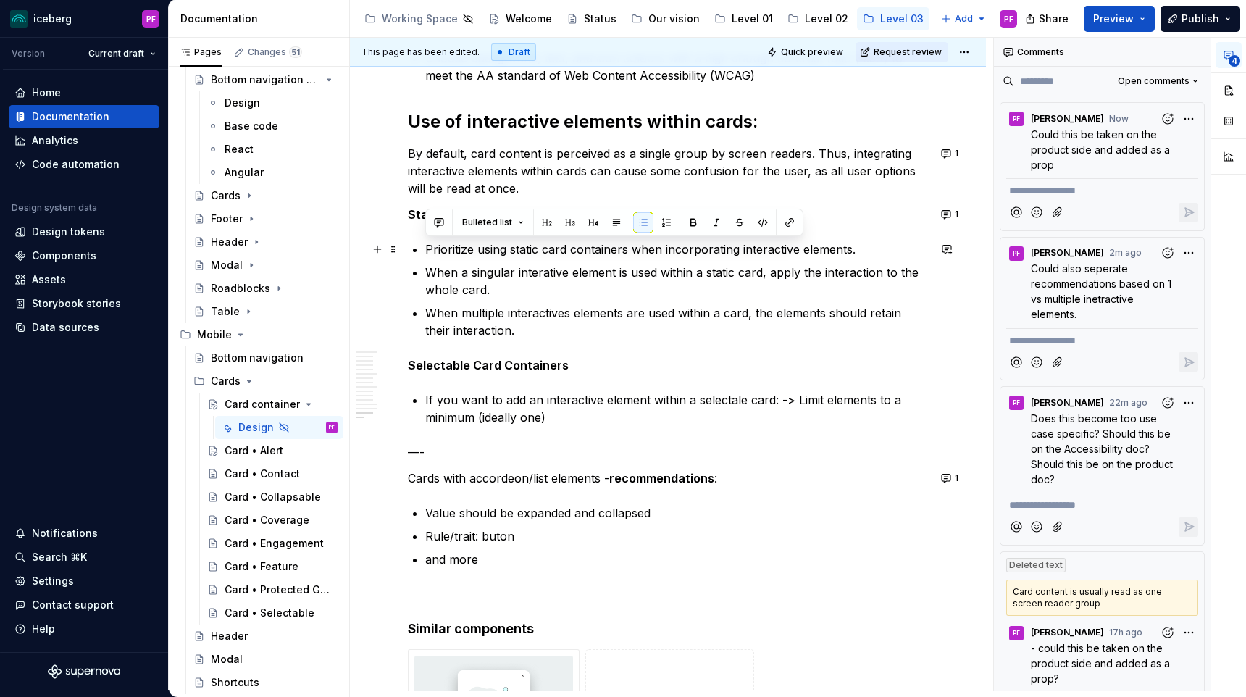
drag, startPoint x: 425, startPoint y: 249, endPoint x: 863, endPoint y: 248, distance: 437.7
click at [863, 248] on p "Prioritize using static card containers when incorporating interactive elements." at bounding box center [676, 249] width 503 height 17
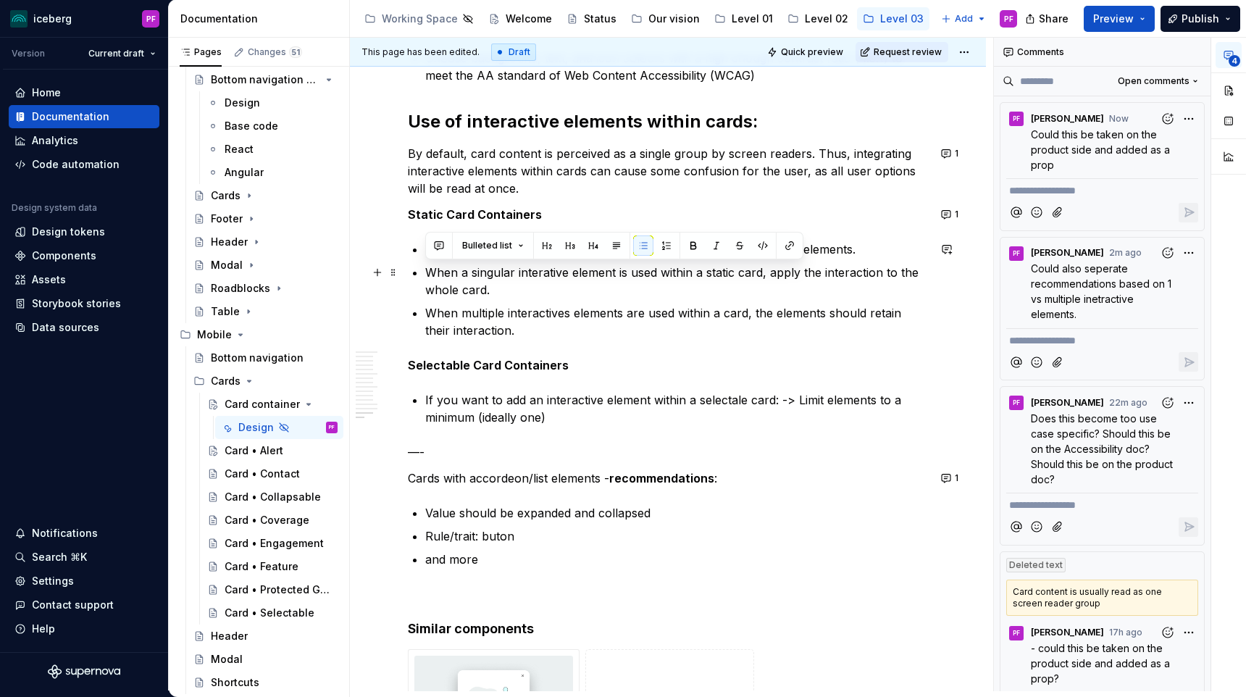
drag, startPoint x: 429, startPoint y: 273, endPoint x: 499, endPoint y: 288, distance: 71.1
click at [499, 288] on p "When a singular interative element is used within a static card, apply the inte…" at bounding box center [676, 281] width 503 height 35
click at [507, 187] on p "By default, card content is perceived as a single group by screen readers. Thus…" at bounding box center [668, 171] width 520 height 52
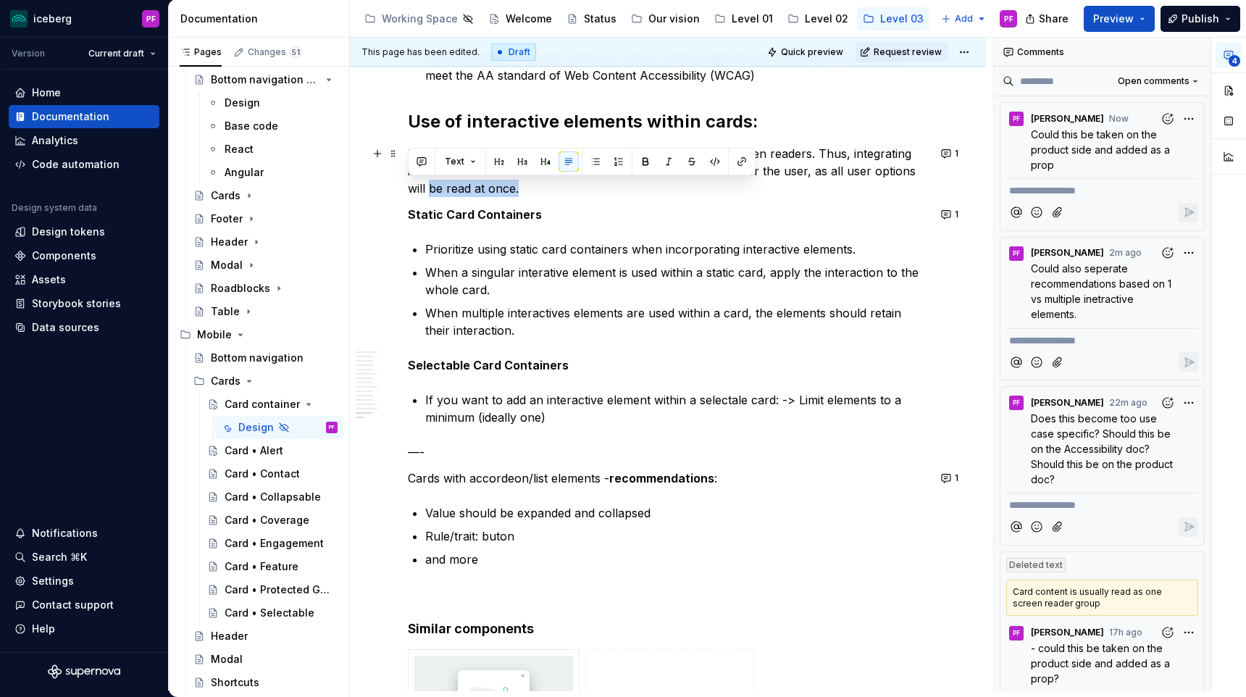
drag, startPoint x: 478, startPoint y: 189, endPoint x: 402, endPoint y: 186, distance: 75.4
click at [420, 168] on button "button" at bounding box center [422, 161] width 20 height 20
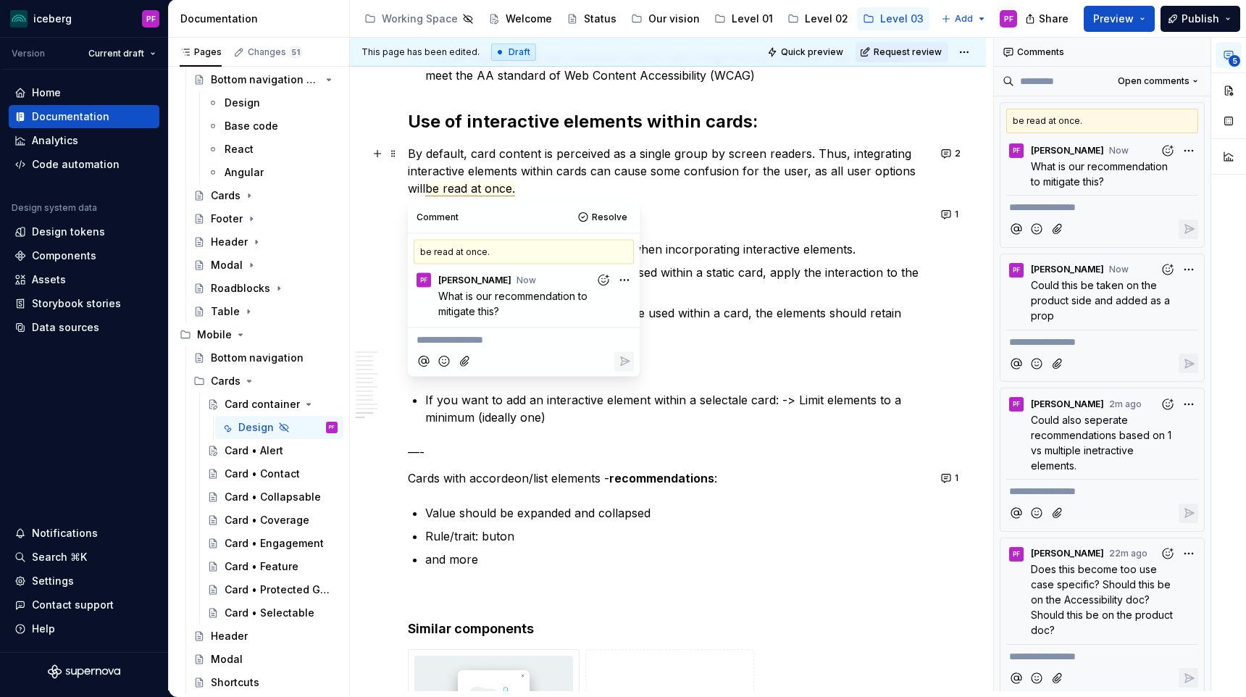
click at [569, 186] on p "By default, card content is perceived as a single group by screen readers. Thus…" at bounding box center [668, 171] width 520 height 52
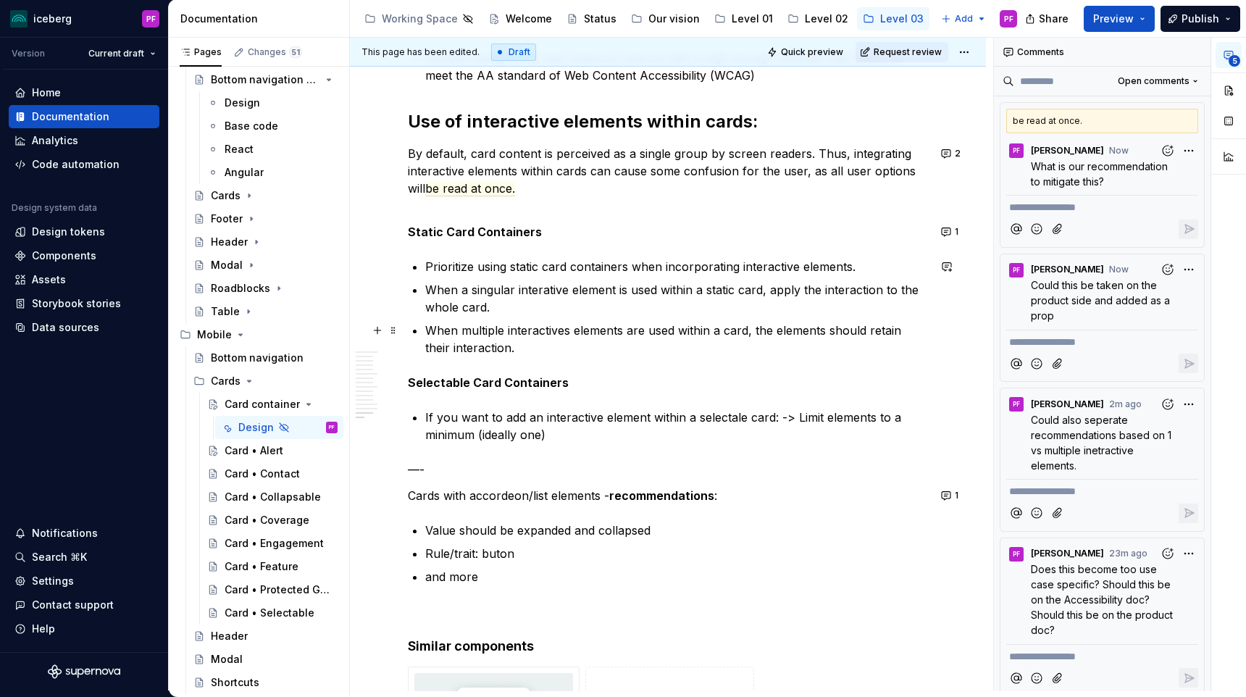
click at [756, 336] on p "When multiple interactives elements are used within a card, the elements should…" at bounding box center [676, 339] width 503 height 35
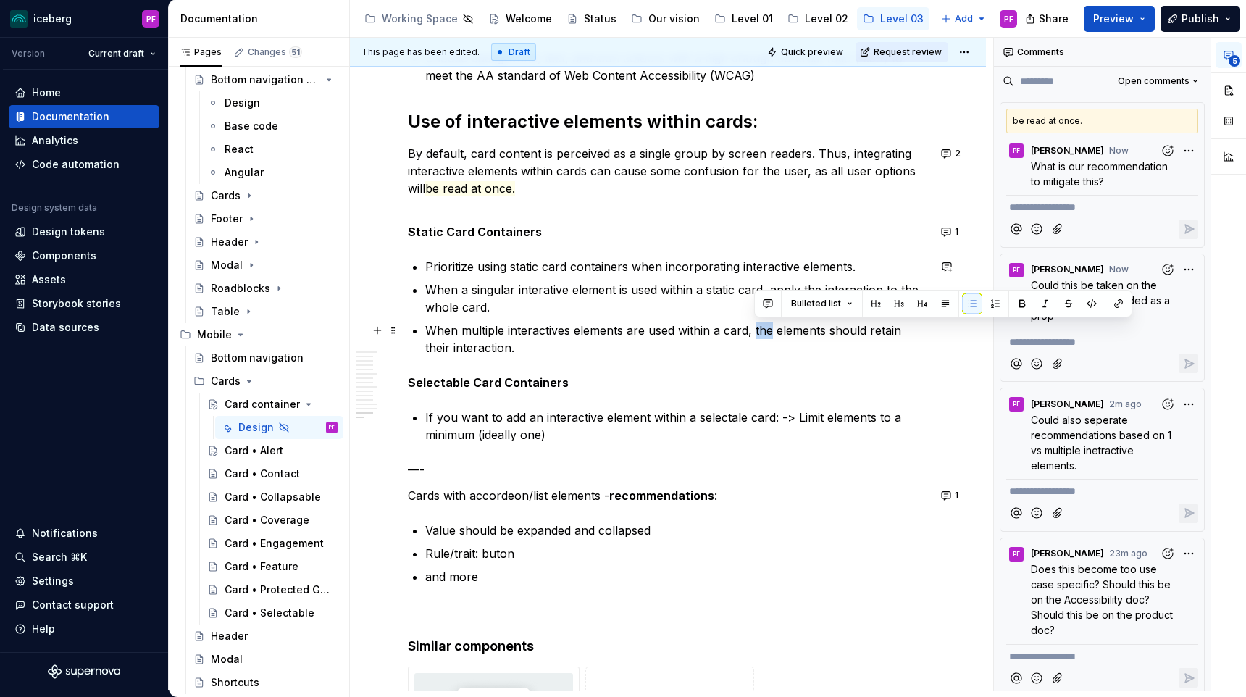
click at [756, 336] on p "When multiple interactives elements are used within a card, the elements should…" at bounding box center [676, 339] width 503 height 35
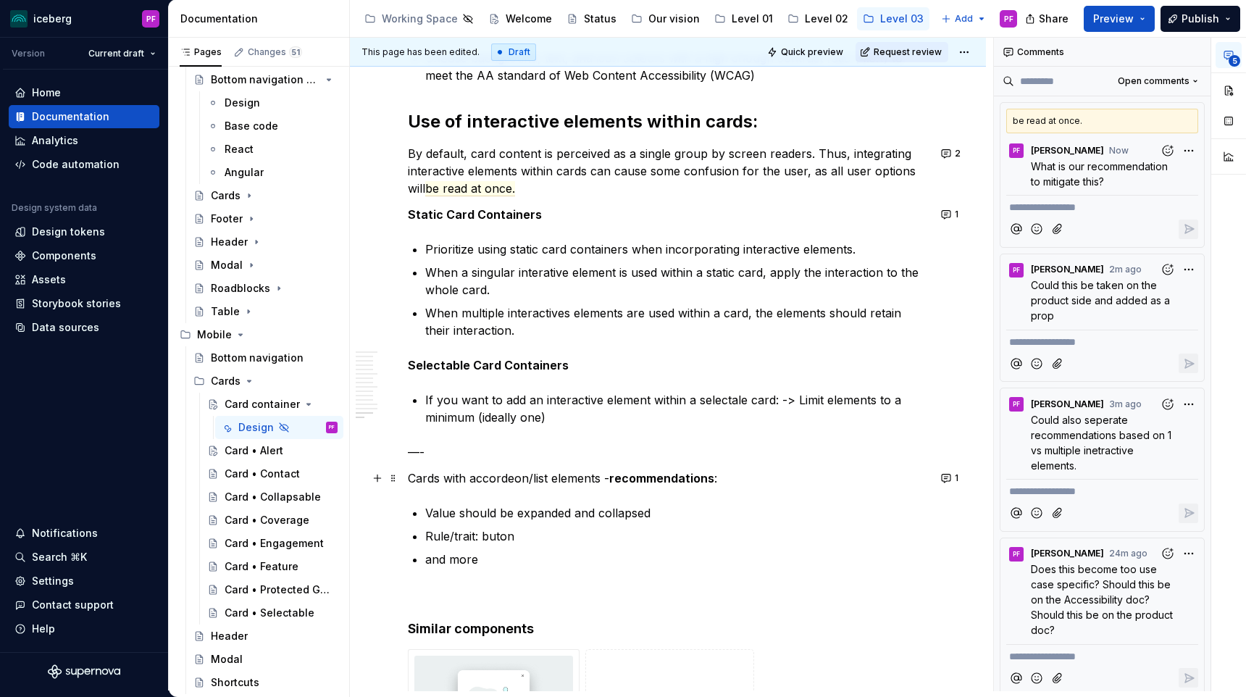
type textarea "*"
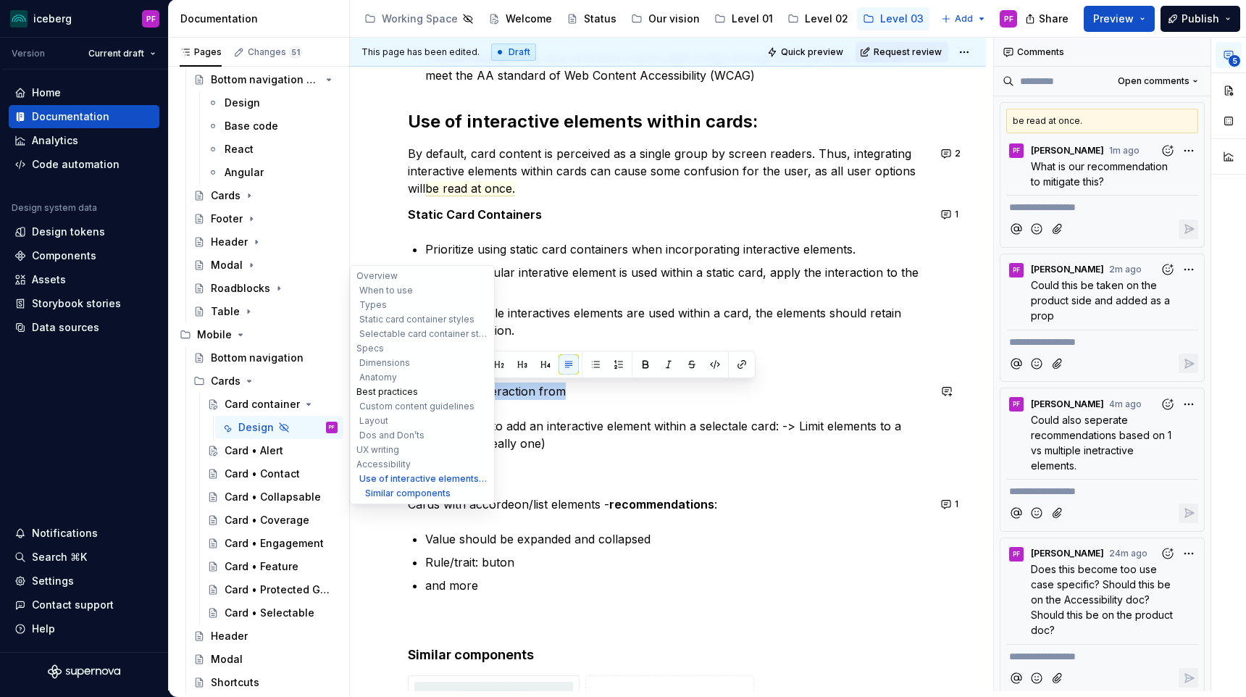
drag, startPoint x: 572, startPoint y: 393, endPoint x: 385, endPoint y: 391, distance: 187.7
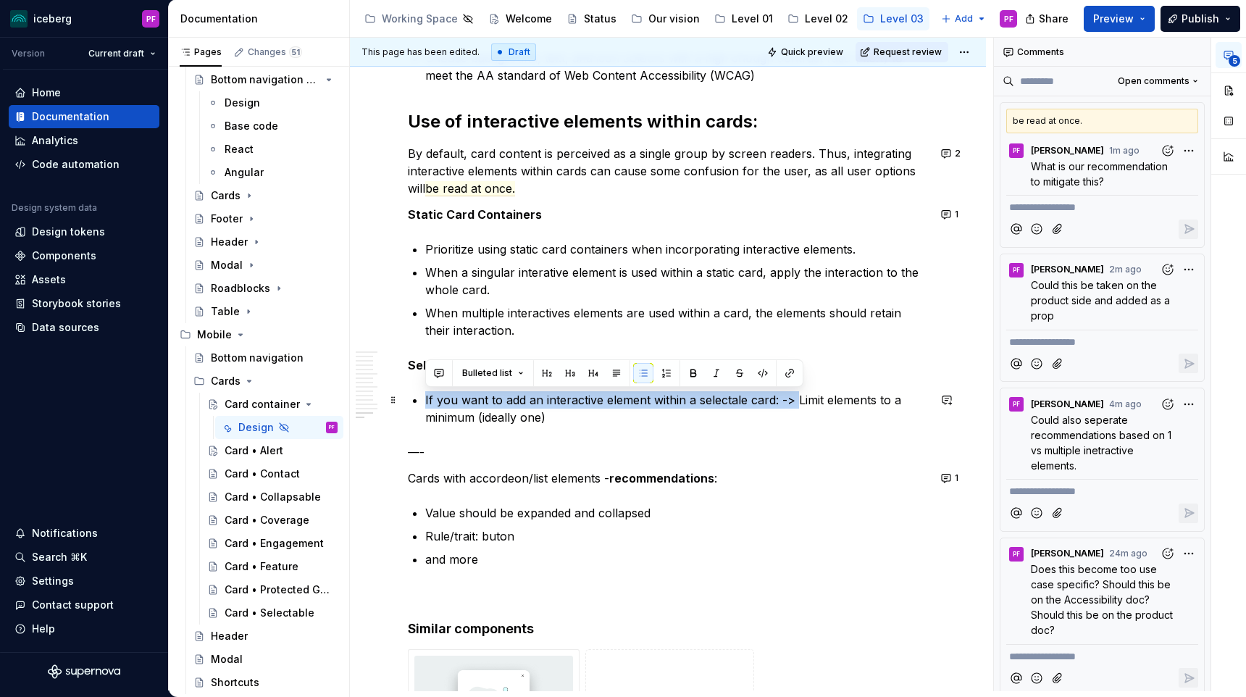
drag, startPoint x: 762, startPoint y: 401, endPoint x: 420, endPoint y: 403, distance: 342.0
copy p "If you want to add an interactive element within a selectale card: ->"
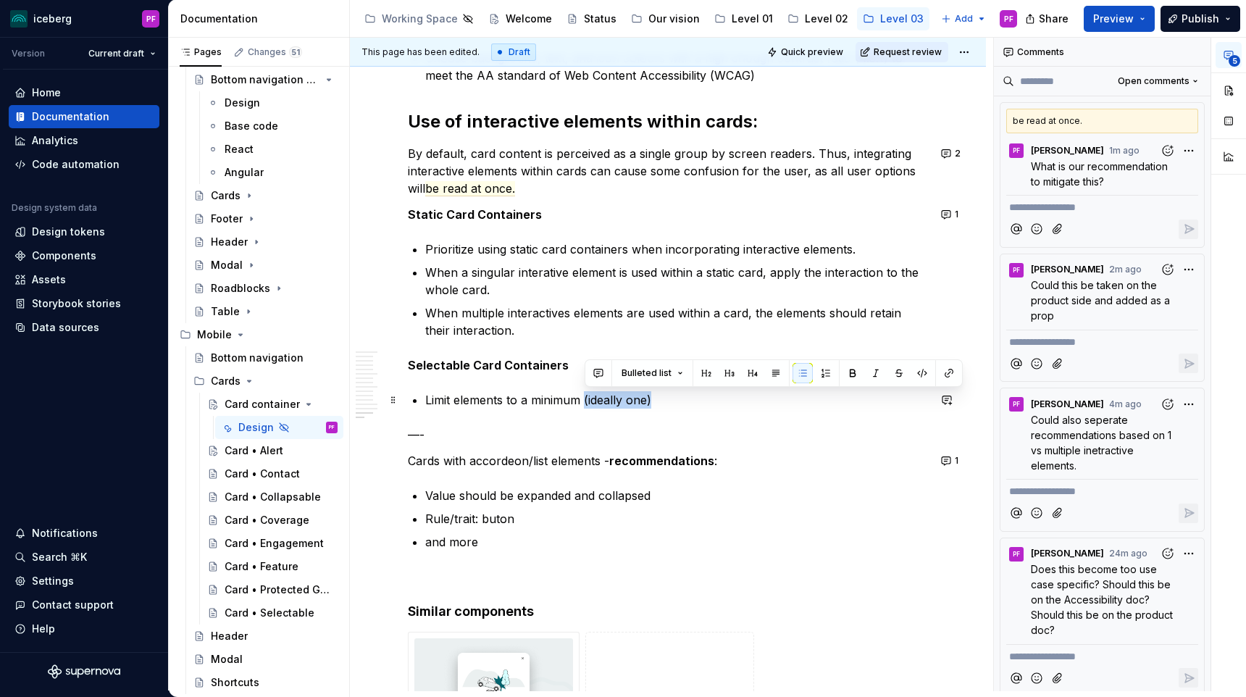
drag, startPoint x: 628, startPoint y: 398, endPoint x: 661, endPoint y: 398, distance: 32.6
click at [661, 398] on p "Limit elements to a minimum (ideally one)" at bounding box center [676, 399] width 503 height 17
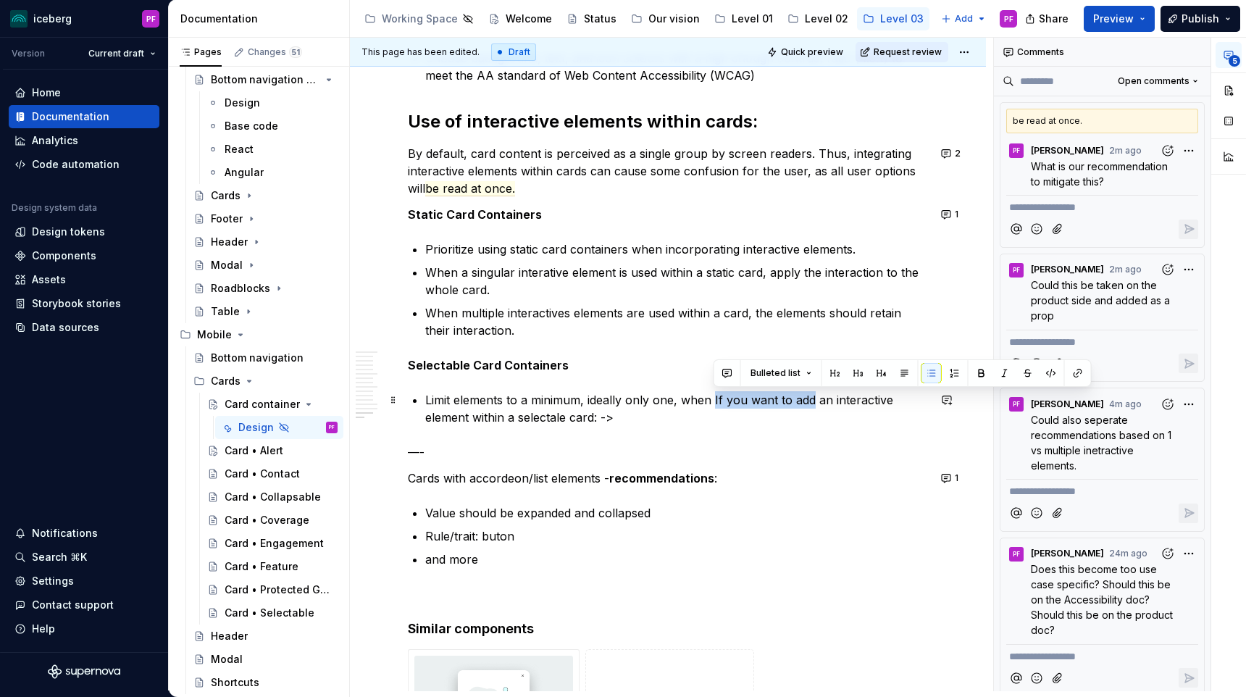
drag, startPoint x: 714, startPoint y: 397, endPoint x: 812, endPoint y: 400, distance: 97.9
click at [812, 400] on p "Limit elements to a minimum, ideally only one, when If you want to add an inter…" at bounding box center [676, 408] width 503 height 35
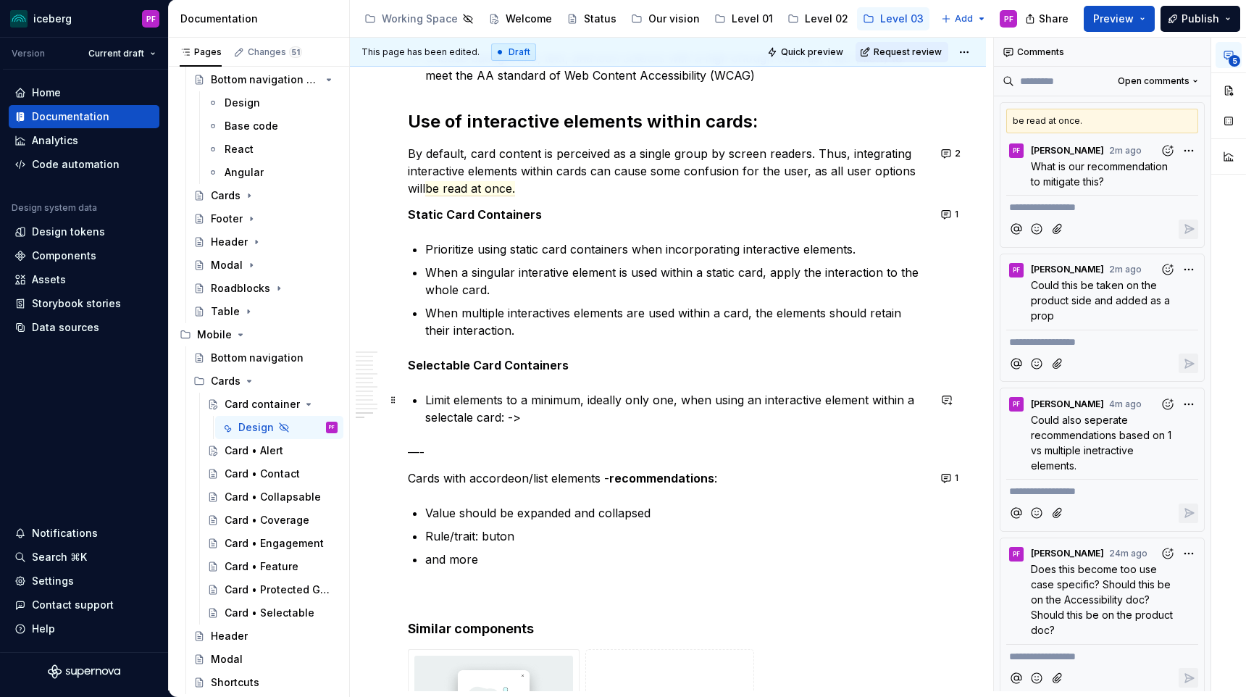
click at [517, 419] on p "Limit elements to a minimum, ideally only one, when using an interactive elemen…" at bounding box center [676, 408] width 503 height 35
drag, startPoint x: 521, startPoint y: 419, endPoint x: 508, endPoint y: 419, distance: 13.0
click at [508, 419] on p "Limit elements to a minimum, ideally only one, when using an interactive elemen…" at bounding box center [676, 408] width 503 height 35
drag, startPoint x: 526, startPoint y: 417, endPoint x: 672, endPoint y: 420, distance: 146.4
click at [675, 420] on p "Limit elements to a minimum, ideally only one, when using an interactive elemen…" at bounding box center [676, 408] width 503 height 35
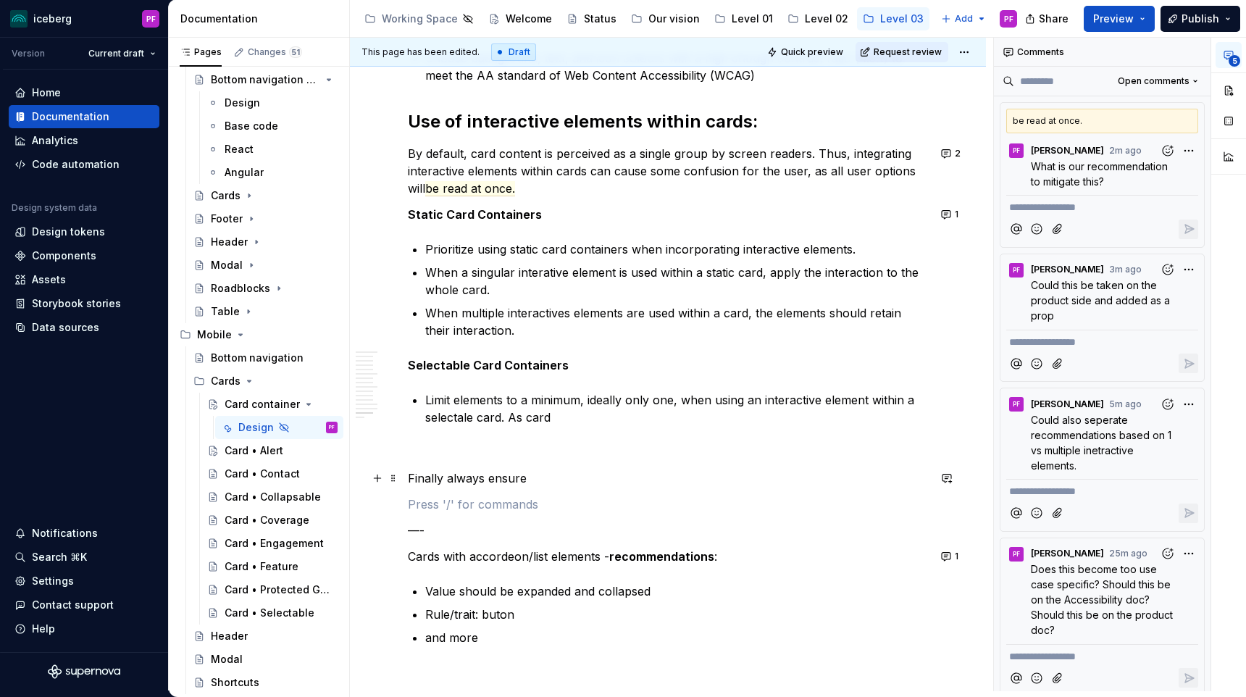
click at [541, 484] on p "Finally always ensure" at bounding box center [668, 478] width 520 height 17
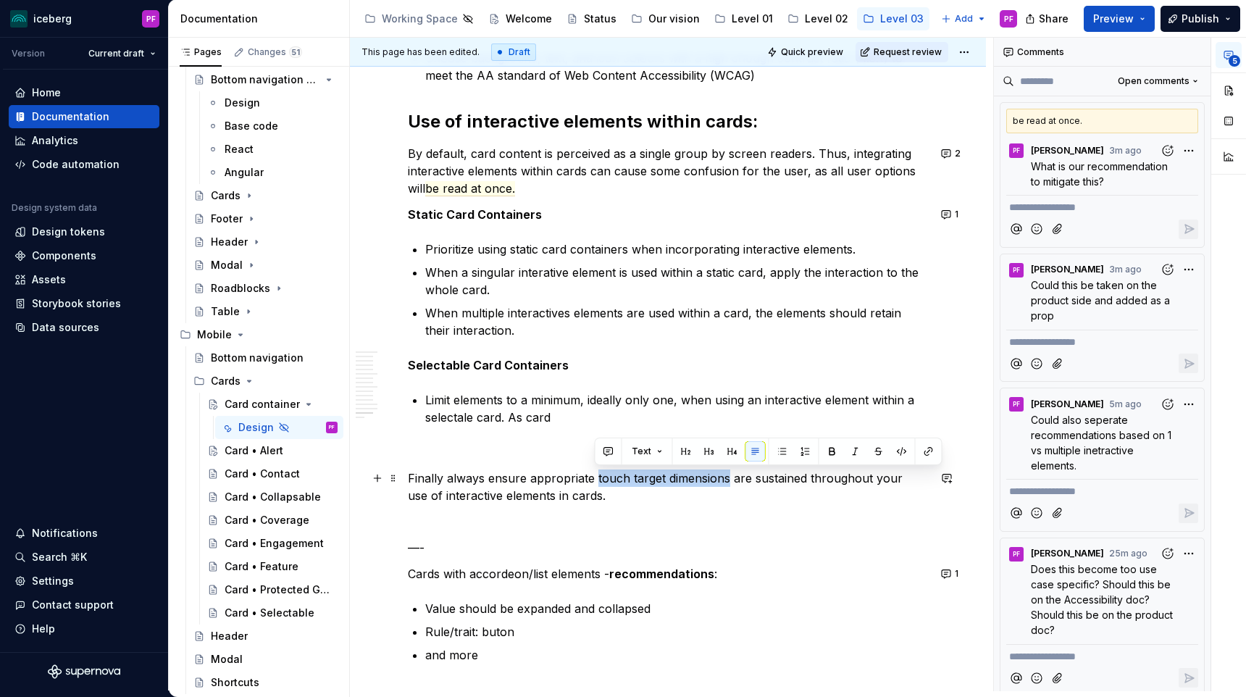
drag, startPoint x: 595, startPoint y: 480, endPoint x: 727, endPoint y: 480, distance: 131.9
click at [727, 480] on p "Finally always ensure appropriate touch target dimensions are sustained through…" at bounding box center [668, 487] width 520 height 35
click at [957, 478] on button "button" at bounding box center [947, 478] width 20 height 20
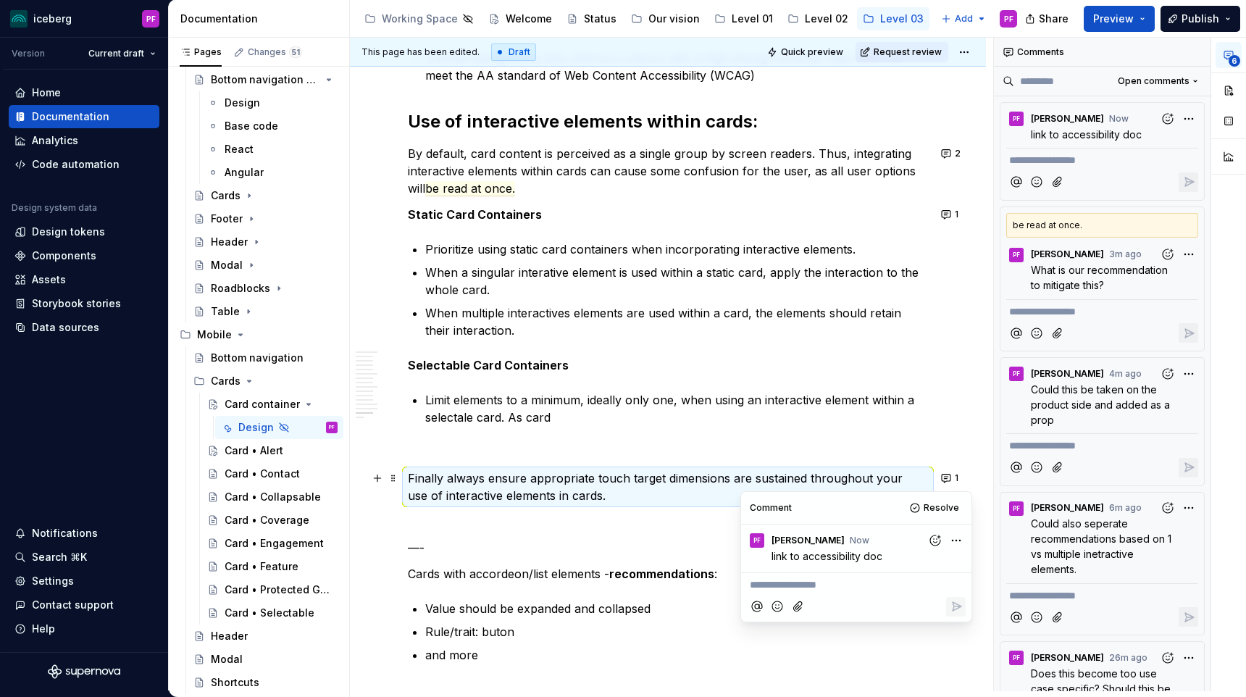
type textarea "*"
click at [677, 425] on p "Limit elements to a minimum, ideally only one, when using an interactive elemen…" at bounding box center [676, 408] width 503 height 35
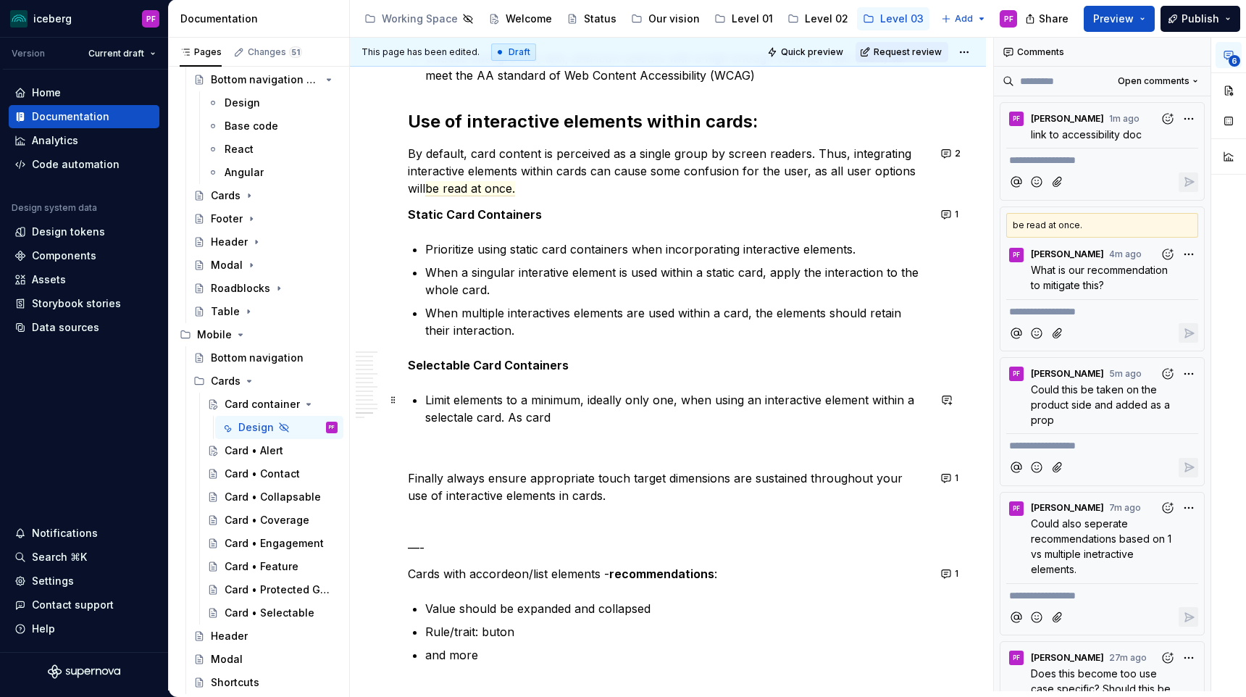
click at [536, 422] on p "Limit elements to a minimum, ideally only one, when using an interactive elemen…" at bounding box center [676, 408] width 503 height 35
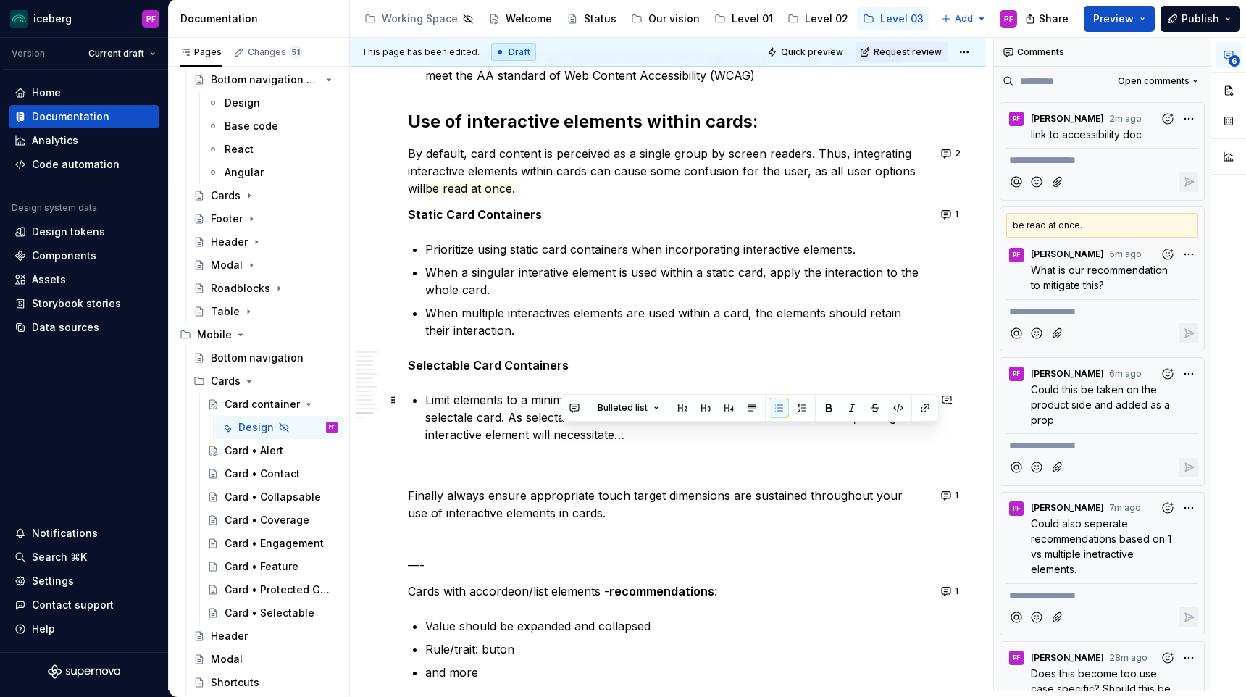
drag, startPoint x: 631, startPoint y: 442, endPoint x: 557, endPoint y: 436, distance: 74.1
click at [557, 437] on p "Limit elements to a minimum, ideally only one, when using an interactive elemen…" at bounding box center [676, 417] width 503 height 52
click at [568, 404] on button "button" at bounding box center [568, 408] width 20 height 20
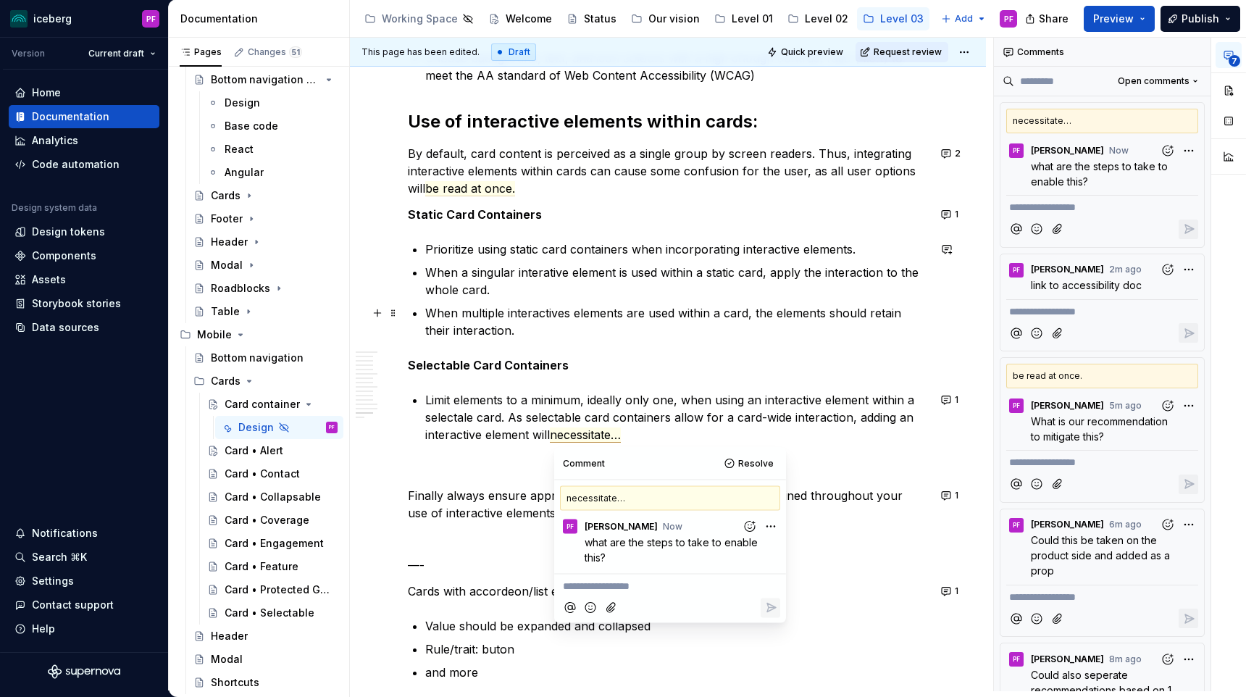
click at [612, 338] on p "When multiple interactives elements are used within a card, the elements should…" at bounding box center [676, 321] width 503 height 35
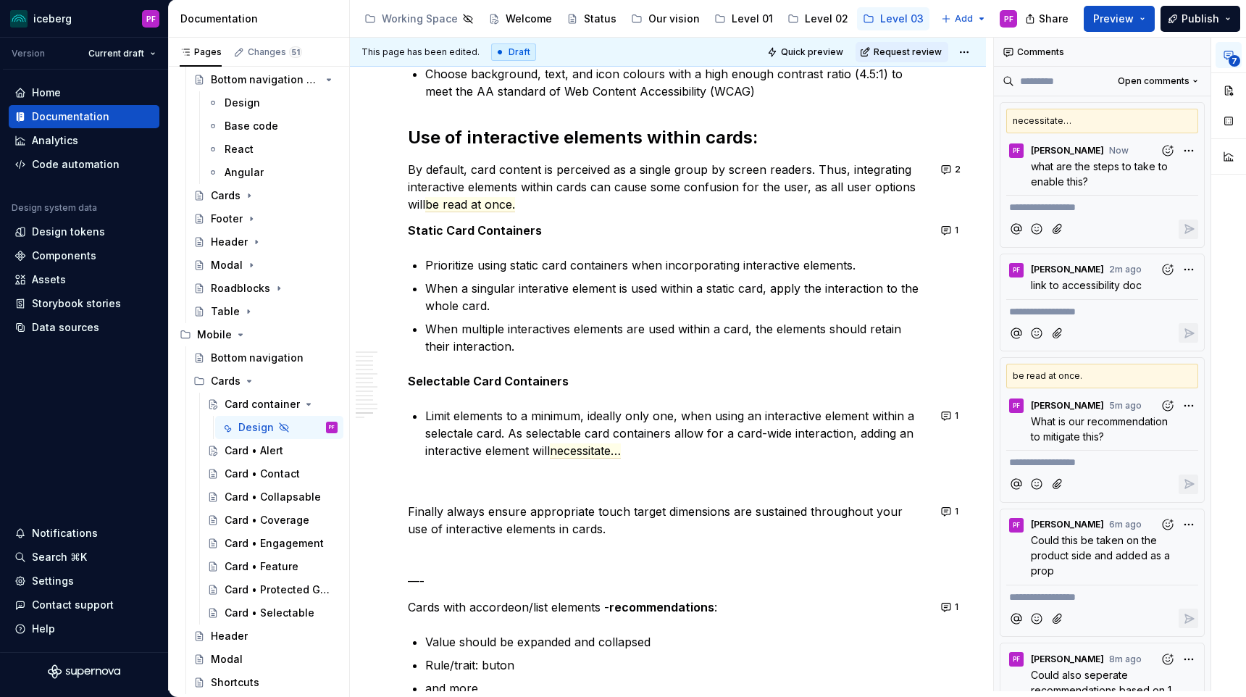
scroll to position [5346, 0]
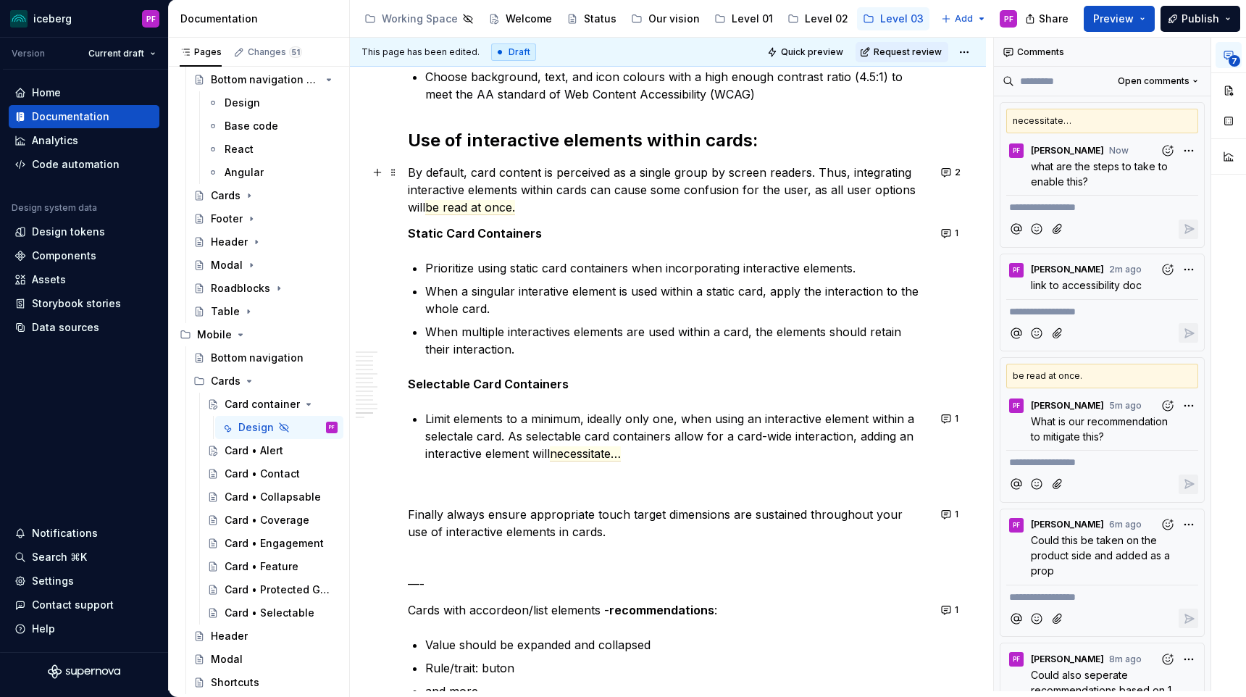
click at [475, 213] on span "be read at once." at bounding box center [470, 207] width 90 height 15
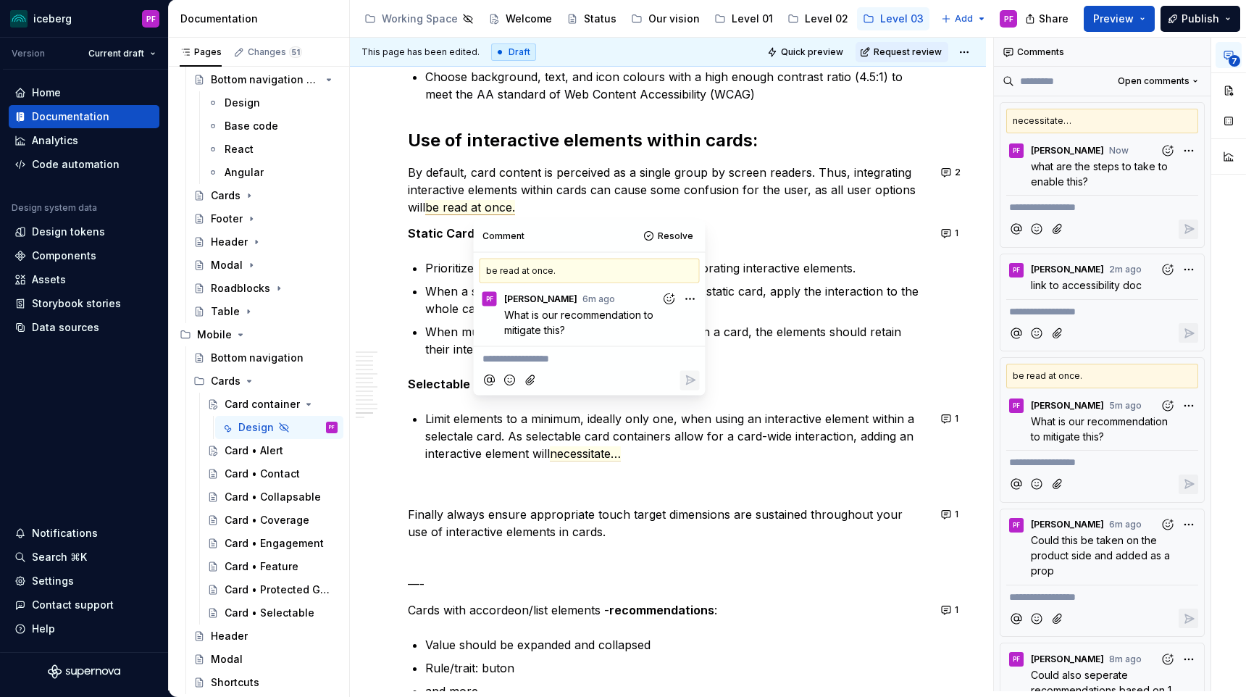
click at [754, 293] on p "When a singular interative element is used within a static card, apply the inte…" at bounding box center [676, 300] width 503 height 35
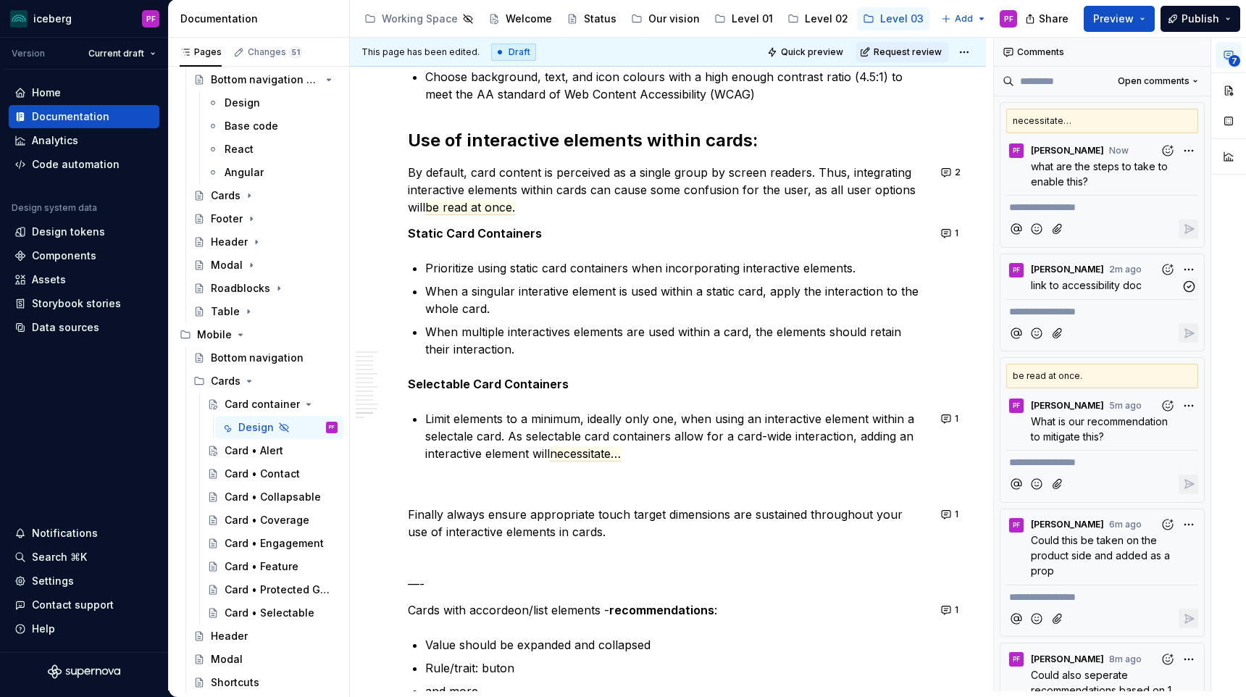
click at [1099, 286] on span "link to accessibility doc" at bounding box center [1086, 285] width 111 height 12
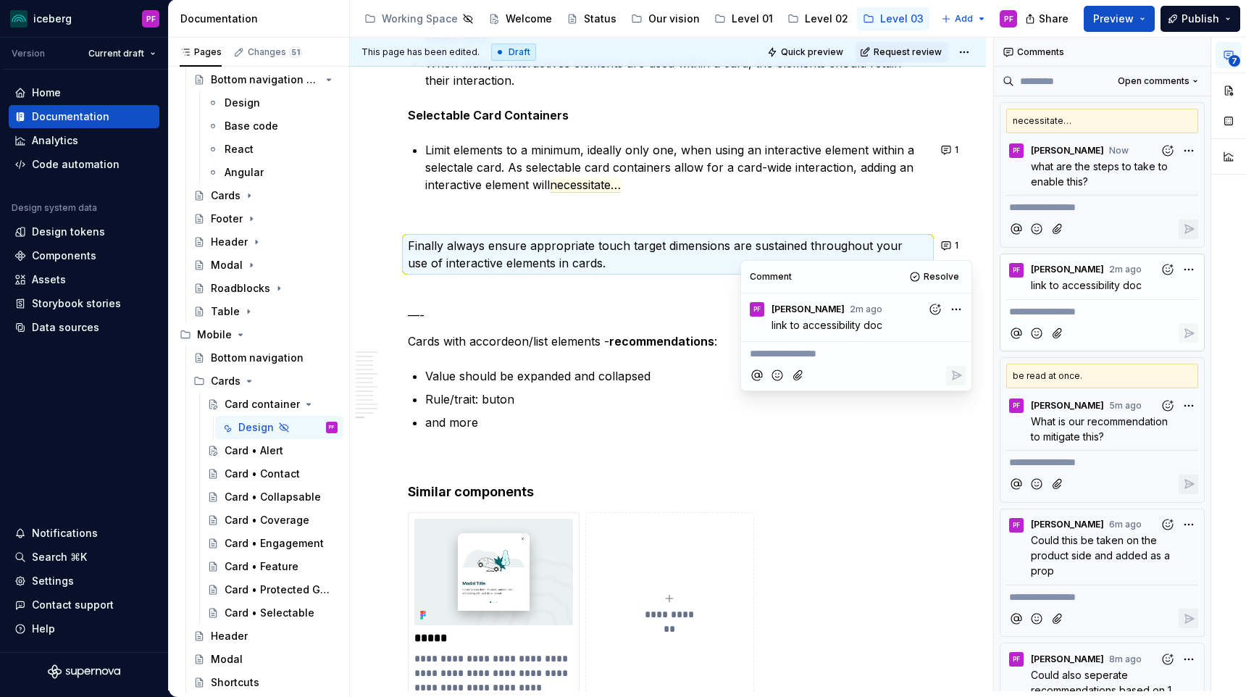
scroll to position [5612, 0]
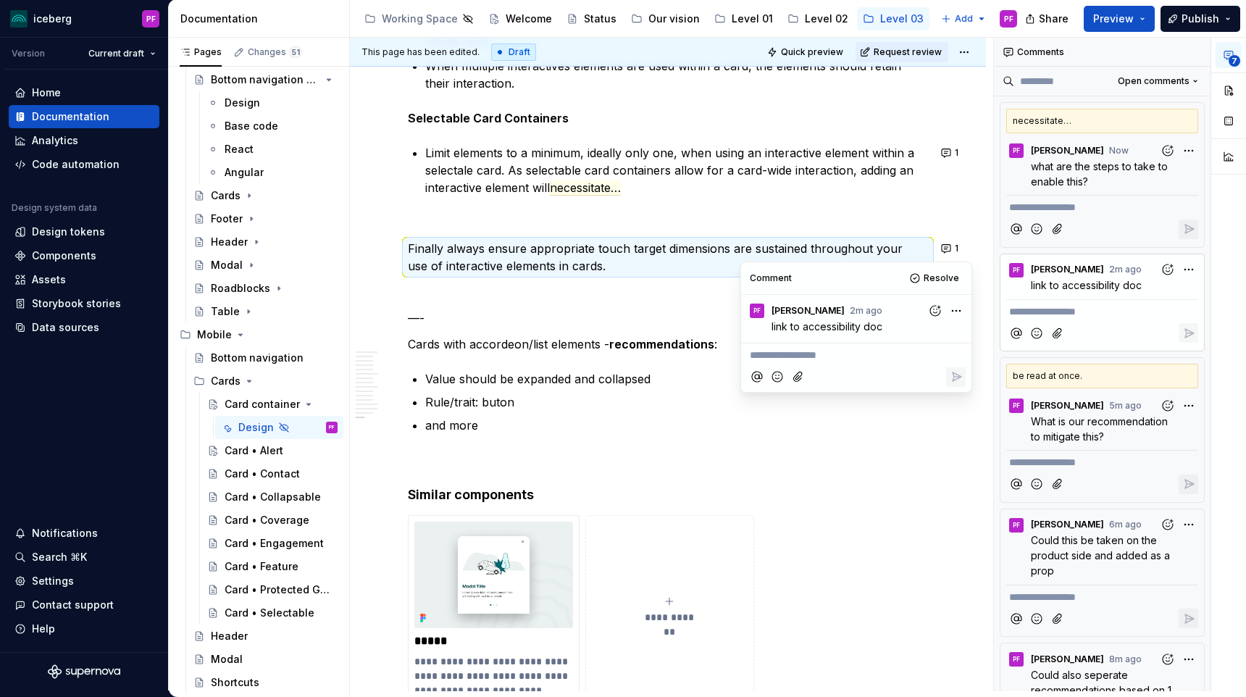
click at [443, 251] on p "Finally always ensure appropriate touch target dimensions are sustained through…" at bounding box center [668, 257] width 520 height 35
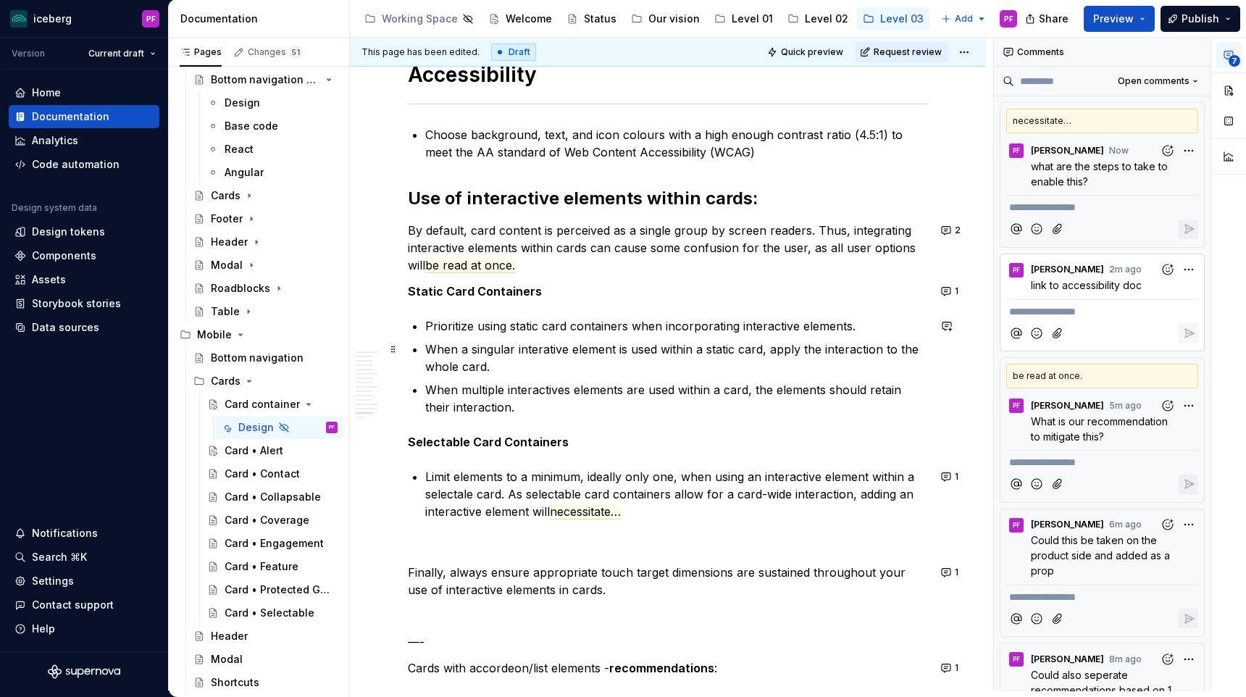
scroll to position [5285, 0]
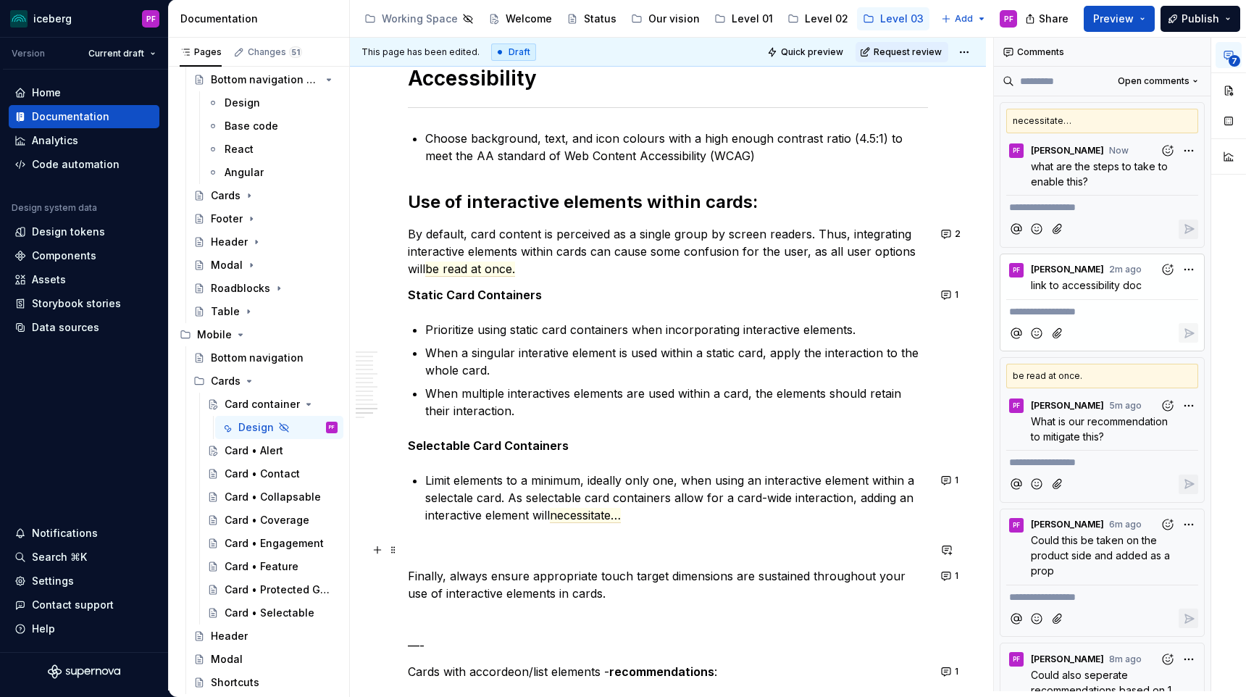
click at [463, 543] on p at bounding box center [668, 549] width 520 height 17
click at [864, 499] on p "Limit elements to a minimum, ideally only one, when using an interactive elemen…" at bounding box center [676, 498] width 503 height 52
click at [859, 499] on p "Limit elements to a minimum, ideally only one, when using an interactive elemen…" at bounding box center [676, 498] width 503 height 52
click at [589, 518] on p "Limit elements to a minimum, ideally only one, when using an interactive elemen…" at bounding box center [676, 498] width 503 height 52
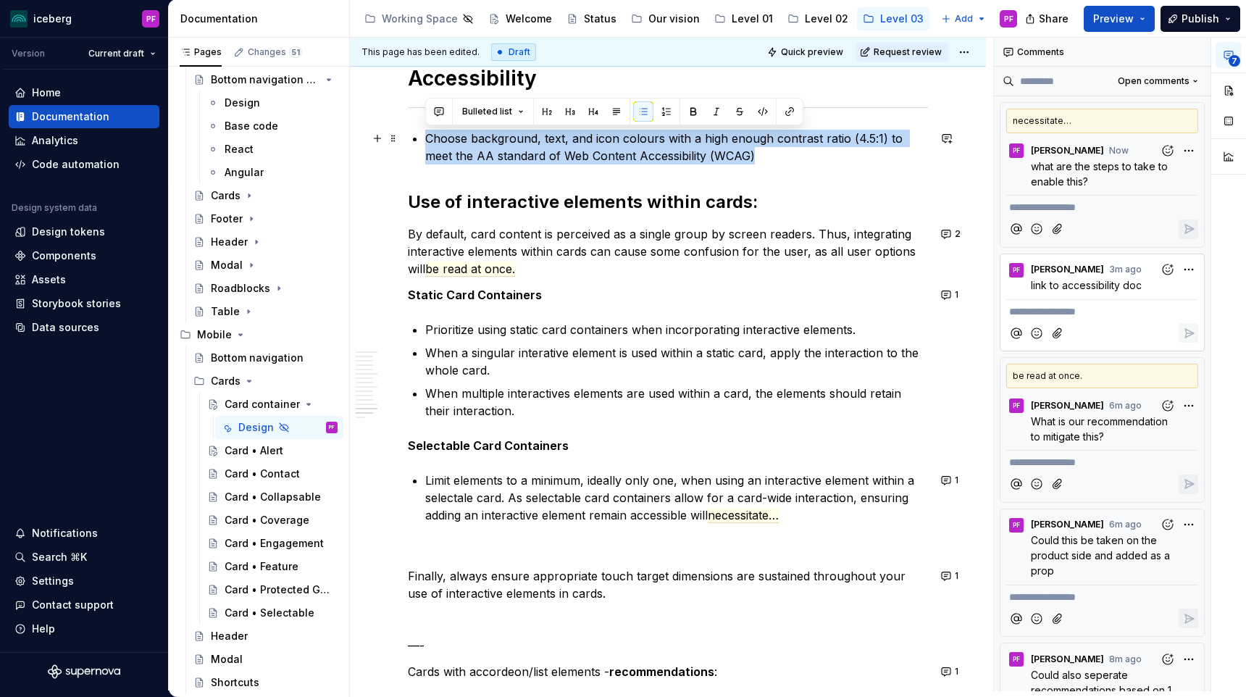
drag, startPoint x: 656, startPoint y: 142, endPoint x: 788, endPoint y: 157, distance: 133.4
click at [788, 157] on p "Choose background, text, and icon colours with a high enough contrast ratio (4.…" at bounding box center [676, 147] width 503 height 35
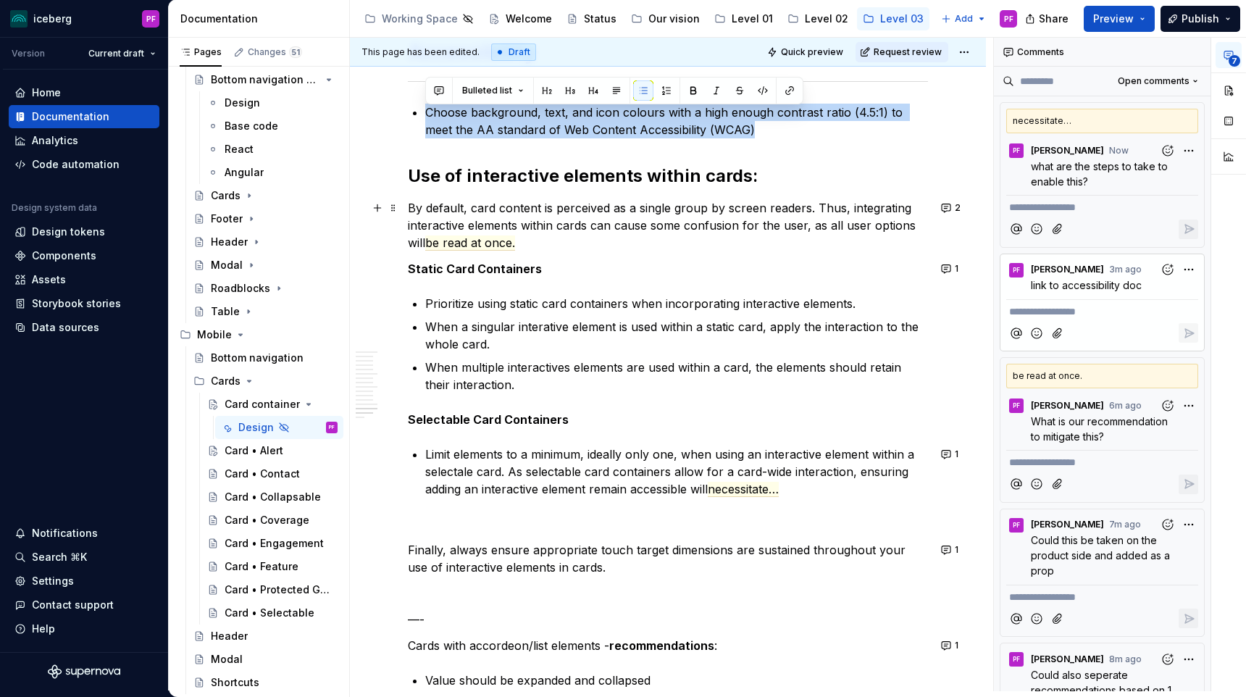
scroll to position [5317, 0]
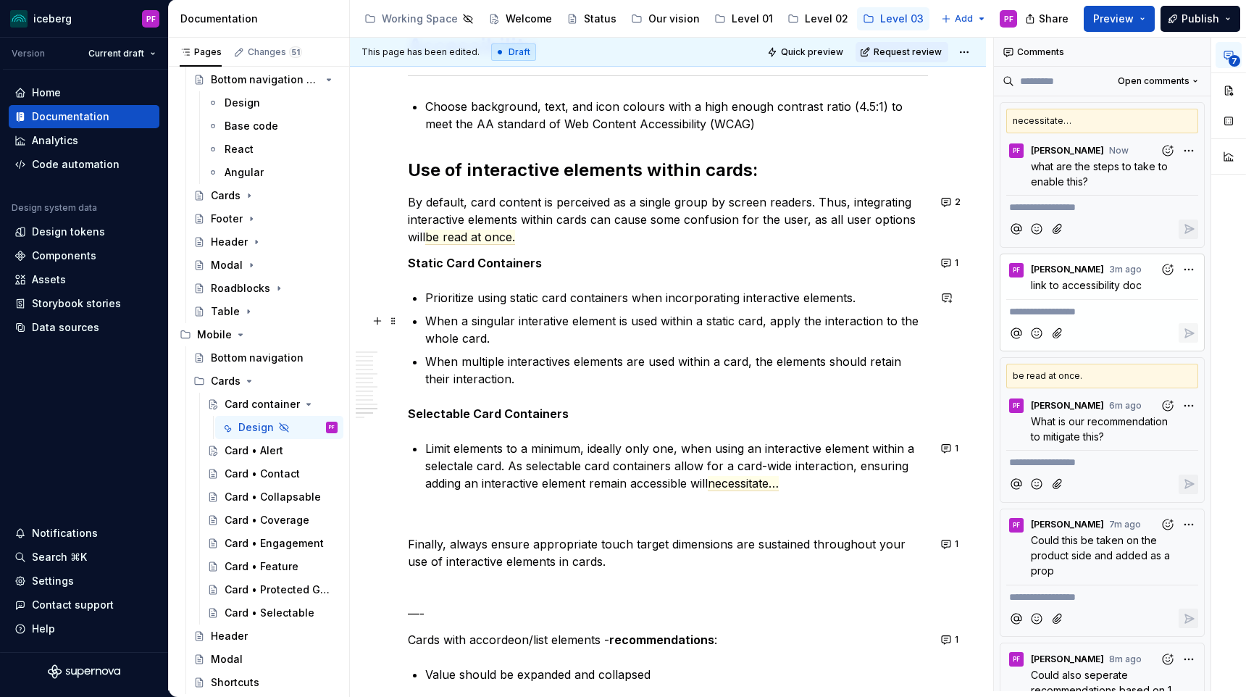
click at [725, 325] on p "When a singular interative element is used within a static card, apply the inte…" at bounding box center [676, 329] width 503 height 35
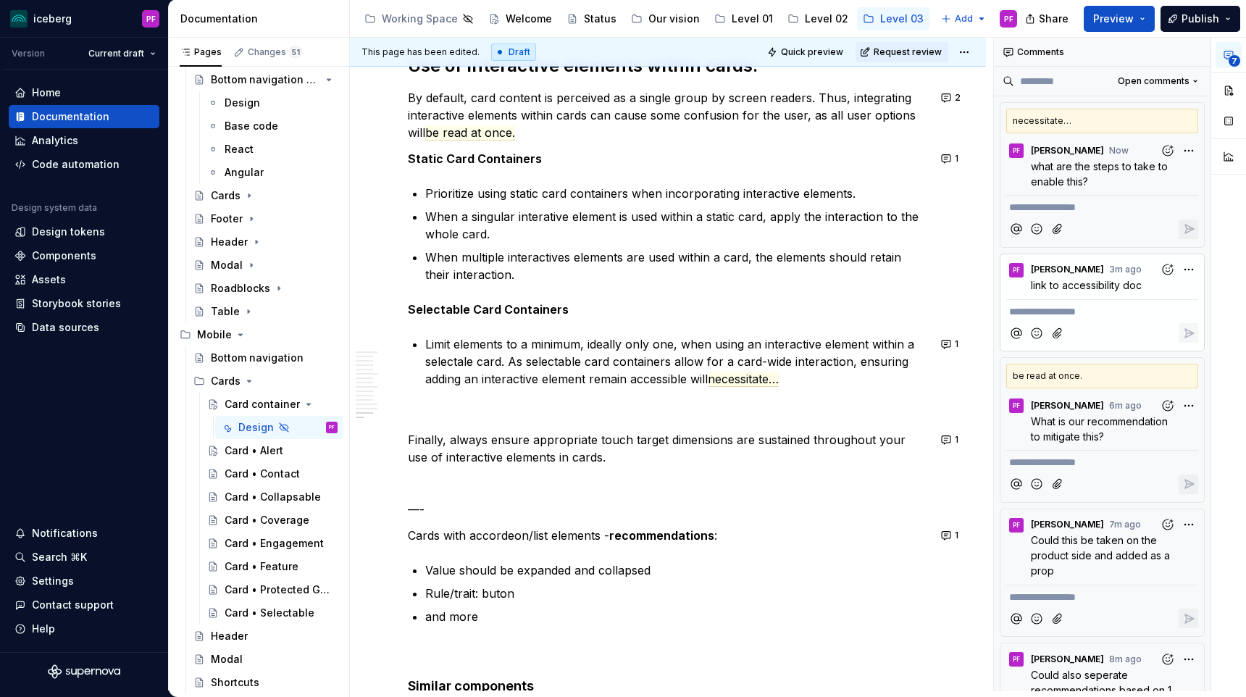
scroll to position [5408, 0]
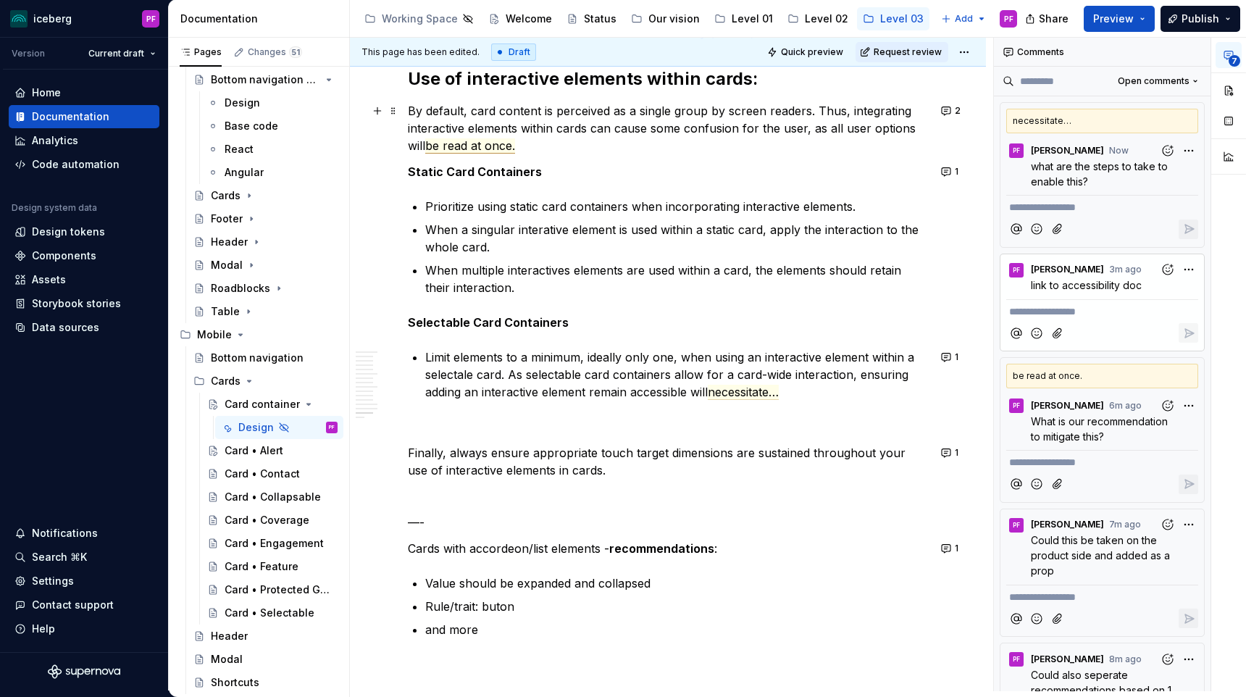
click at [492, 149] on span "be read at once." at bounding box center [470, 145] width 90 height 15
click at [747, 215] on ul "Prioritize using static card containers when incorporating interactive elements…" at bounding box center [676, 247] width 503 height 99
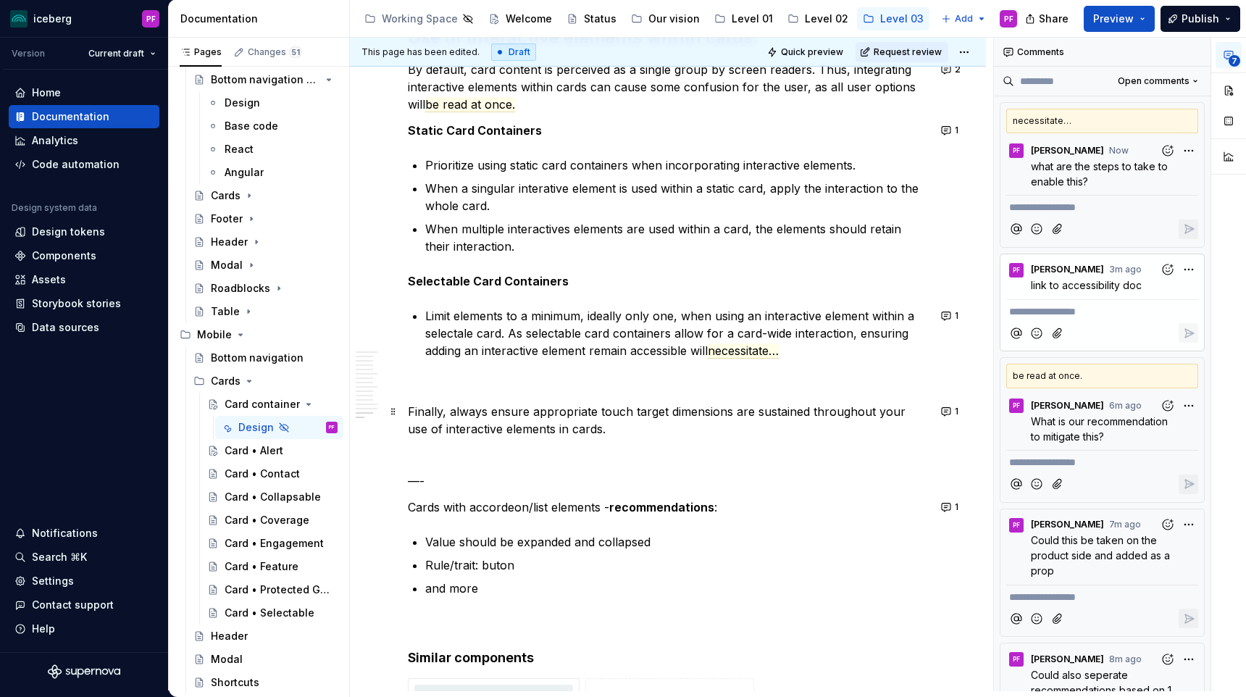
scroll to position [5451, 0]
click at [464, 386] on p at bounding box center [668, 383] width 520 height 17
click at [441, 456] on p at bounding box center [668, 453] width 520 height 17
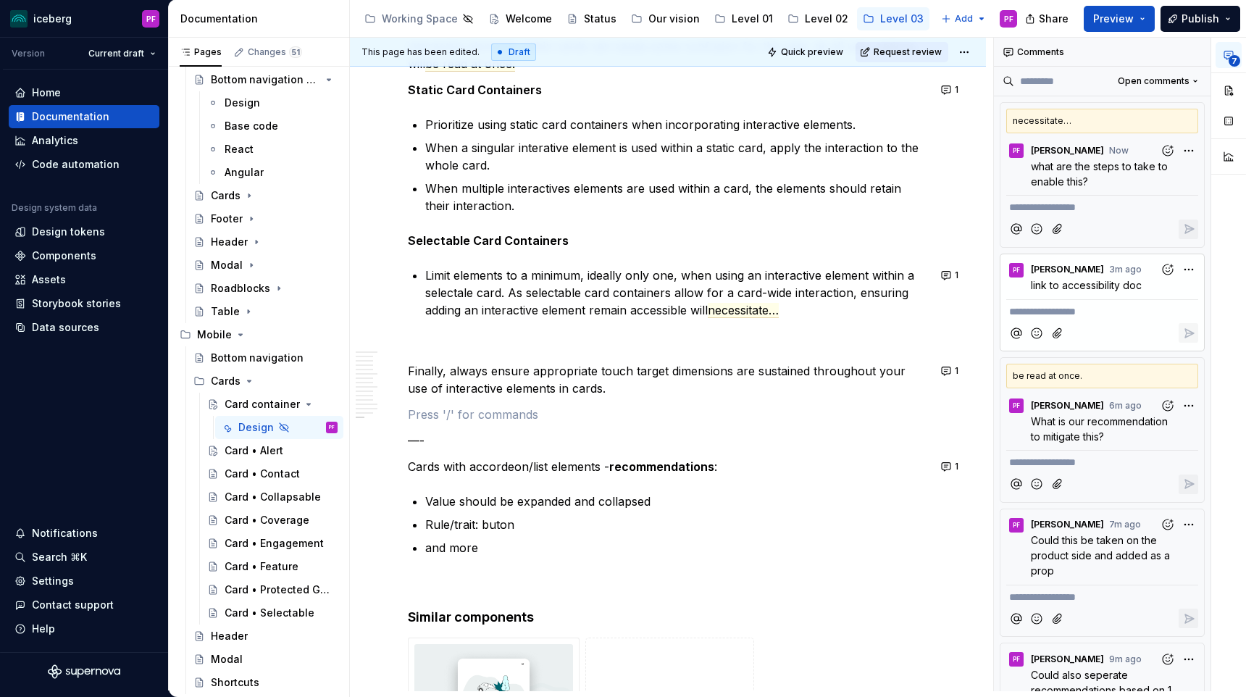
scroll to position [5491, 0]
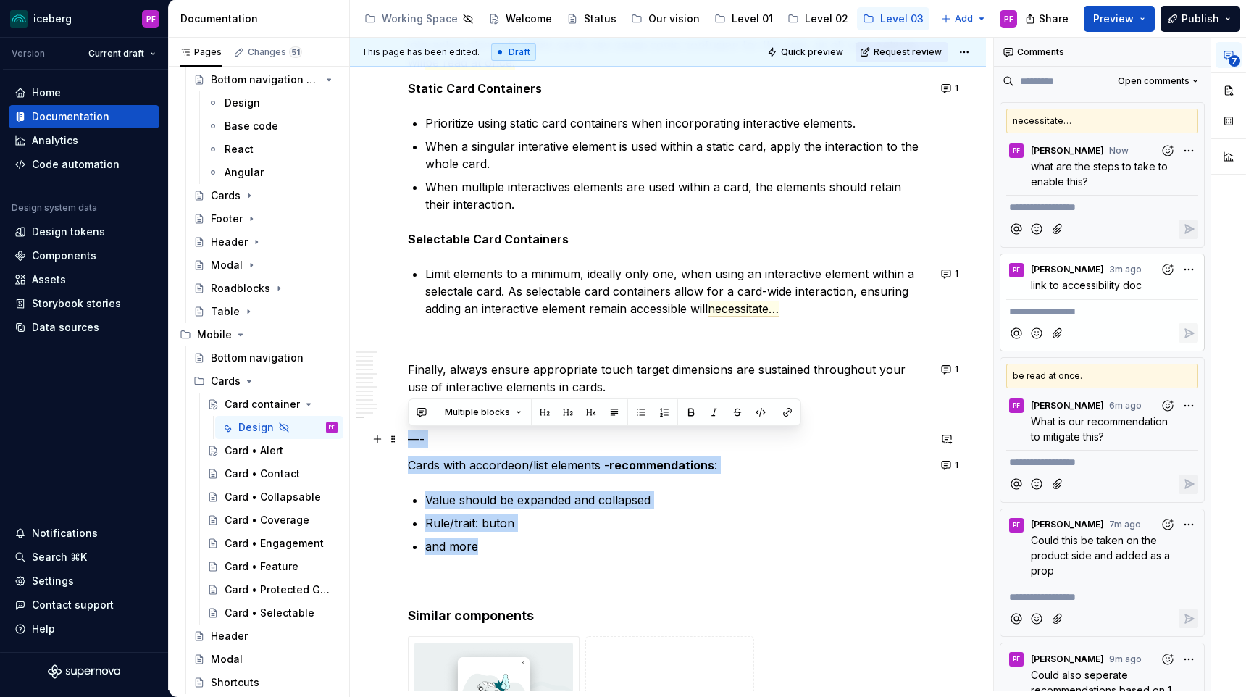
drag, startPoint x: 490, startPoint y: 547, endPoint x: 407, endPoint y: 441, distance: 134.7
click at [530, 517] on p "Rule/trait: buton" at bounding box center [676, 522] width 503 height 17
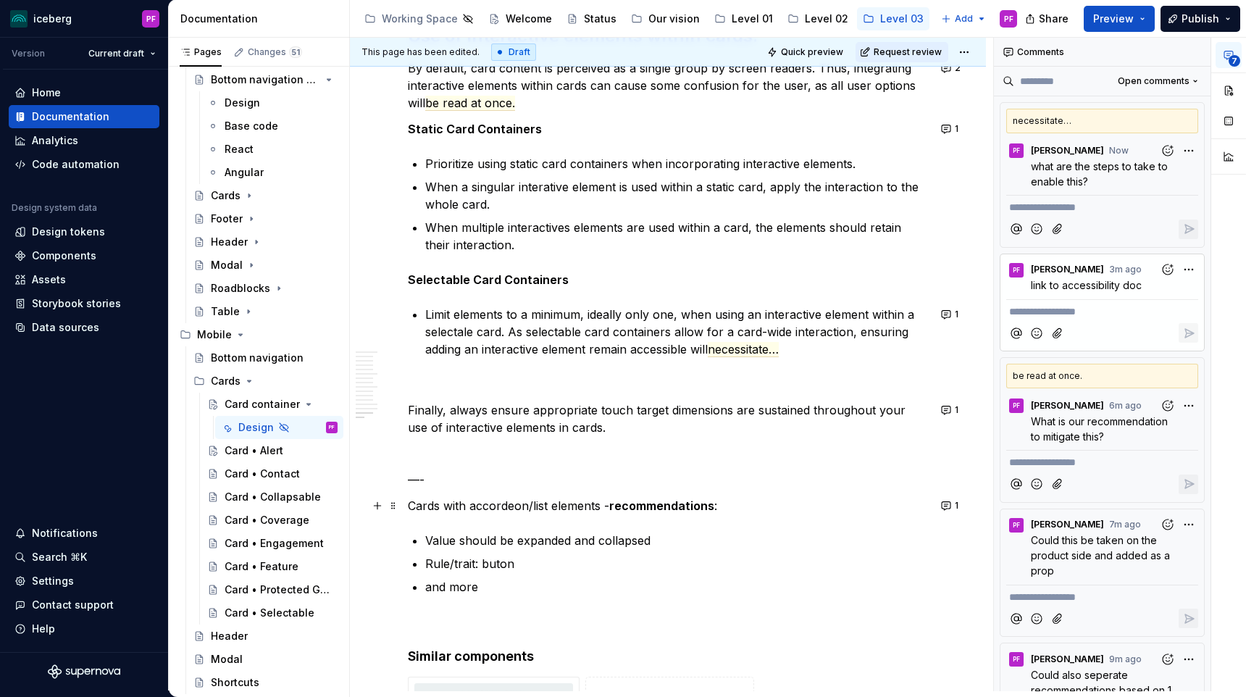
scroll to position [5454, 0]
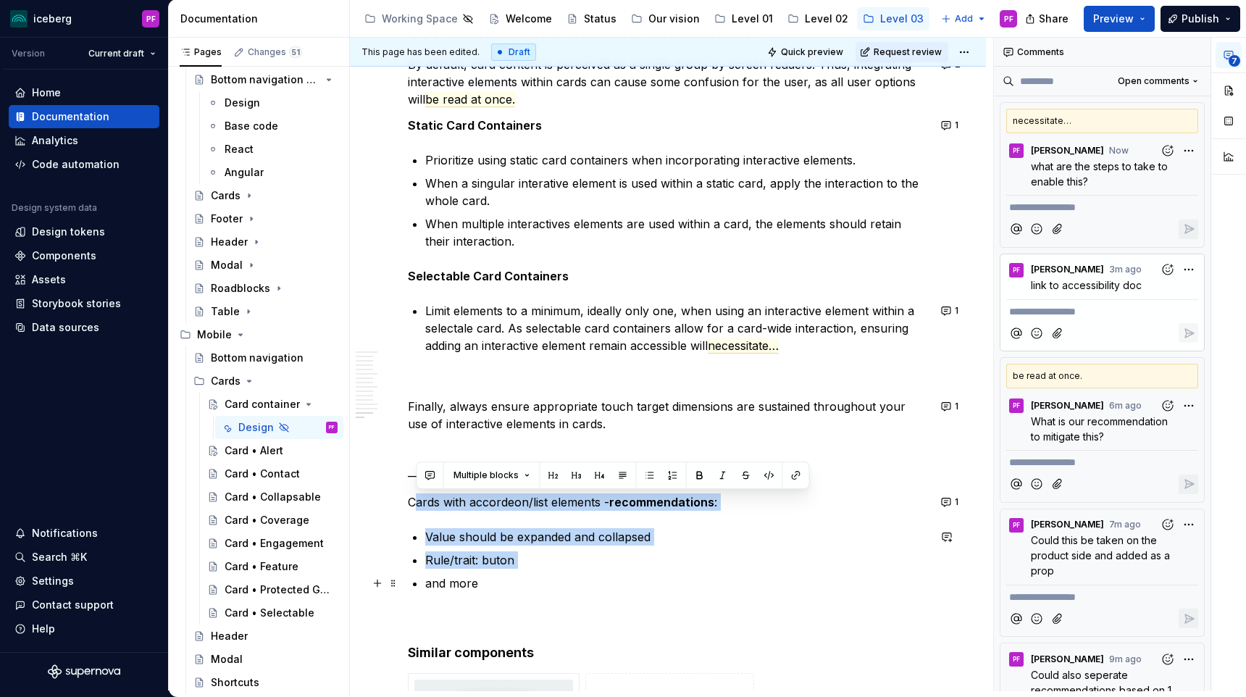
drag, startPoint x: 412, startPoint y: 503, endPoint x: 519, endPoint y: 573, distance: 127.6
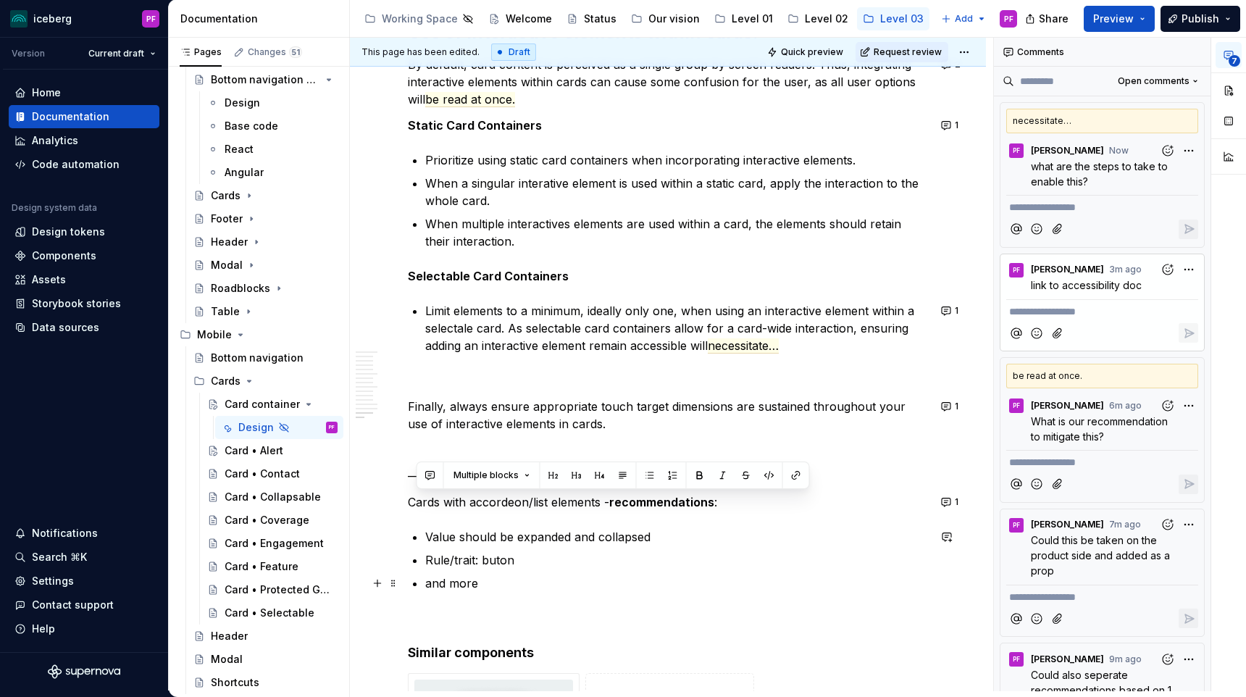
click at [495, 583] on p "and more" at bounding box center [676, 583] width 503 height 17
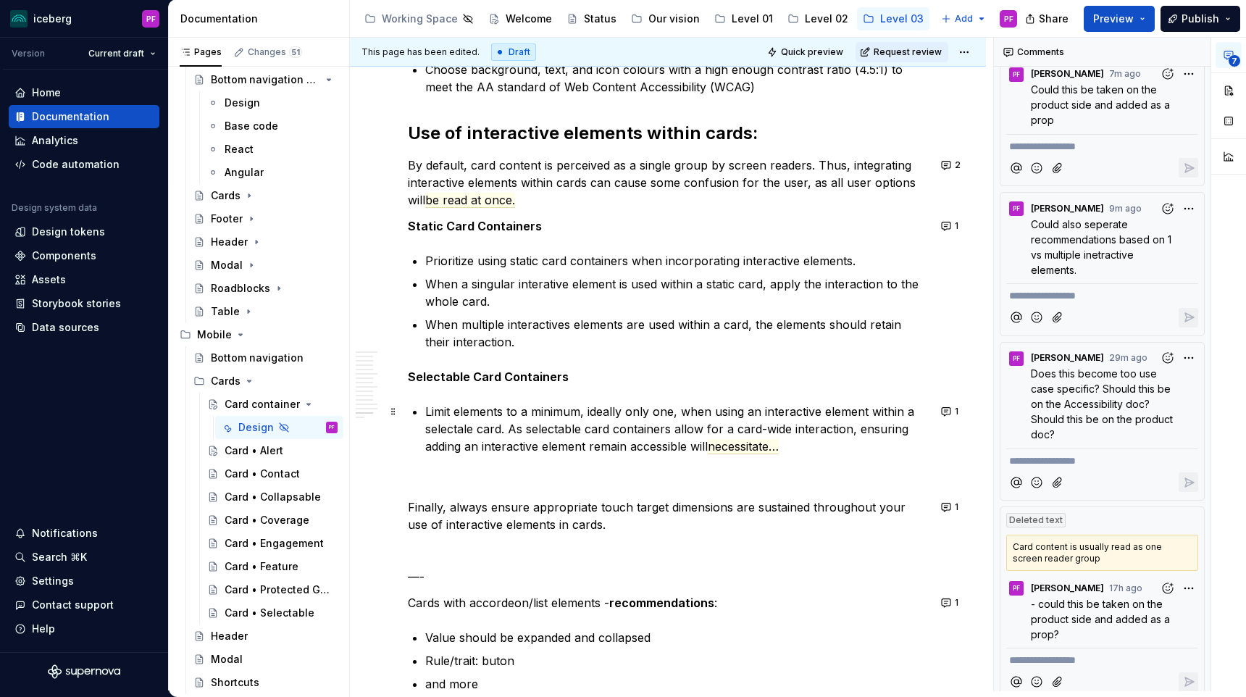
scroll to position [5354, 0]
type textarea "*"
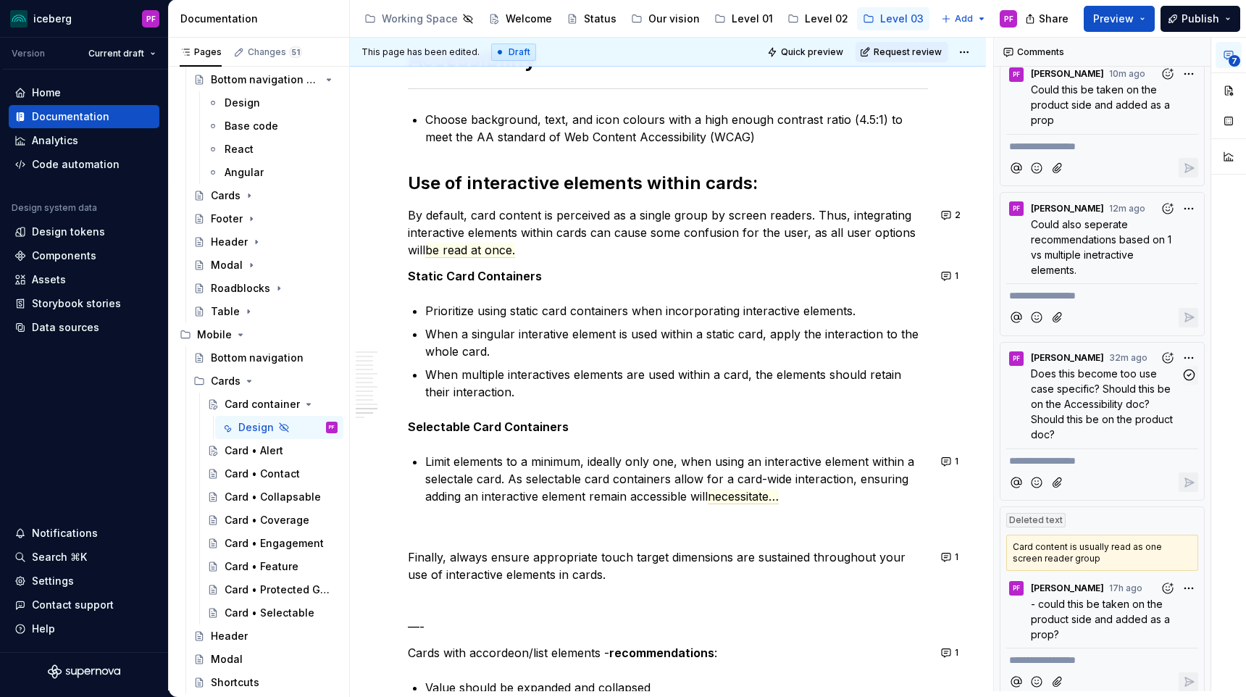
scroll to position [0, 0]
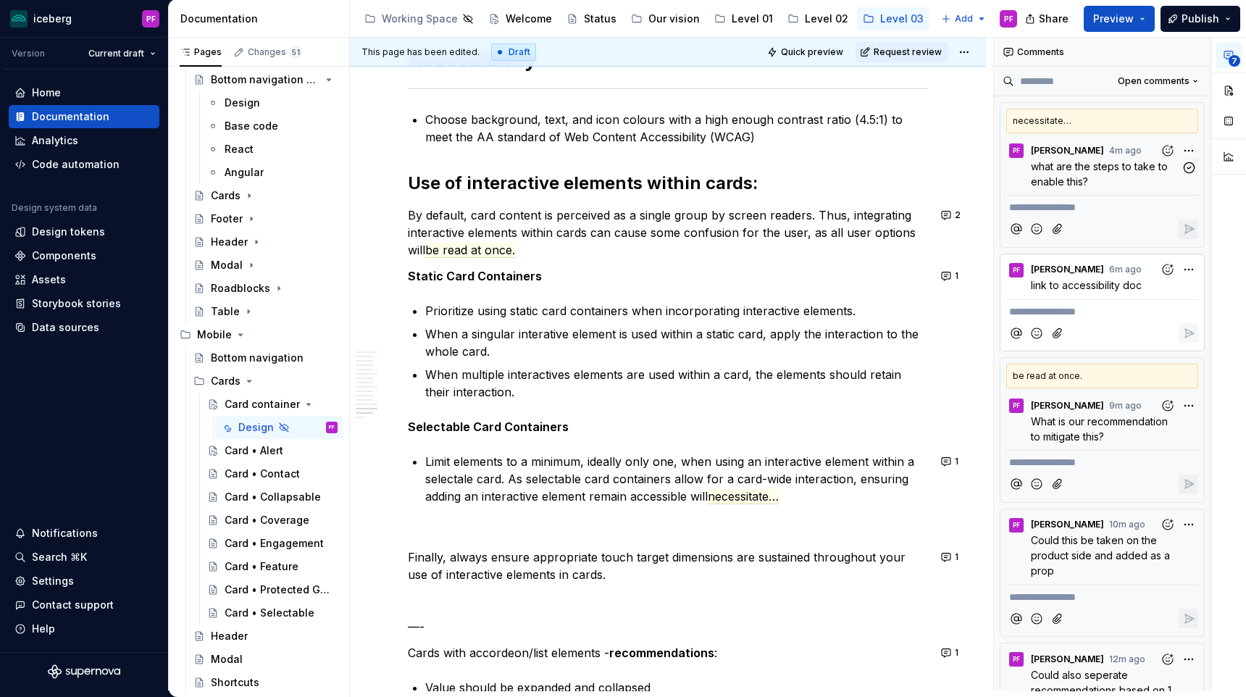
click at [1109, 169] on span "what are the steps to take to enable this?" at bounding box center [1101, 174] width 140 height 28
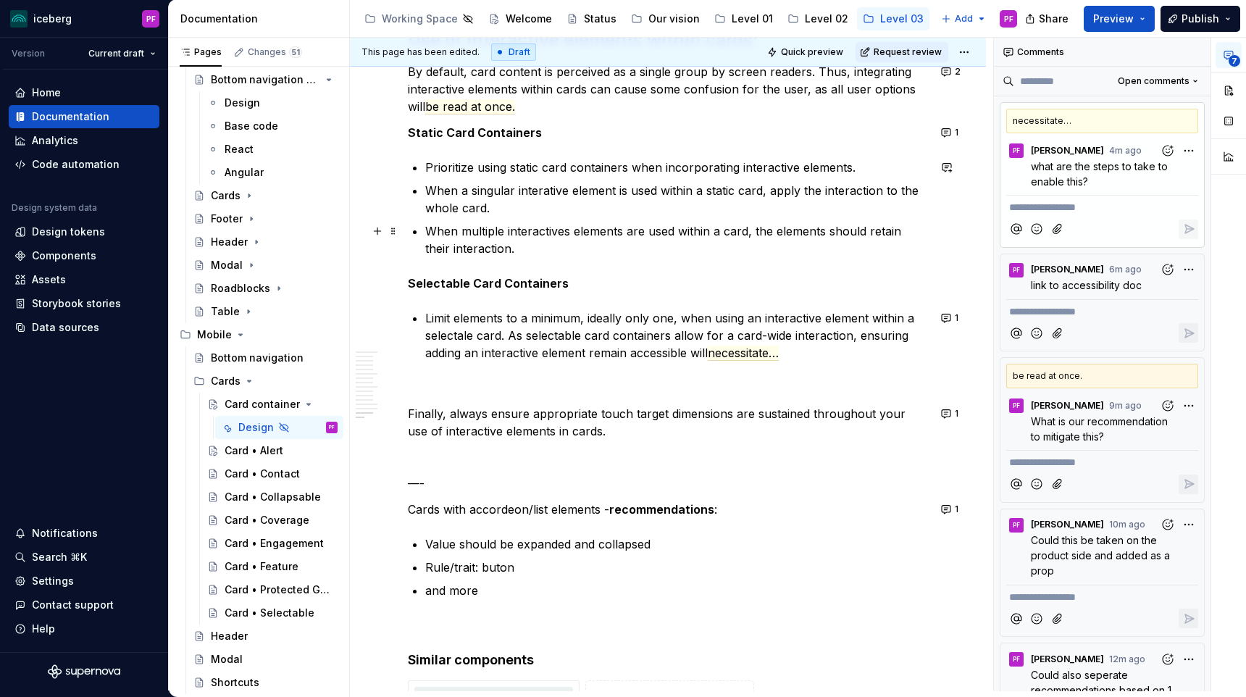
scroll to position [5446, 0]
click at [759, 350] on span "necessitate…" at bounding box center [743, 354] width 71 height 15
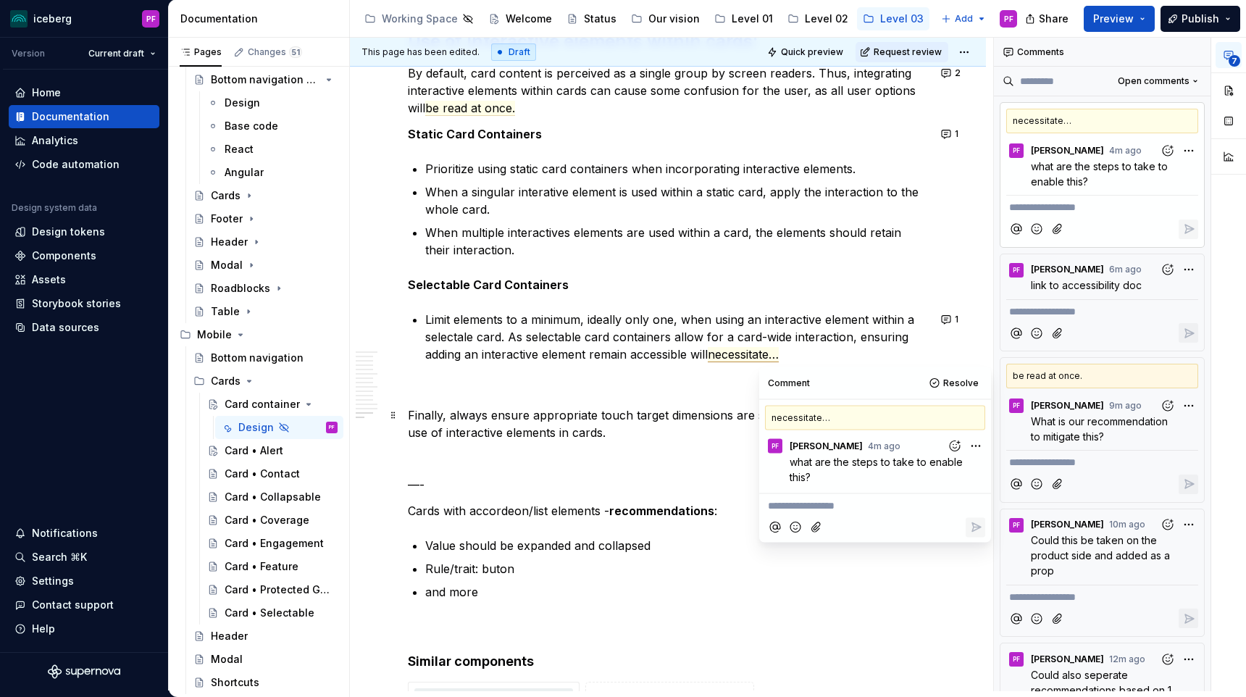
click at [976, 441] on html "iceberg PF Version Current draft Home Documentation Analytics Code automation D…" at bounding box center [623, 348] width 1246 height 697
click at [919, 476] on span "Edit comment" at bounding box center [930, 473] width 68 height 14
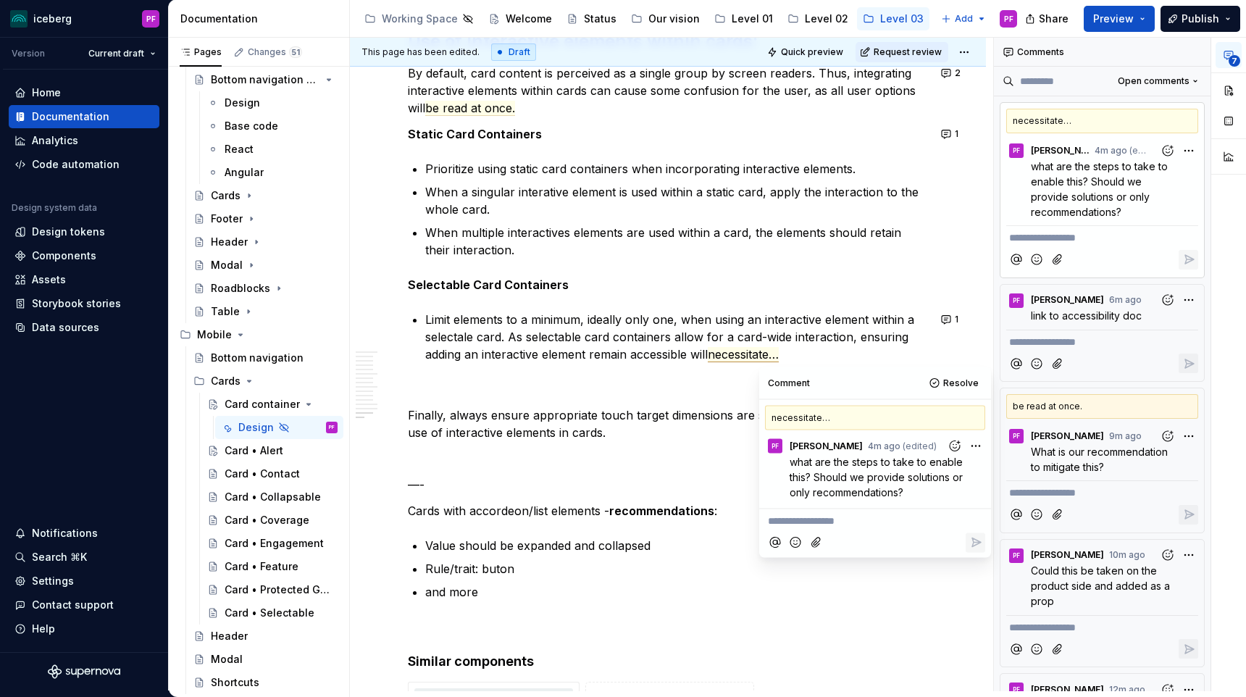
click at [602, 461] on p at bounding box center [668, 458] width 520 height 17
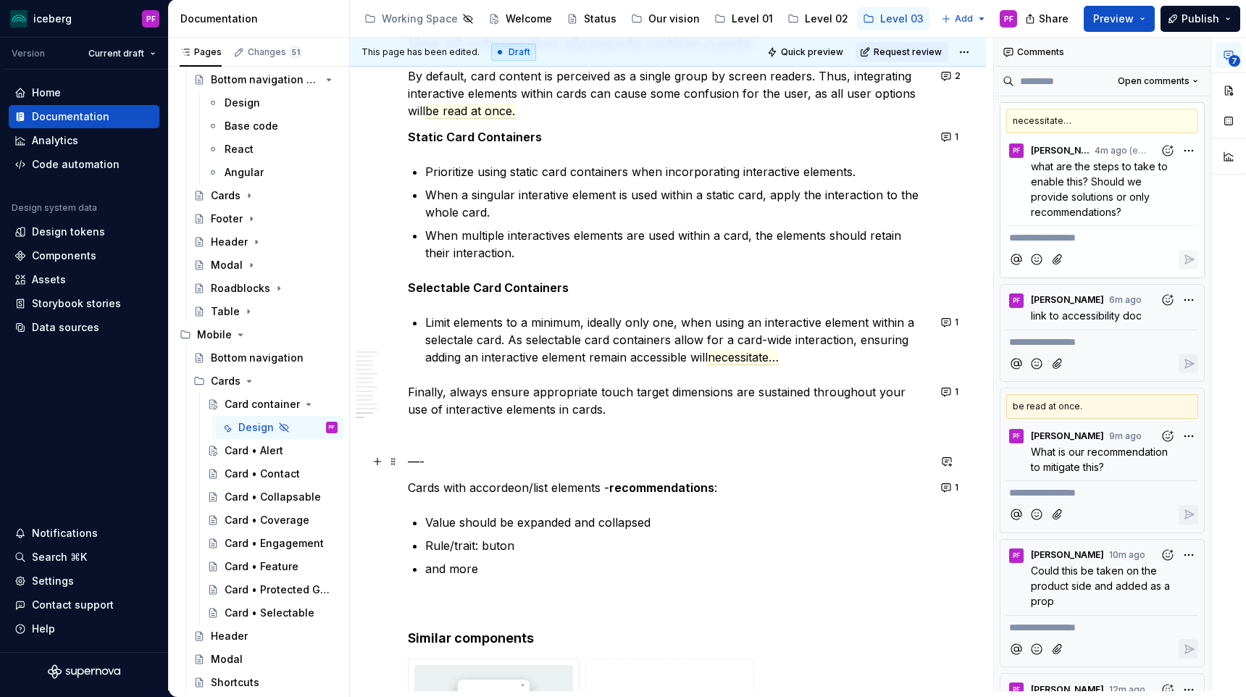
scroll to position [5442, 0]
click at [754, 234] on p "When multiple interactives elements are used within a card, the elements should…" at bounding box center [676, 245] width 503 height 35
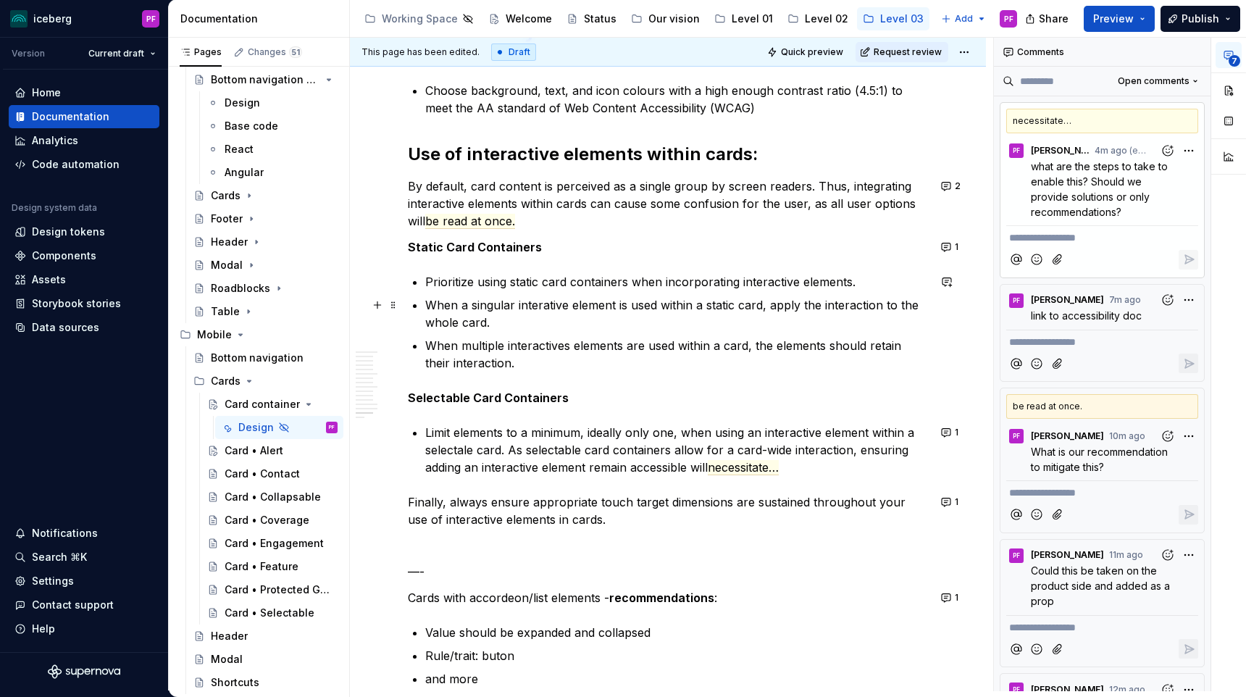
scroll to position [5306, 0]
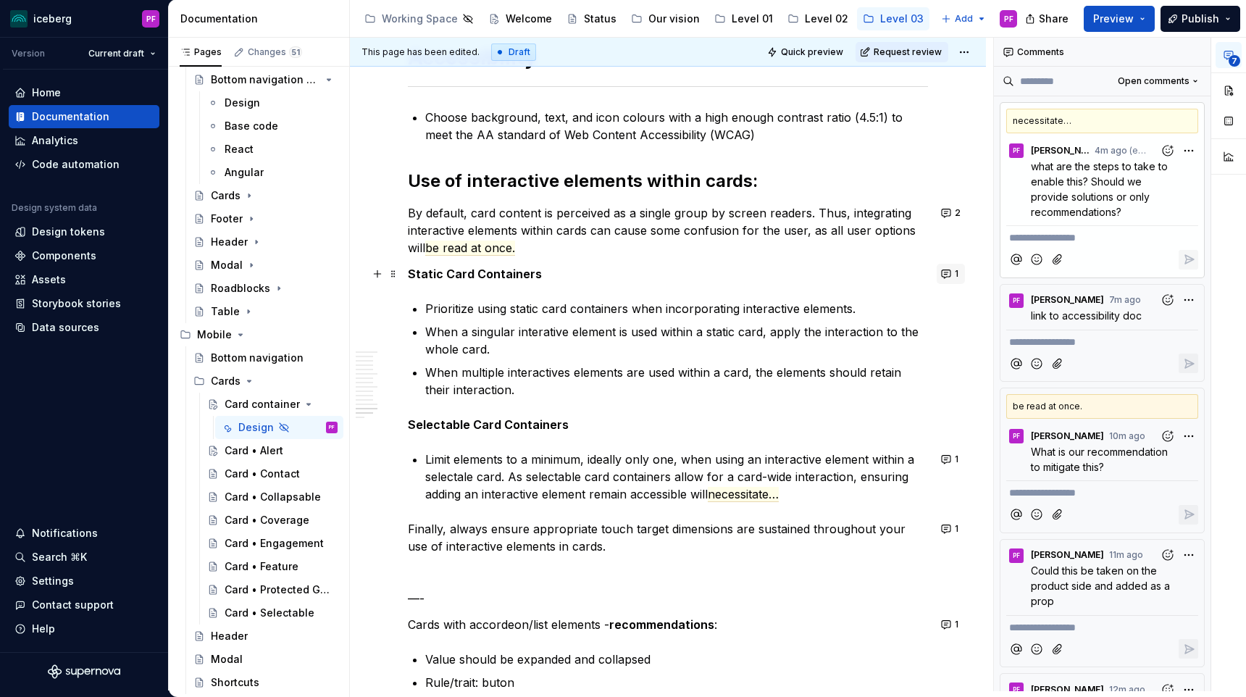
click at [957, 271] on button "1" at bounding box center [951, 274] width 28 height 20
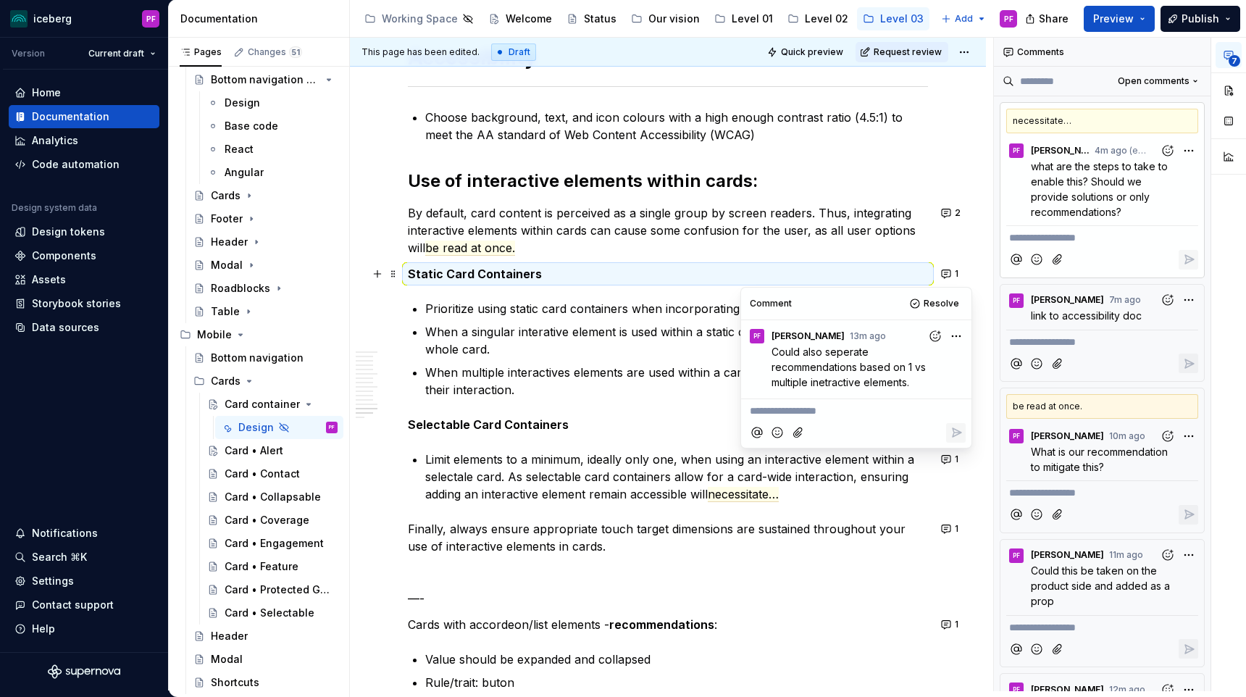
click at [769, 249] on p "By default, card content is perceived as a single group by screen readers. Thus…" at bounding box center [668, 230] width 520 height 52
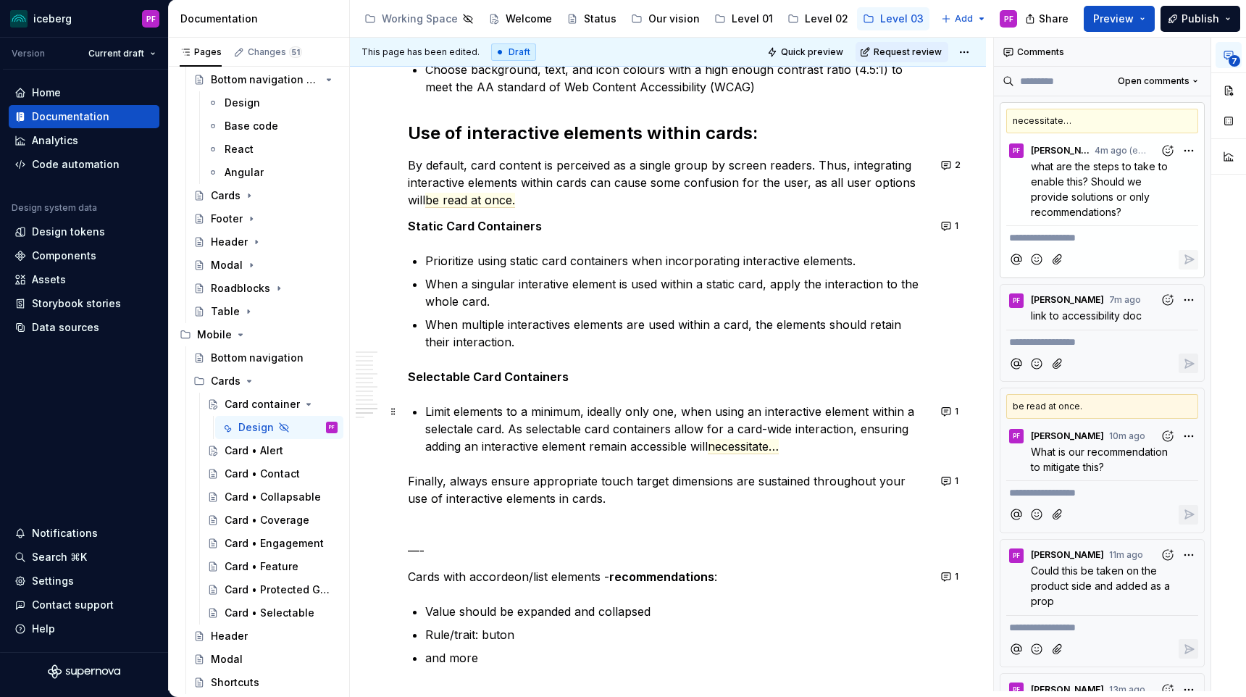
scroll to position [5333, 0]
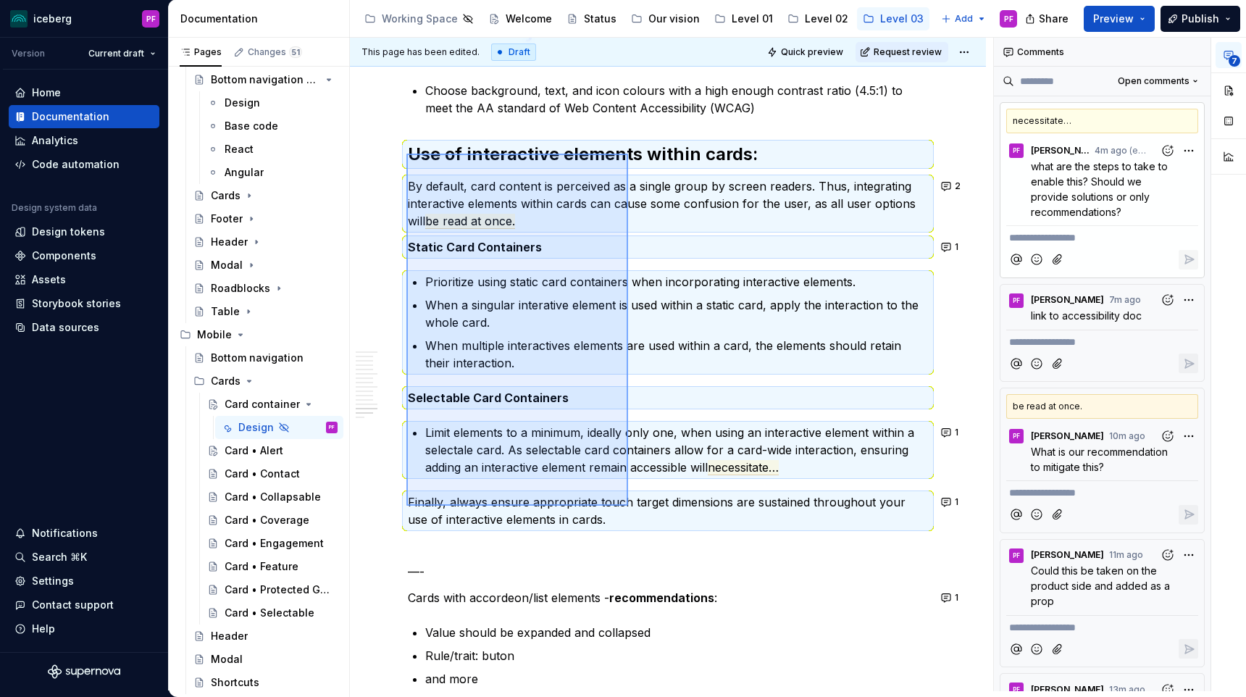
drag, startPoint x: 407, startPoint y: 154, endPoint x: 629, endPoint y: 504, distance: 415.3
click at [629, 506] on div "**********" at bounding box center [671, 365] width 643 height 654
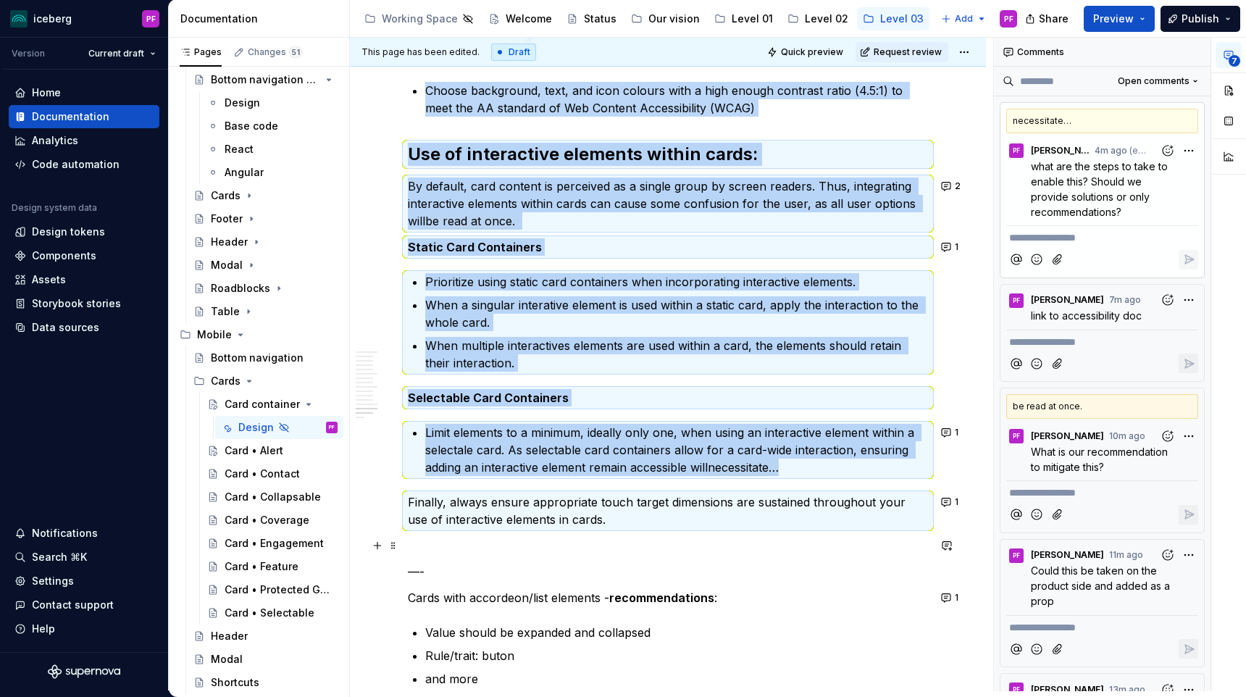
click at [617, 545] on p at bounding box center [668, 545] width 520 height 17
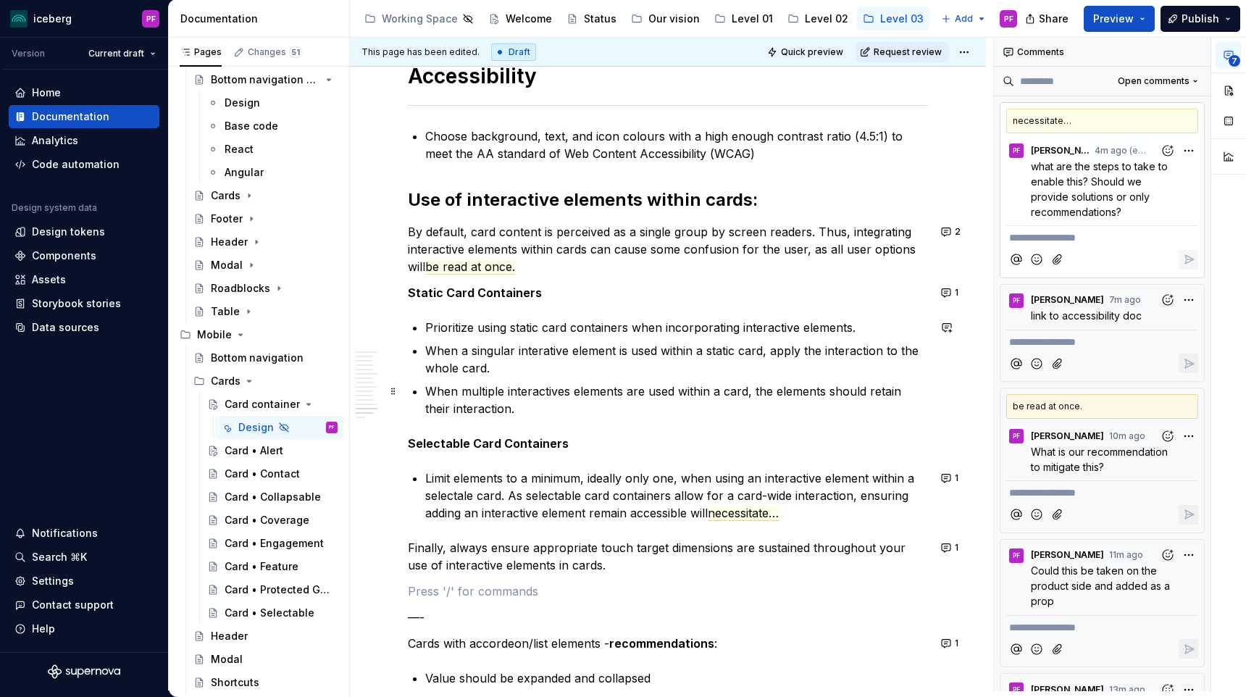
scroll to position [5274, 0]
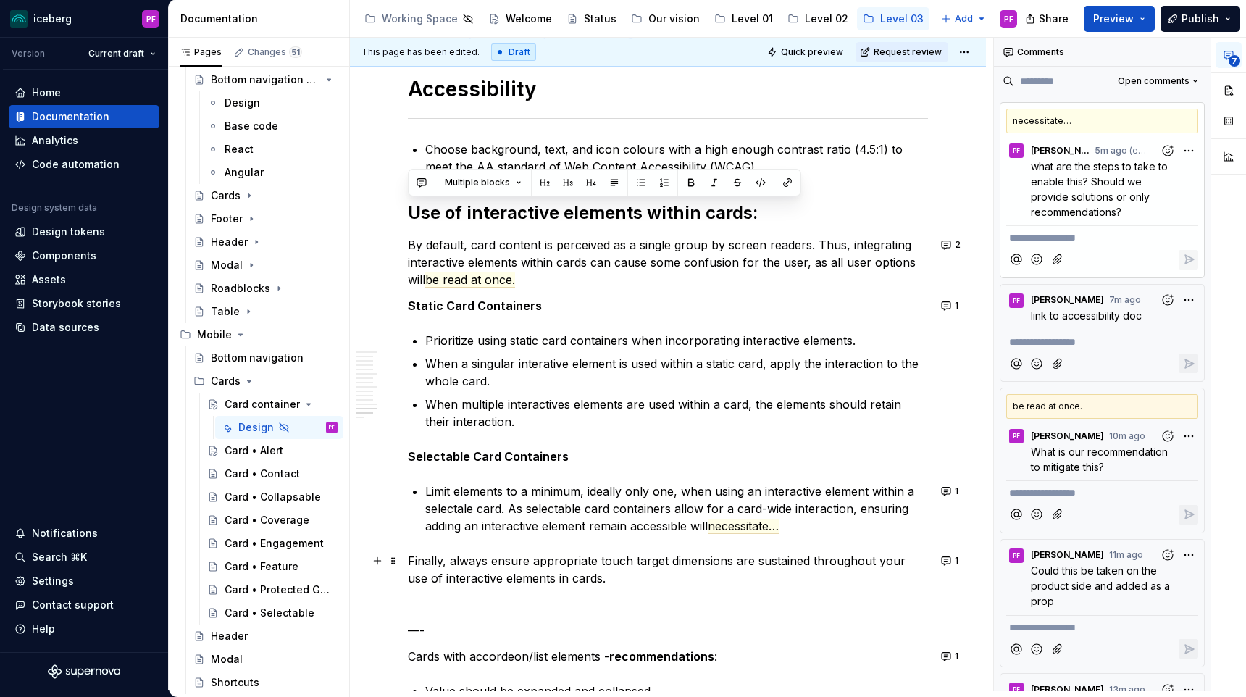
drag, startPoint x: 438, startPoint y: 215, endPoint x: 686, endPoint y: 570, distance: 433.4
click at [680, 575] on p "Finally, always ensure appropriate touch target dimensions are sustained throug…" at bounding box center [668, 569] width 520 height 35
click at [410, 214] on strong "Use of interactive elements within cards:" at bounding box center [583, 212] width 350 height 21
drag, startPoint x: 410, startPoint y: 208, endPoint x: 637, endPoint y: 573, distance: 429.9
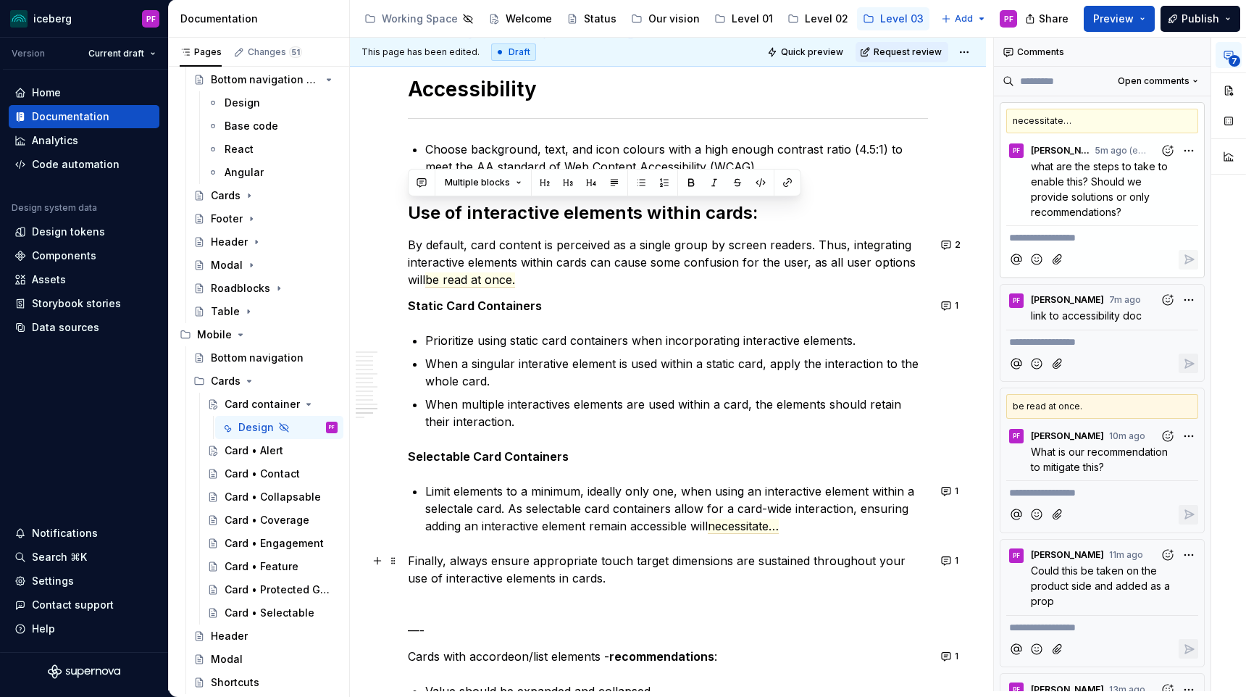
click at [637, 573] on p "Finally, always ensure appropriate touch target dimensions are sustained throug…" at bounding box center [668, 569] width 520 height 35
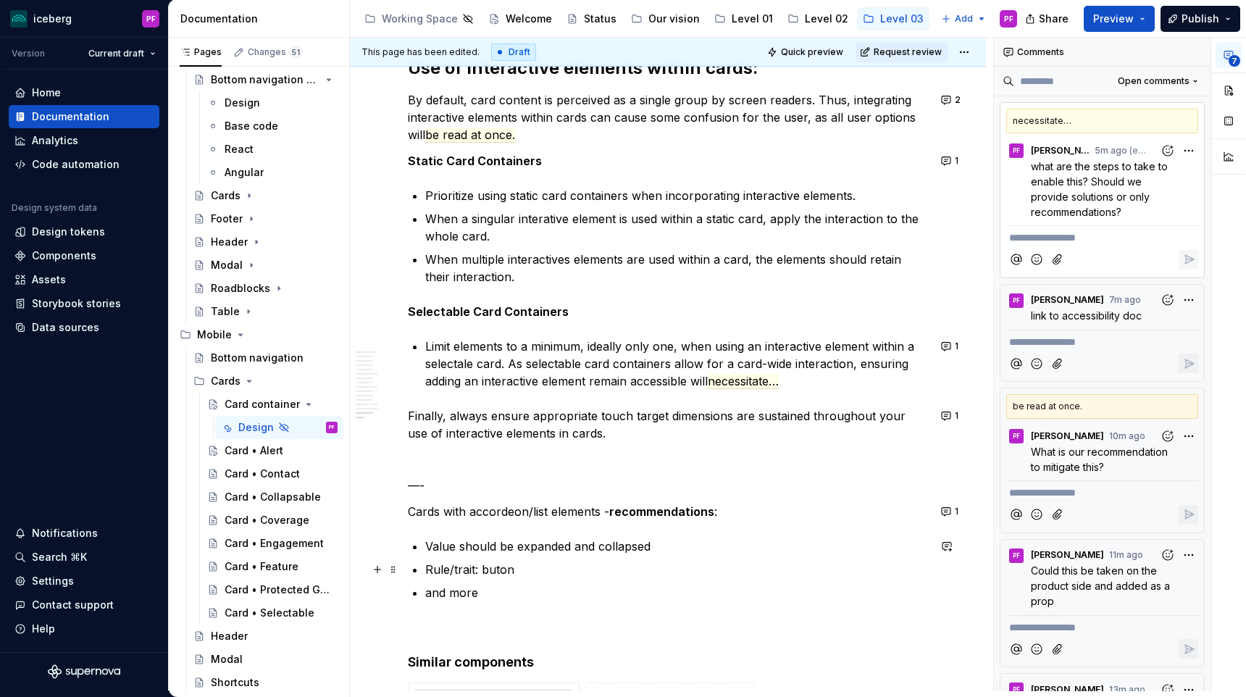
scroll to position [5419, 0]
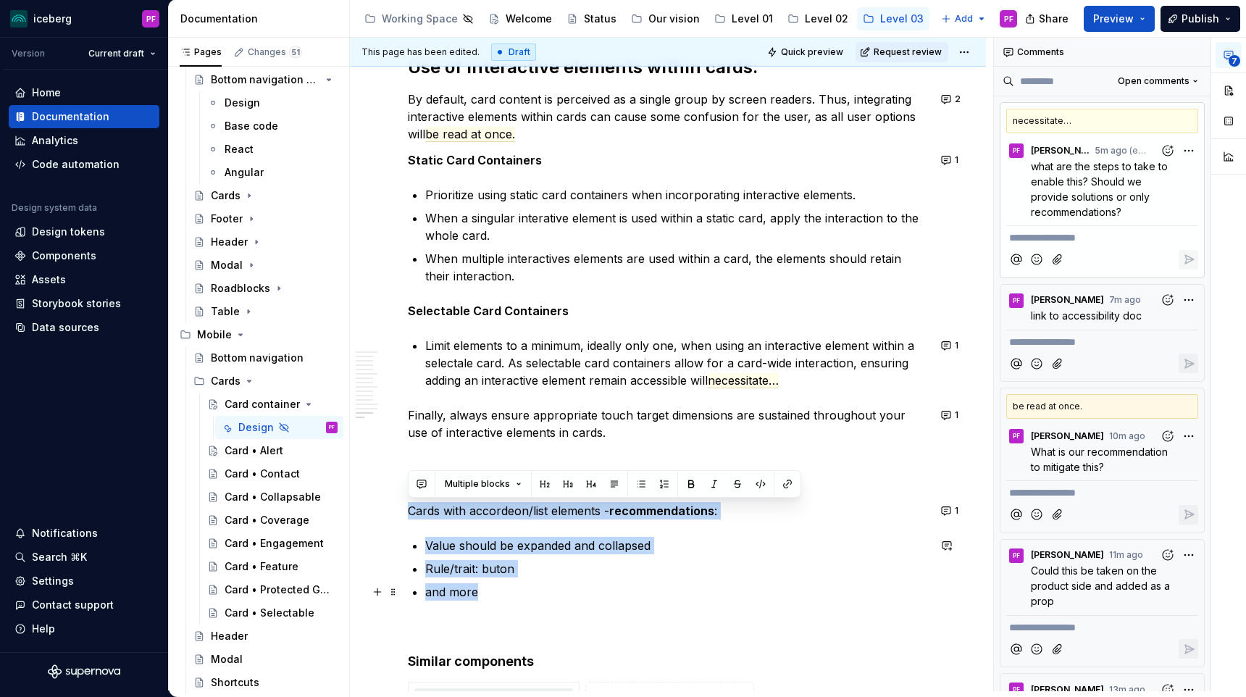
drag, startPoint x: 410, startPoint y: 504, endPoint x: 598, endPoint y: 599, distance: 210.0
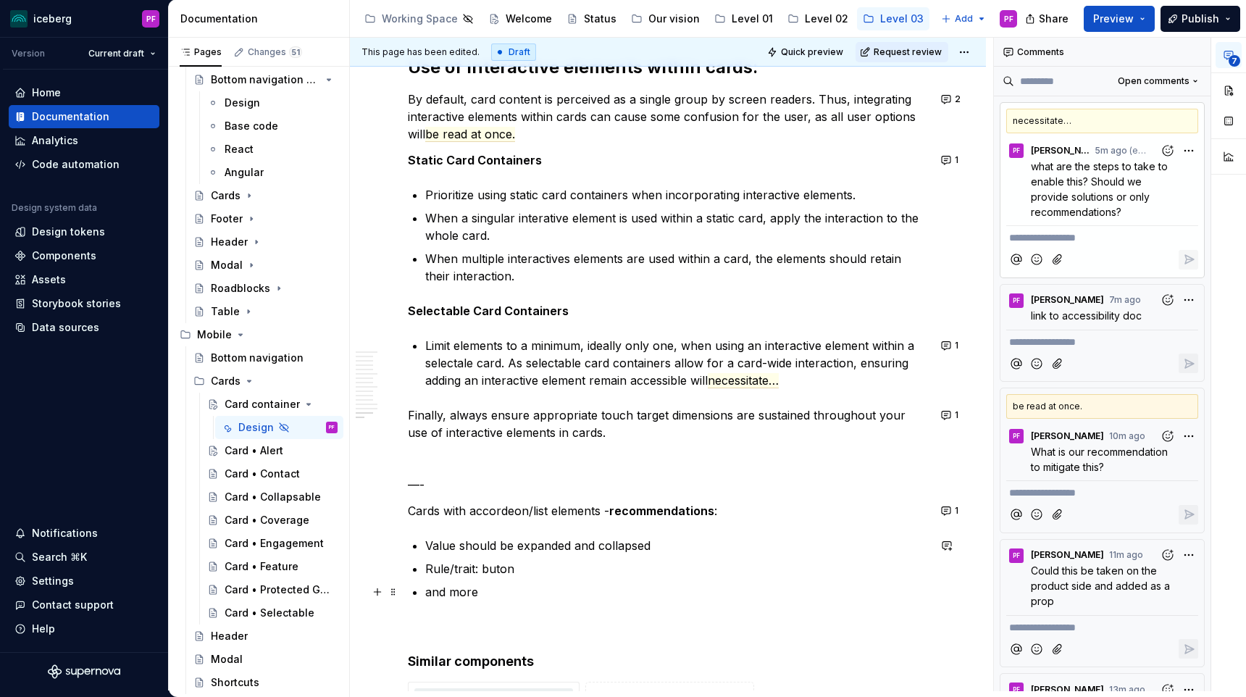
click at [640, 596] on p "and more" at bounding box center [676, 591] width 503 height 17
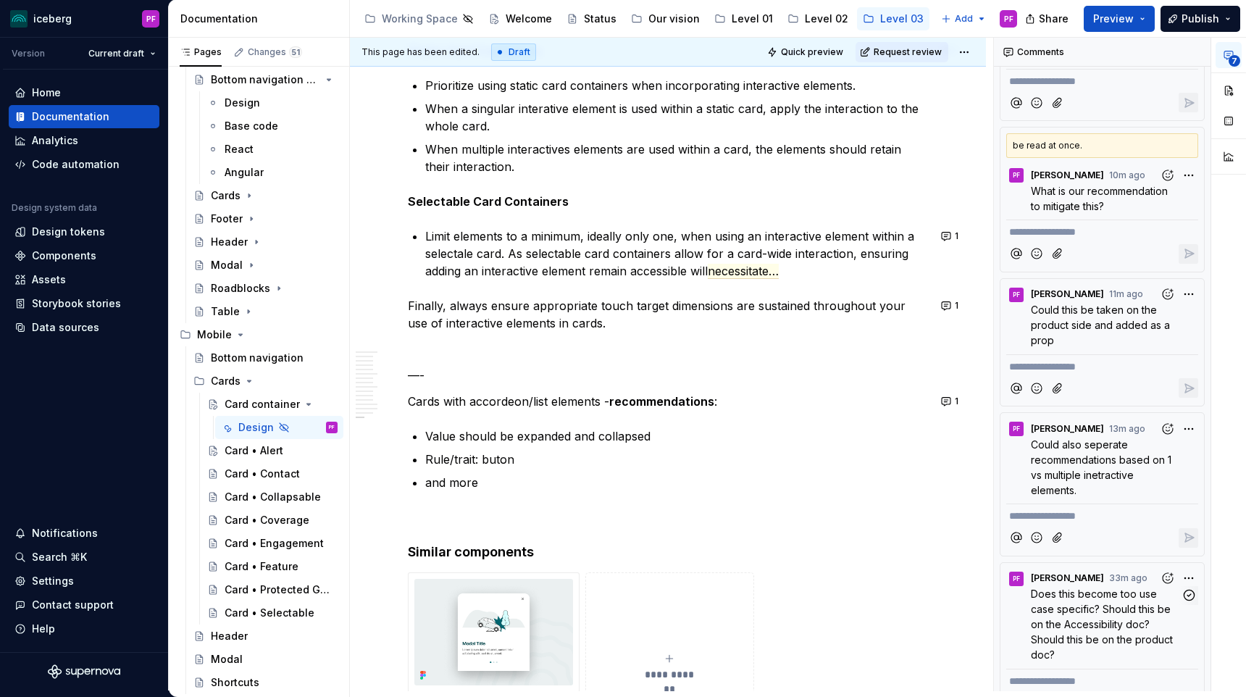
scroll to position [496, 0]
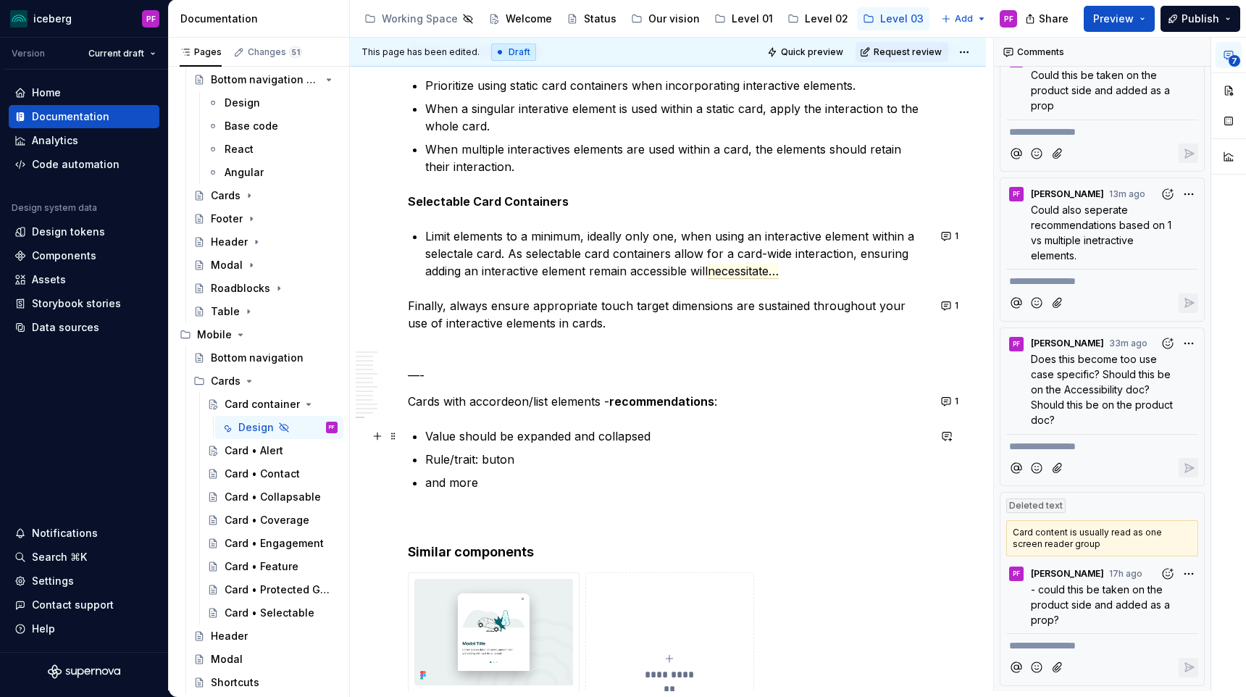
click at [582, 430] on p "Value should be expanded and collapsed" at bounding box center [676, 436] width 503 height 17
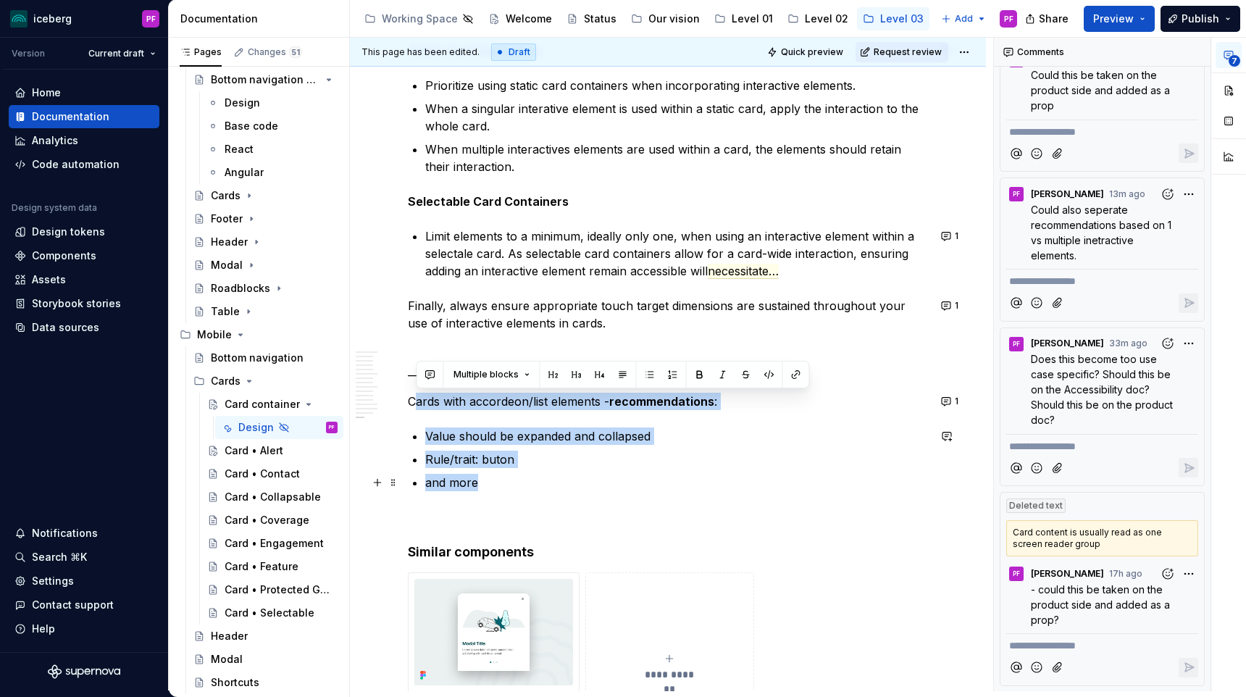
drag, startPoint x: 413, startPoint y: 399, endPoint x: 540, endPoint y: 474, distance: 147.1
click at [540, 474] on p "and more" at bounding box center [676, 482] width 503 height 17
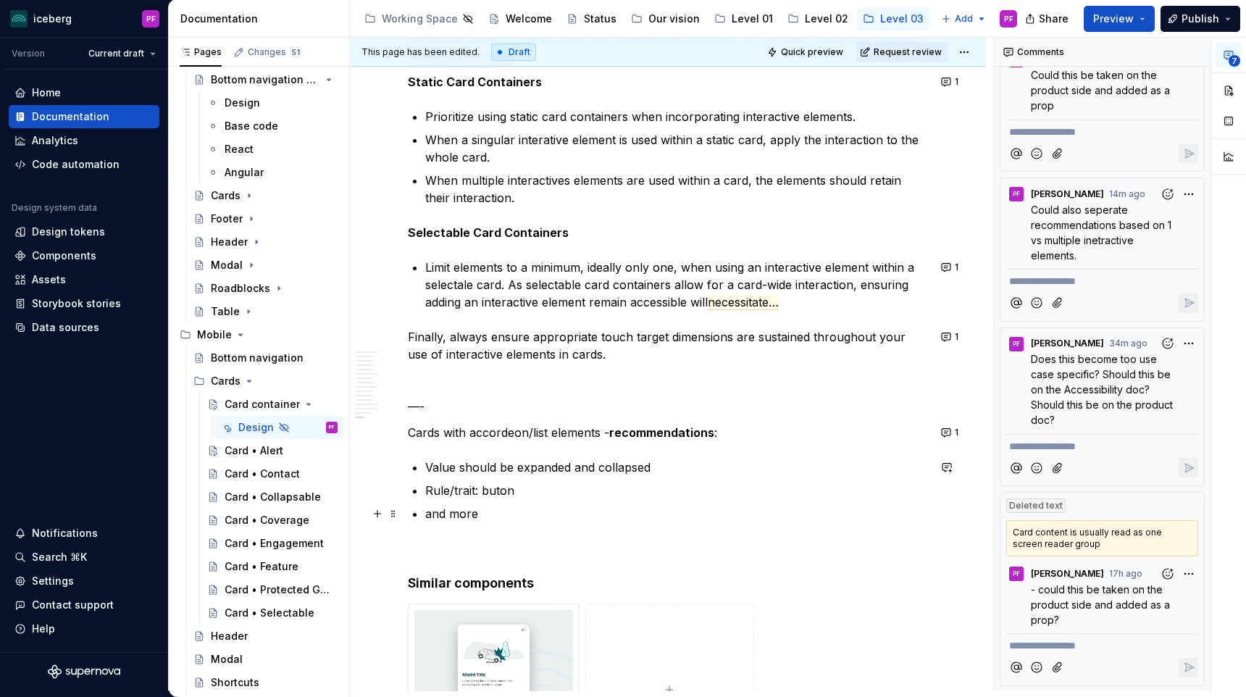
scroll to position [5501, 0]
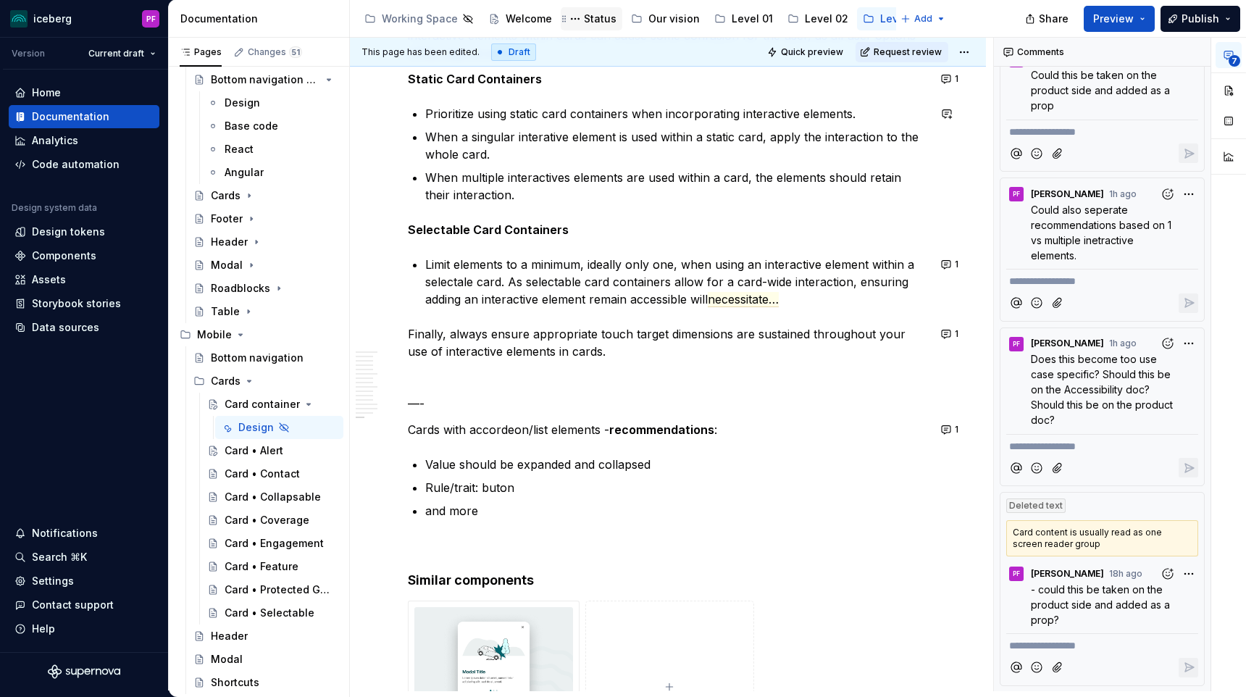
type textarea "*"
